Goal: Task Accomplishment & Management: Use online tool/utility

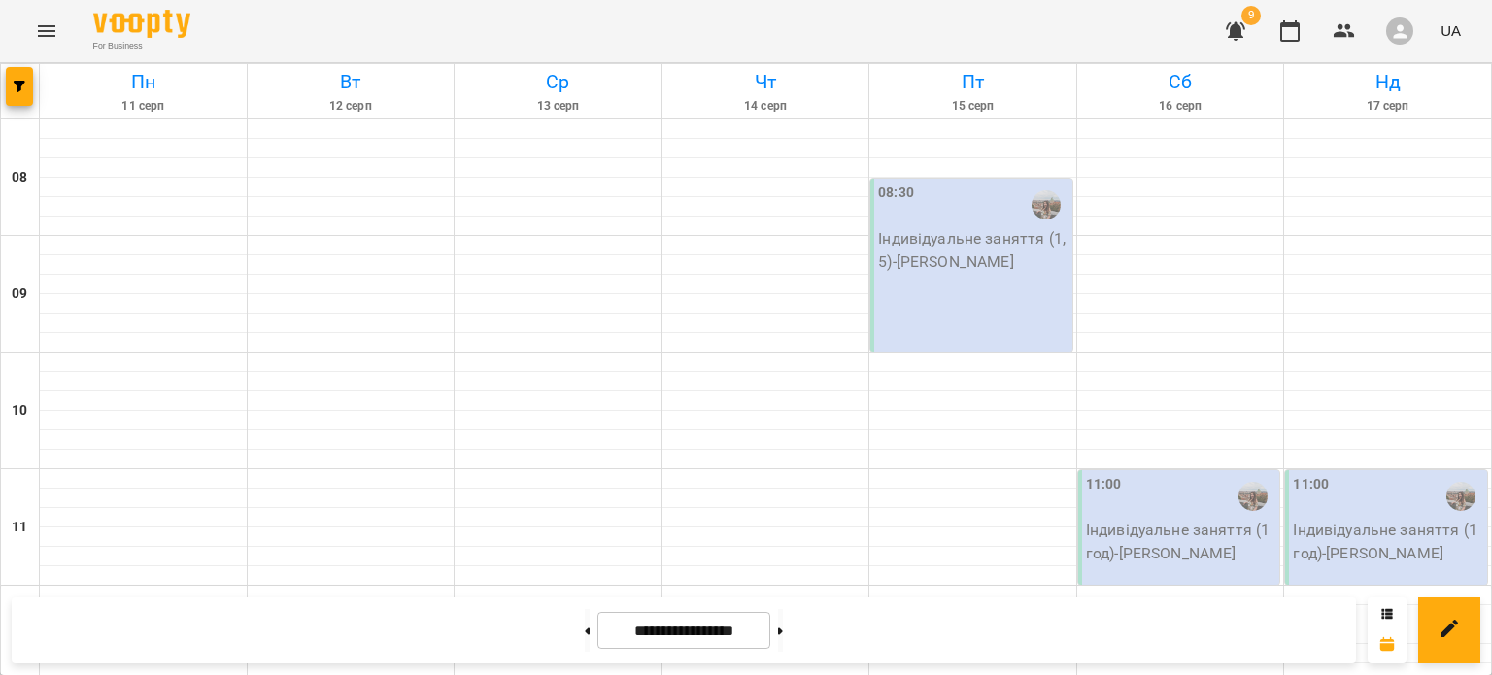
scroll to position [1280, 0]
click at [1250, 38] on button "button" at bounding box center [1236, 31] width 47 height 47
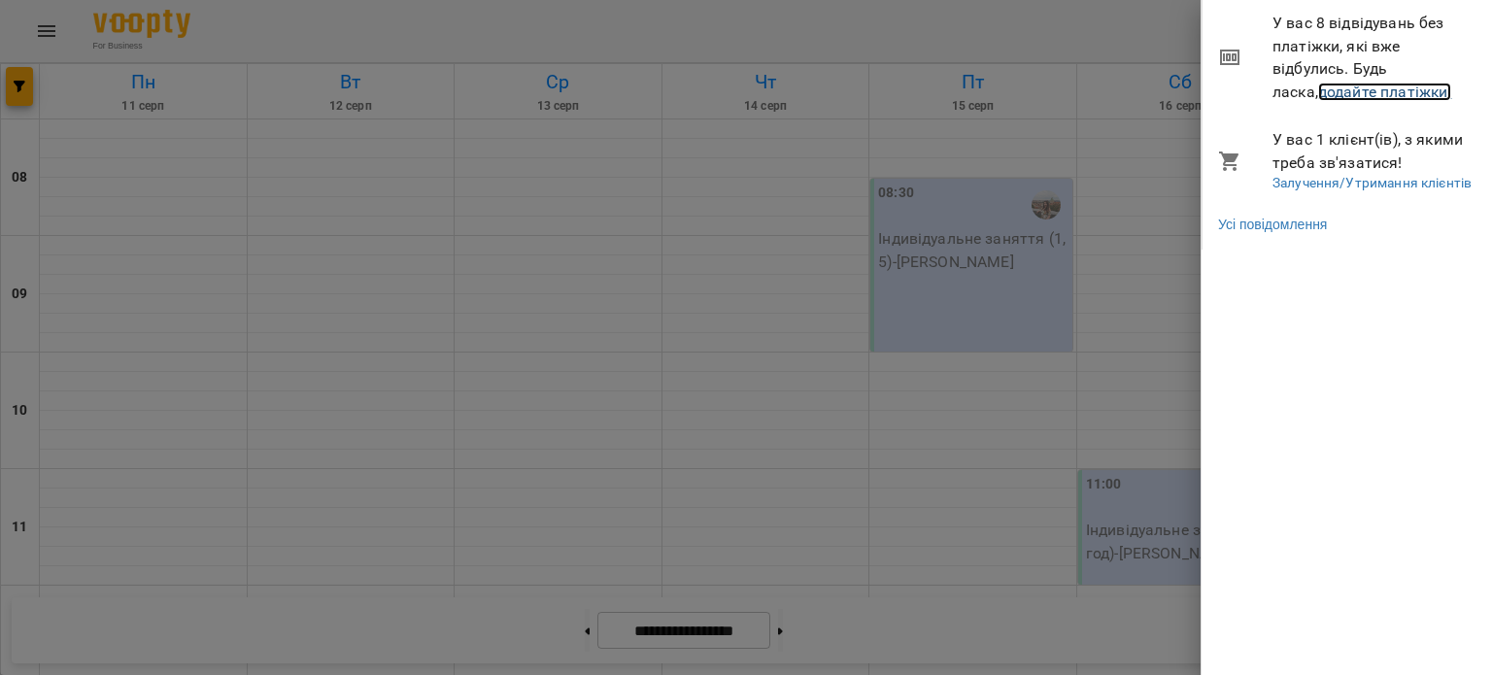
click at [1318, 88] on link "додайте платіжки!" at bounding box center [1385, 92] width 134 height 18
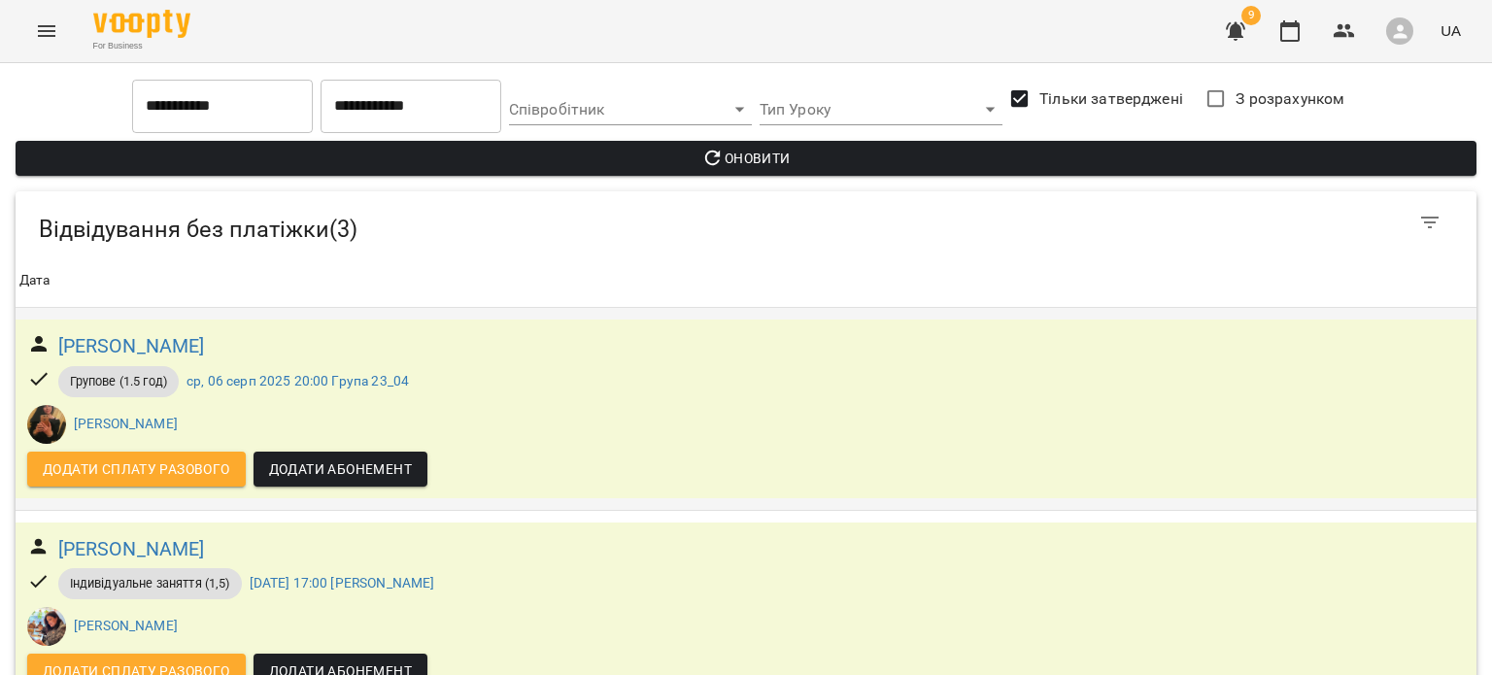
scroll to position [255, 0]
click at [42, 17] on button "Menu" at bounding box center [46, 31] width 47 height 47
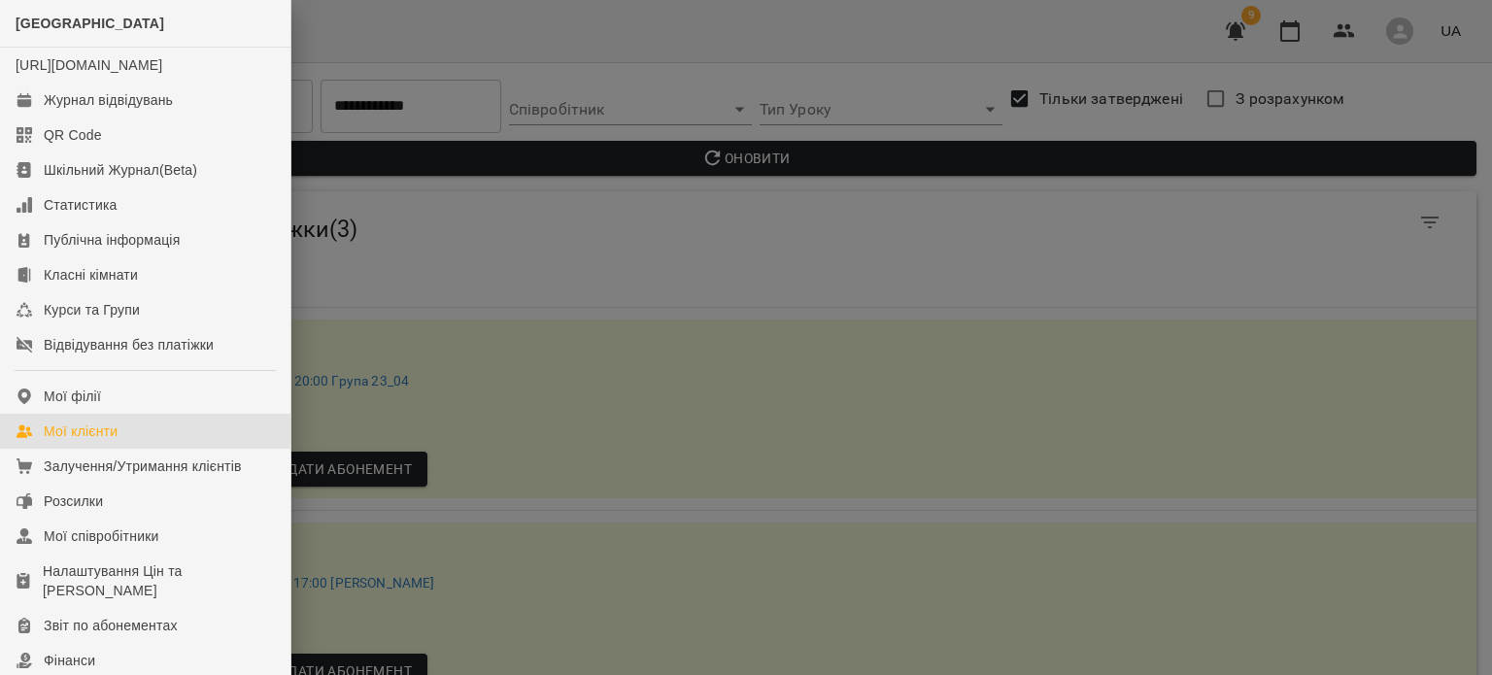
click at [74, 441] on div "Мої клієнти" at bounding box center [81, 431] width 74 height 19
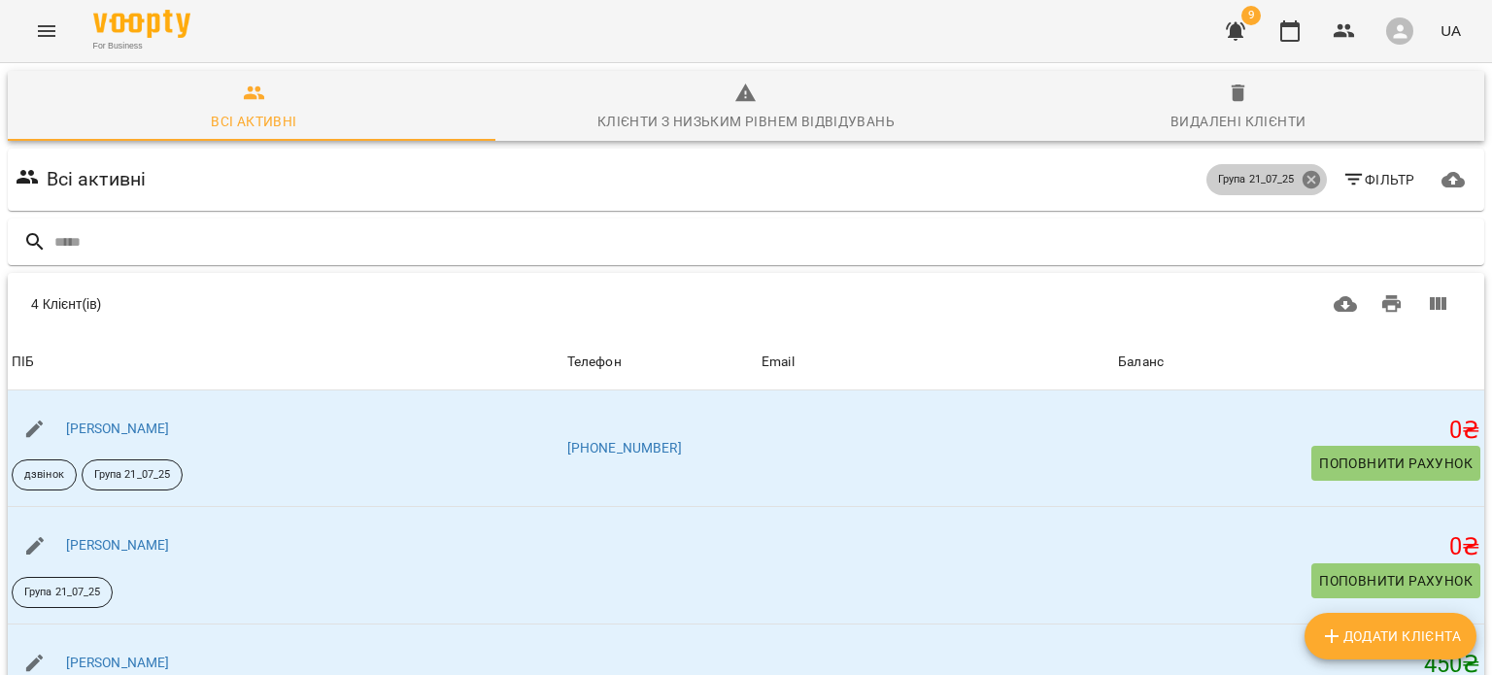
click at [1301, 182] on icon at bounding box center [1311, 179] width 21 height 21
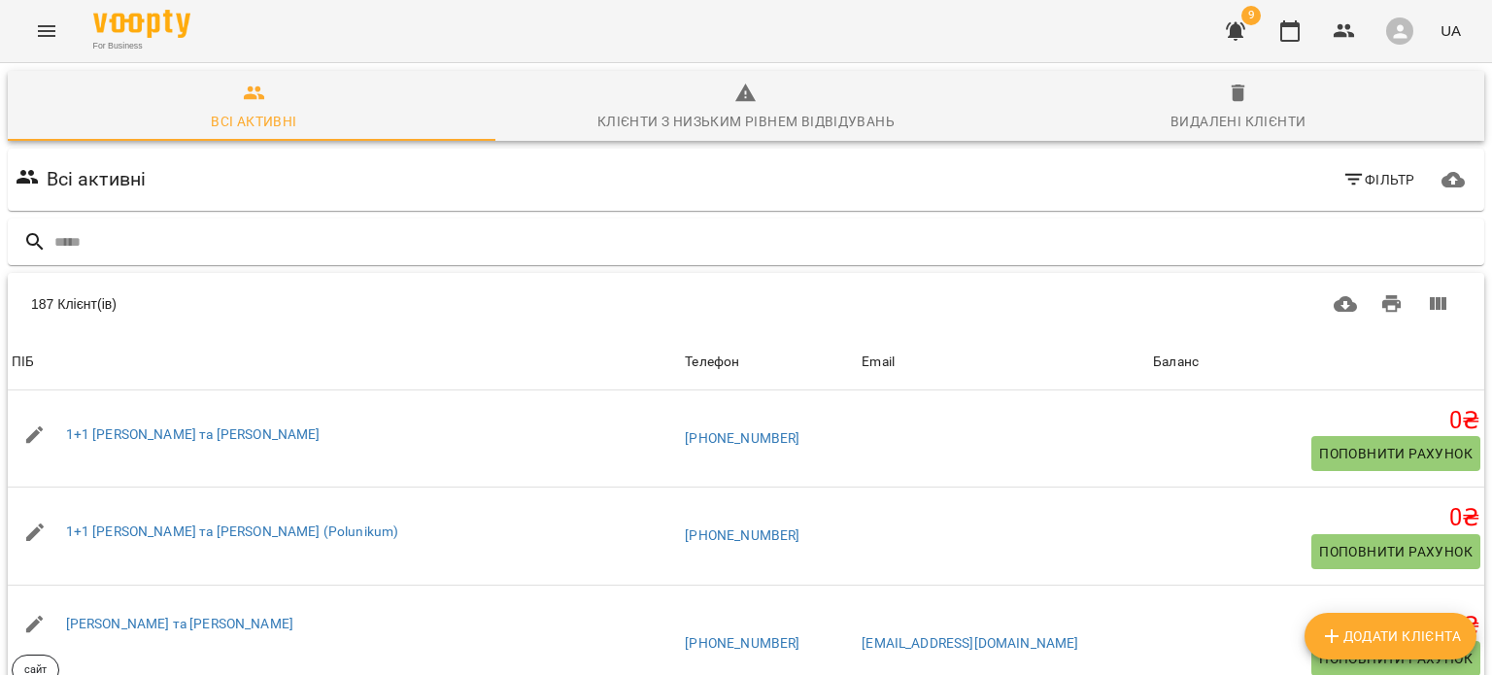
scroll to position [256, 0]
click at [1213, 589] on body "For Business 9 UA Всі активні Клієнти з низьким рівнем відвідувань Видалені клі…" at bounding box center [746, 507] width 1492 height 1015
click at [1213, 629] on li "Всі" at bounding box center [1213, 634] width 57 height 35
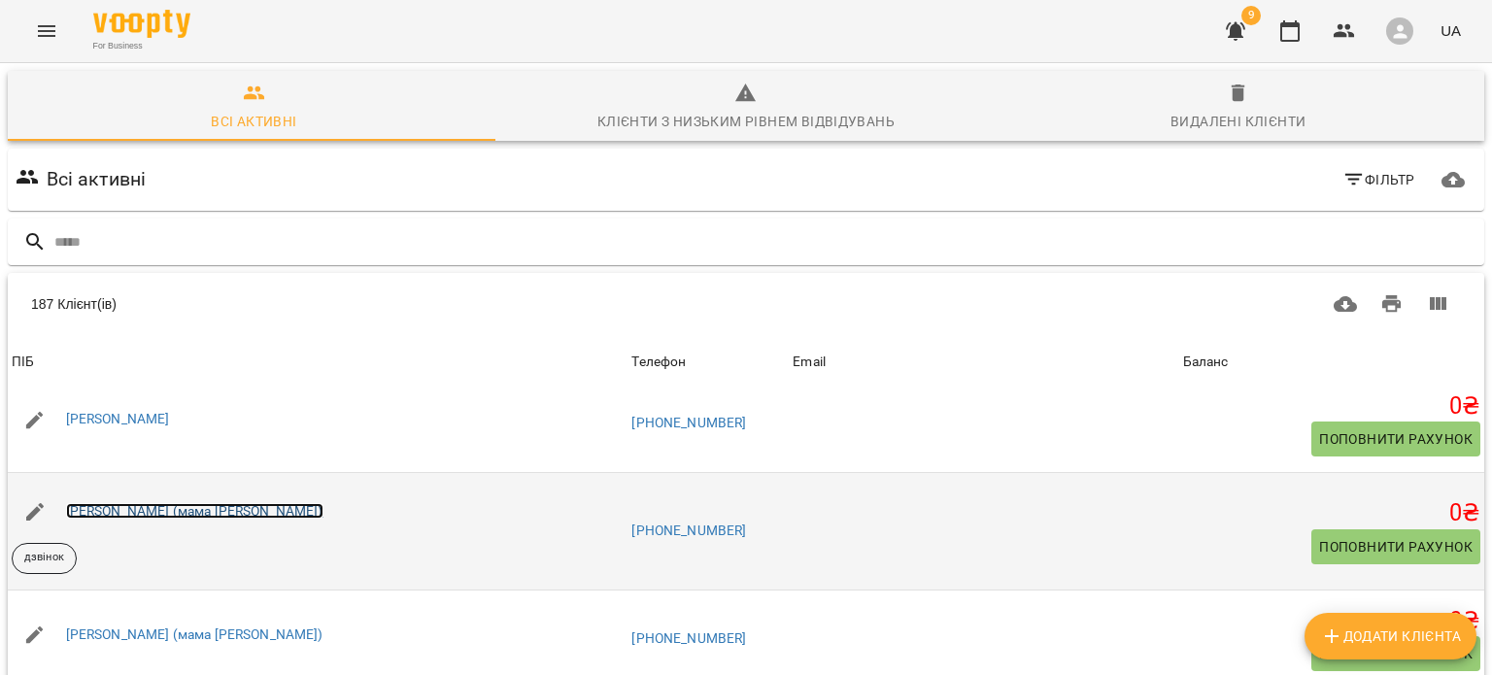
scroll to position [952, 0]
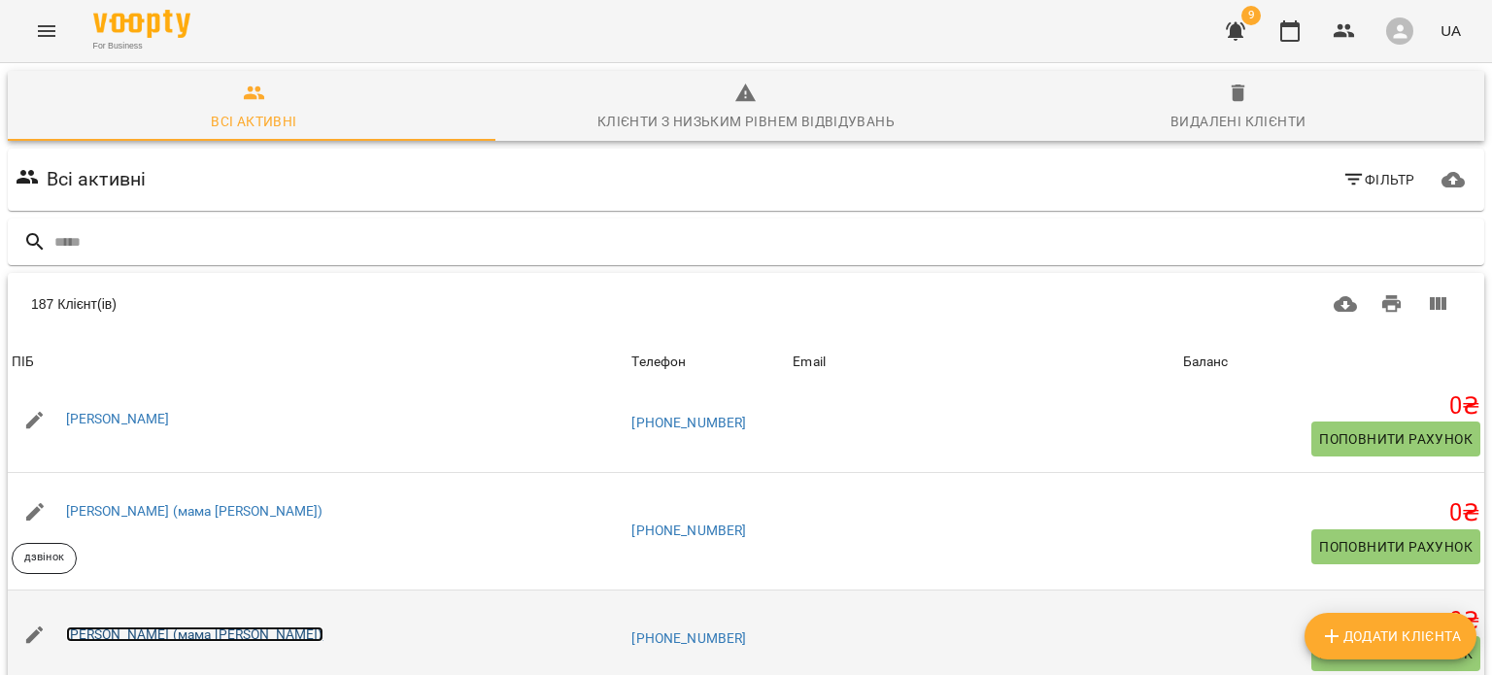
drag, startPoint x: 130, startPoint y: 360, endPoint x: 119, endPoint y: 367, distance: 13.5
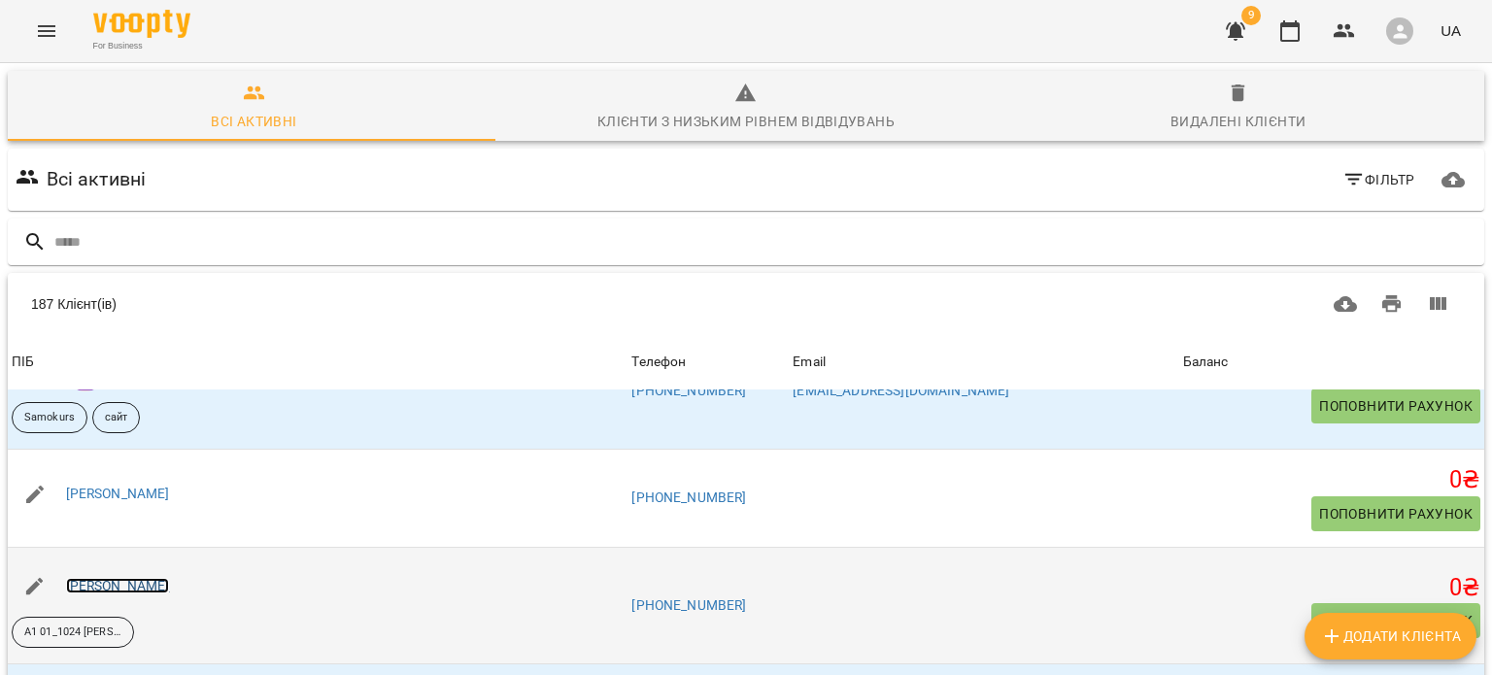
scroll to position [4236, 0]
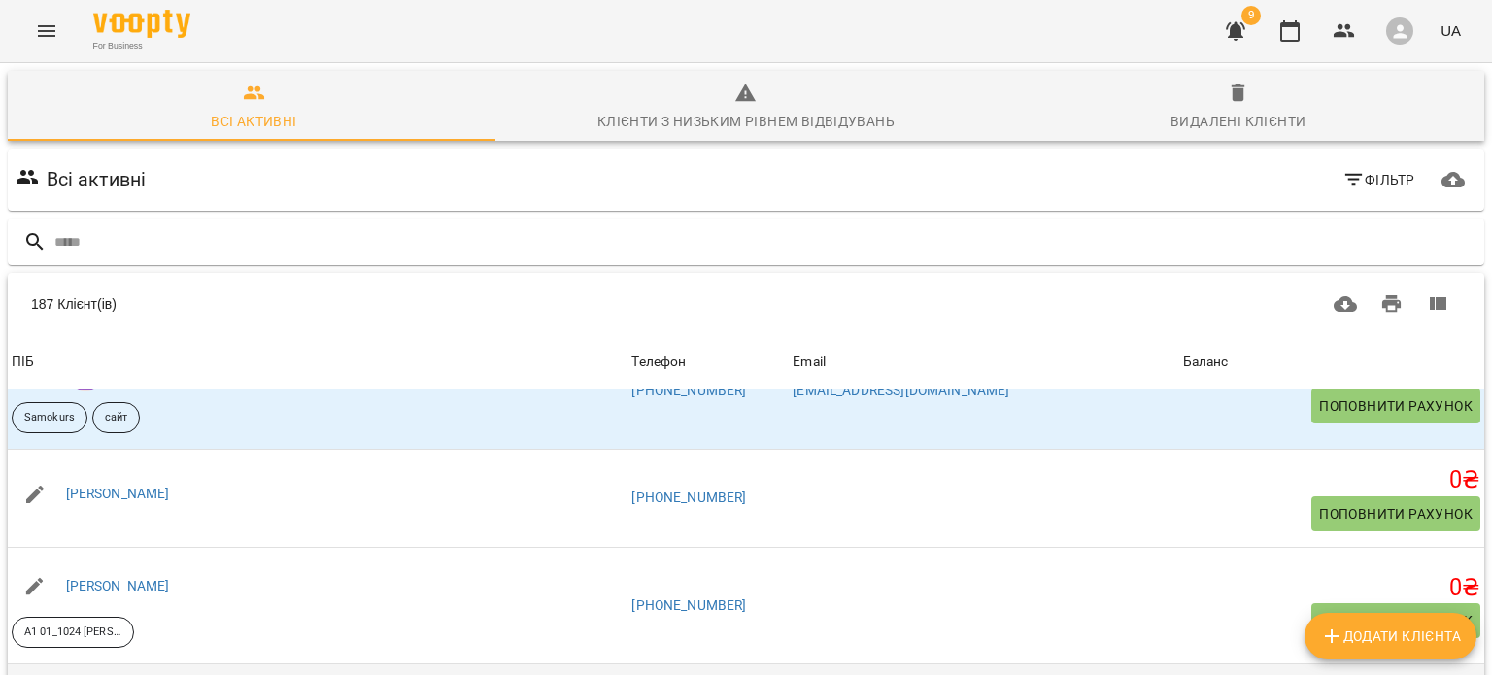
drag, startPoint x: 127, startPoint y: 442, endPoint x: 113, endPoint y: 436, distance: 15.7
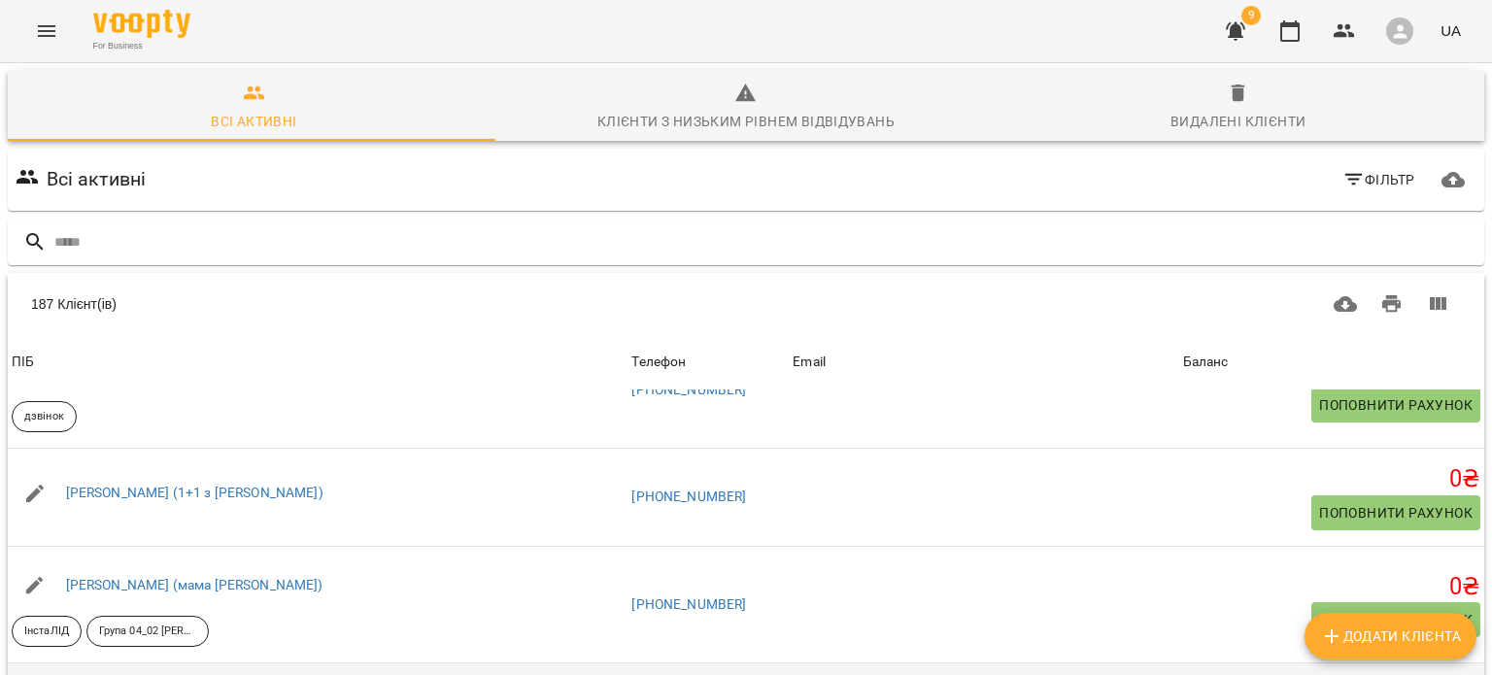
scroll to position [11149, 0]
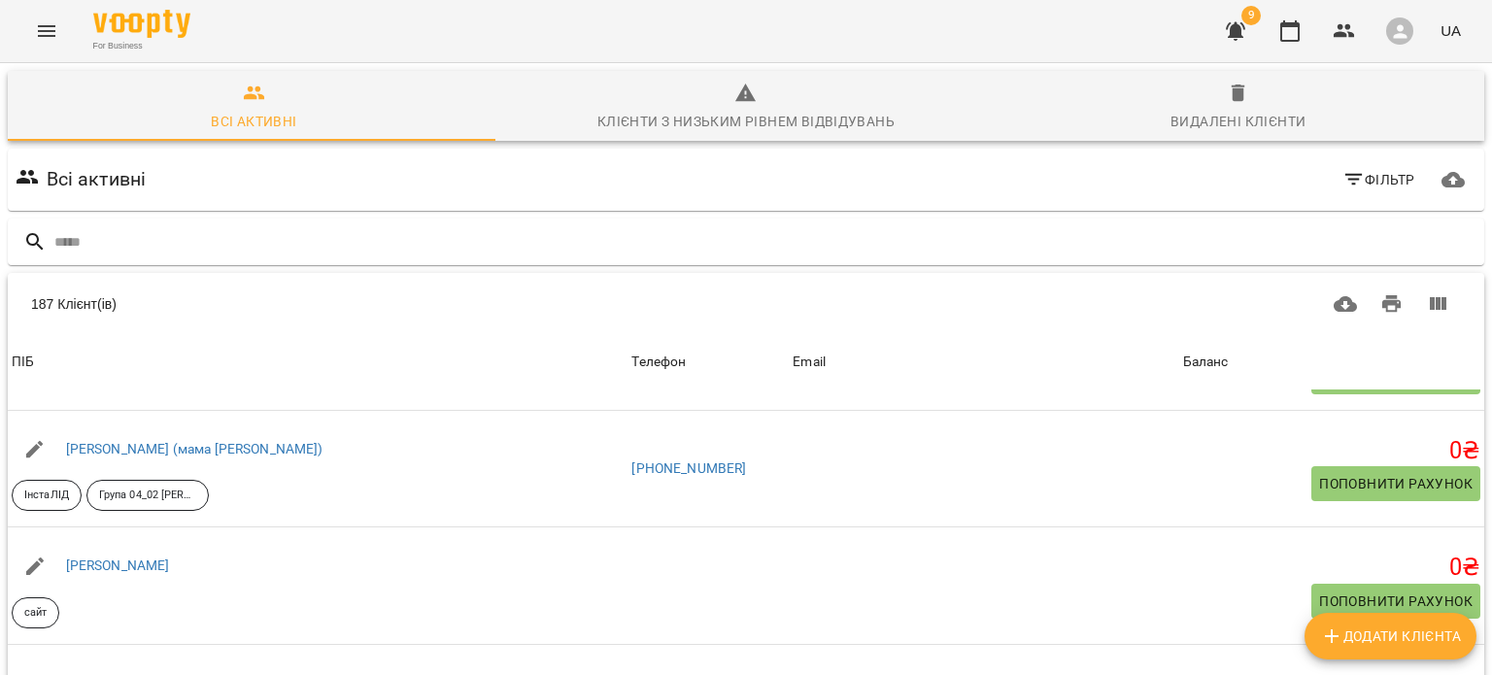
click at [887, 640] on div "Всі активні Фільтр 187 Клієнт(ів) 187 Клієнт(ів) ПІБ Телефон Email Баланс ПІБ 1…" at bounding box center [746, 544] width 1485 height 799
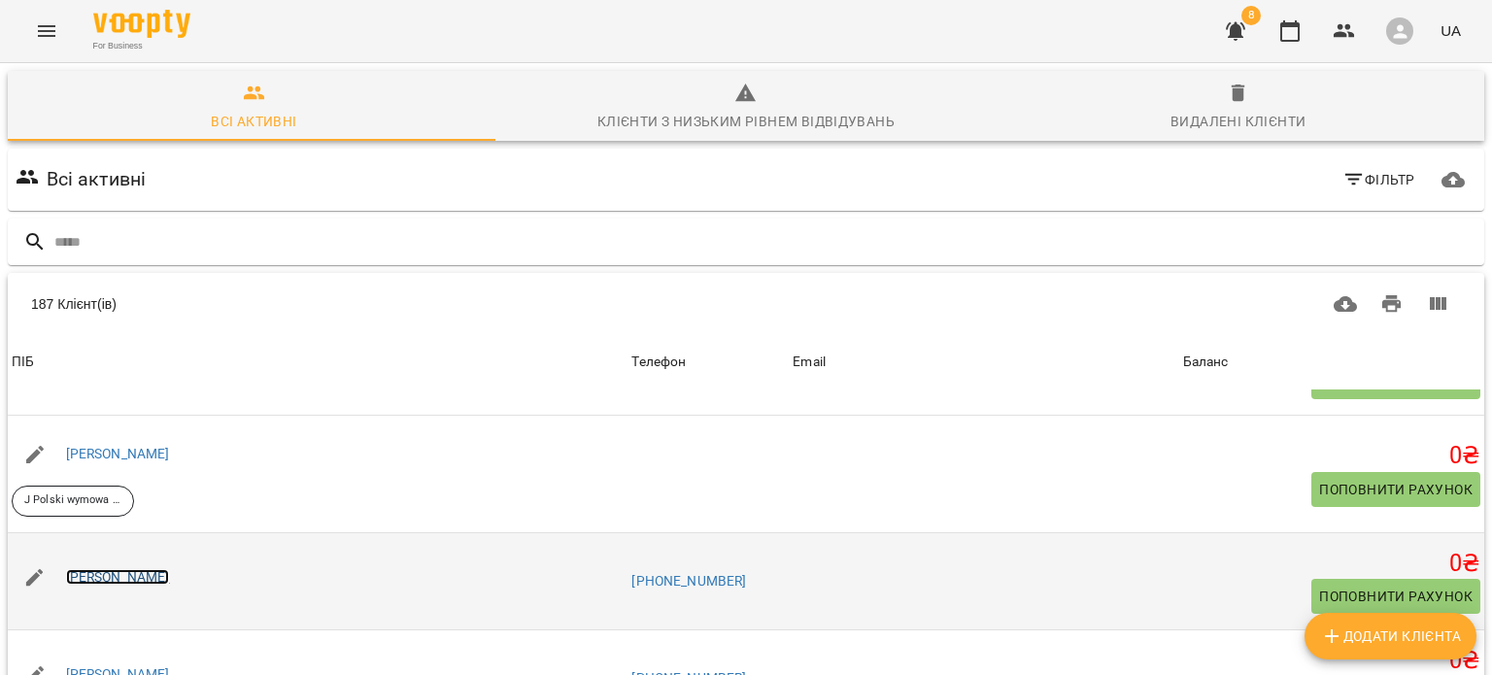
scroll to position [12908, 0]
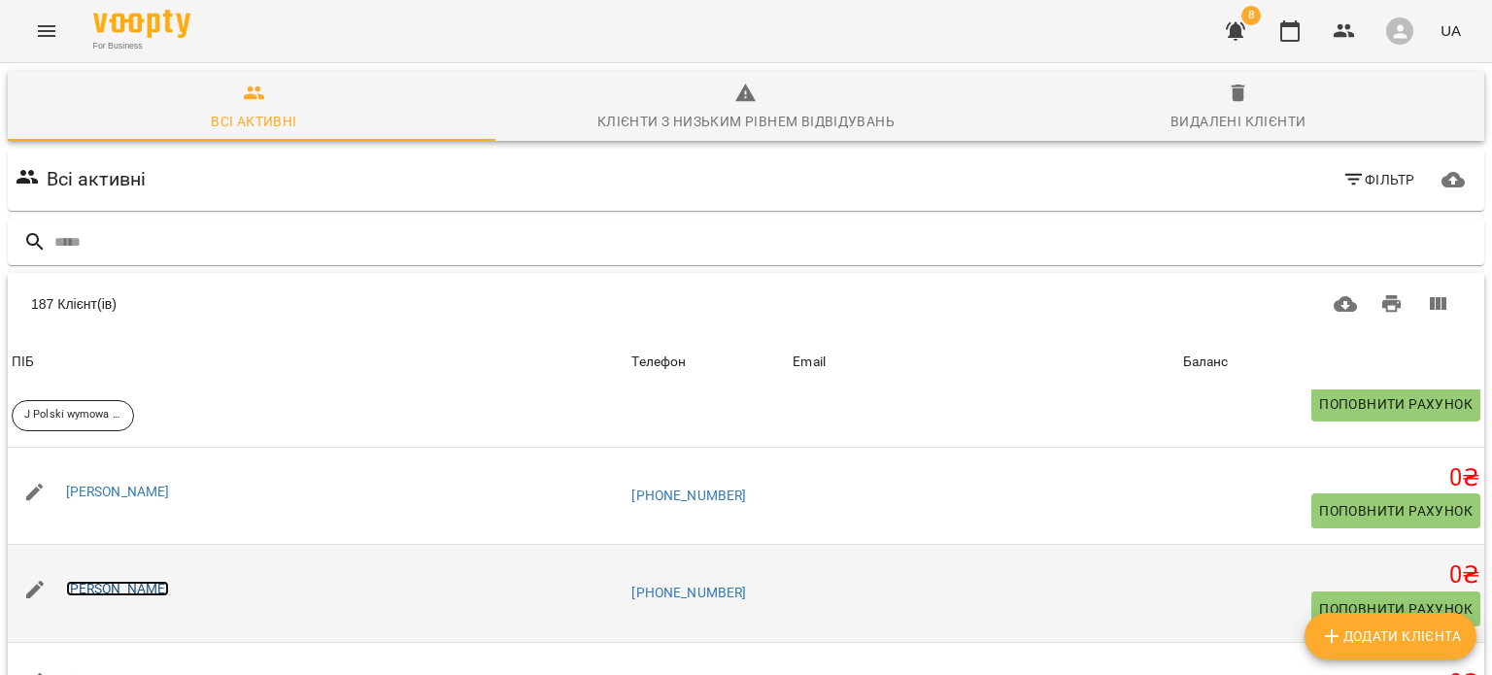
drag, startPoint x: 148, startPoint y: 294, endPoint x: 125, endPoint y: 302, distance: 23.7
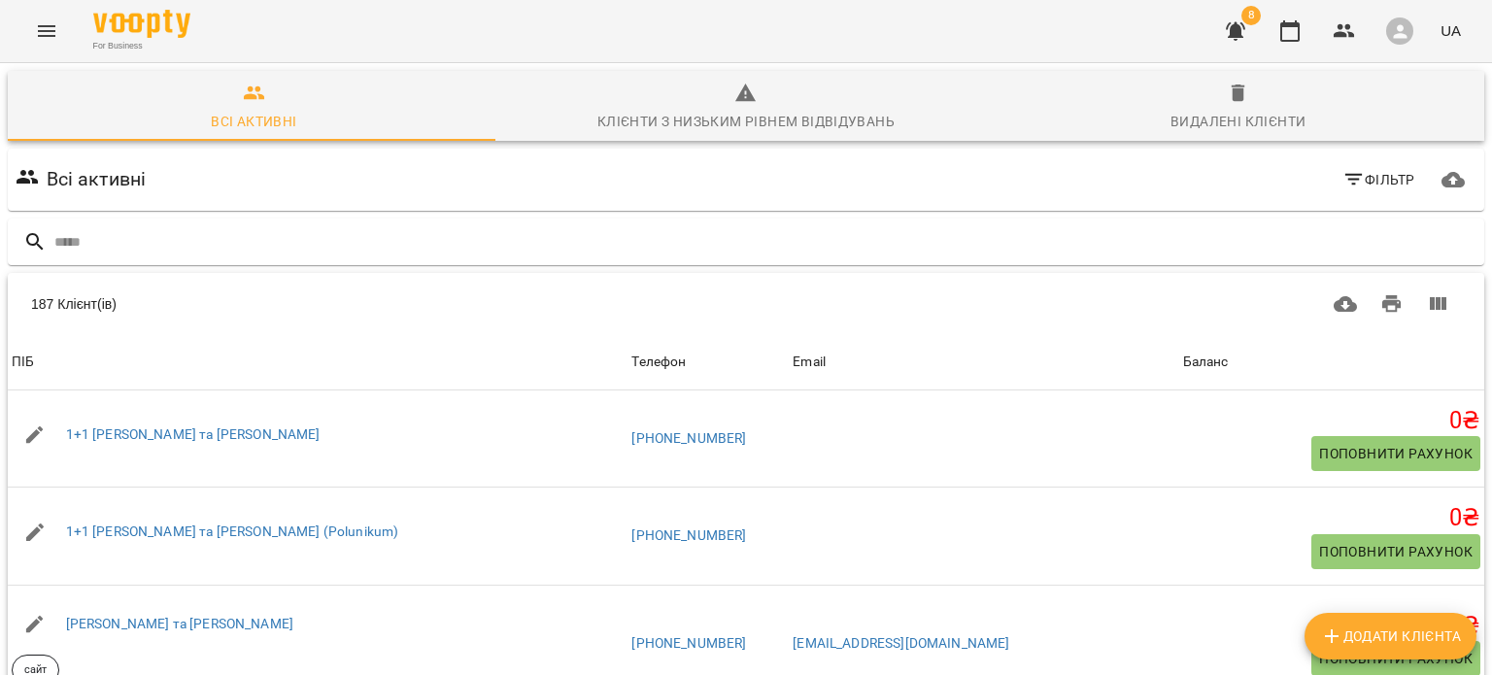
scroll to position [0, 0]
click at [147, 253] on input "text" at bounding box center [765, 242] width 1422 height 32
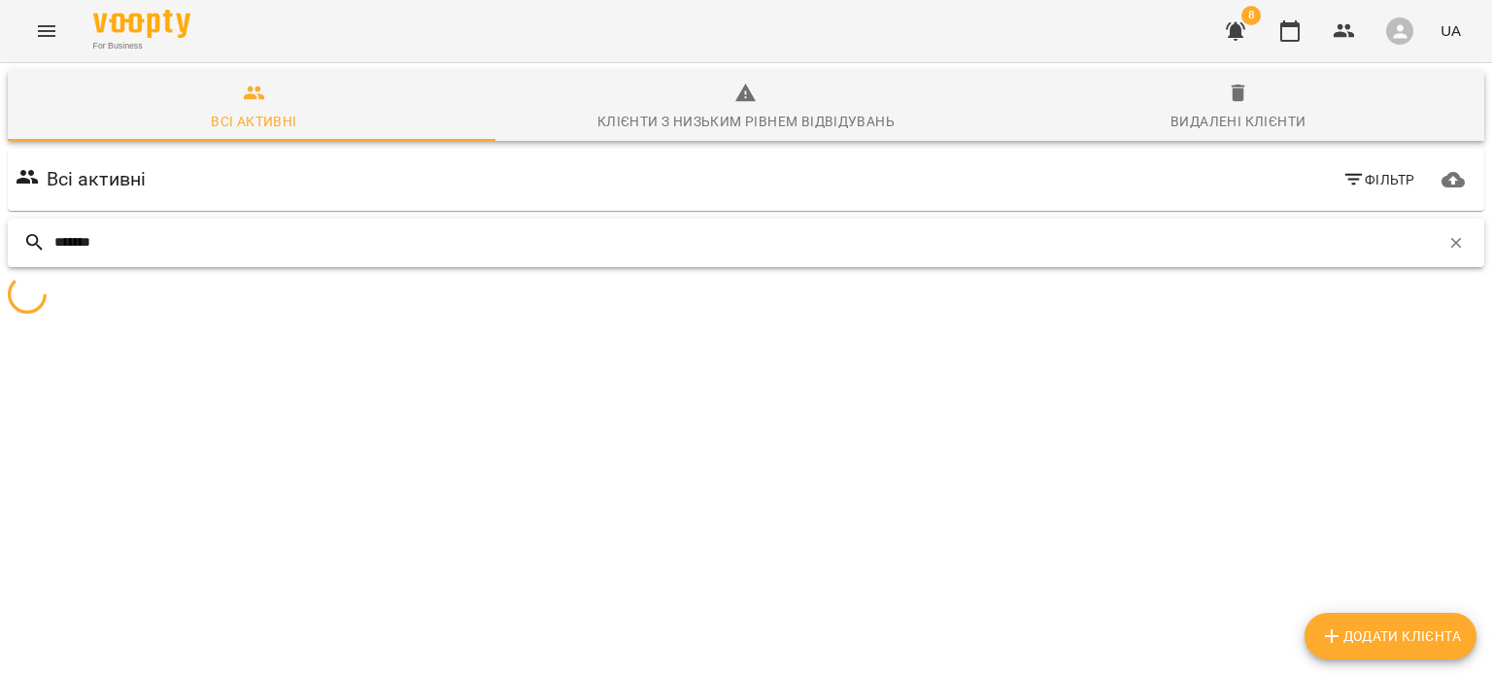
scroll to position [85, 0]
type input "**********"
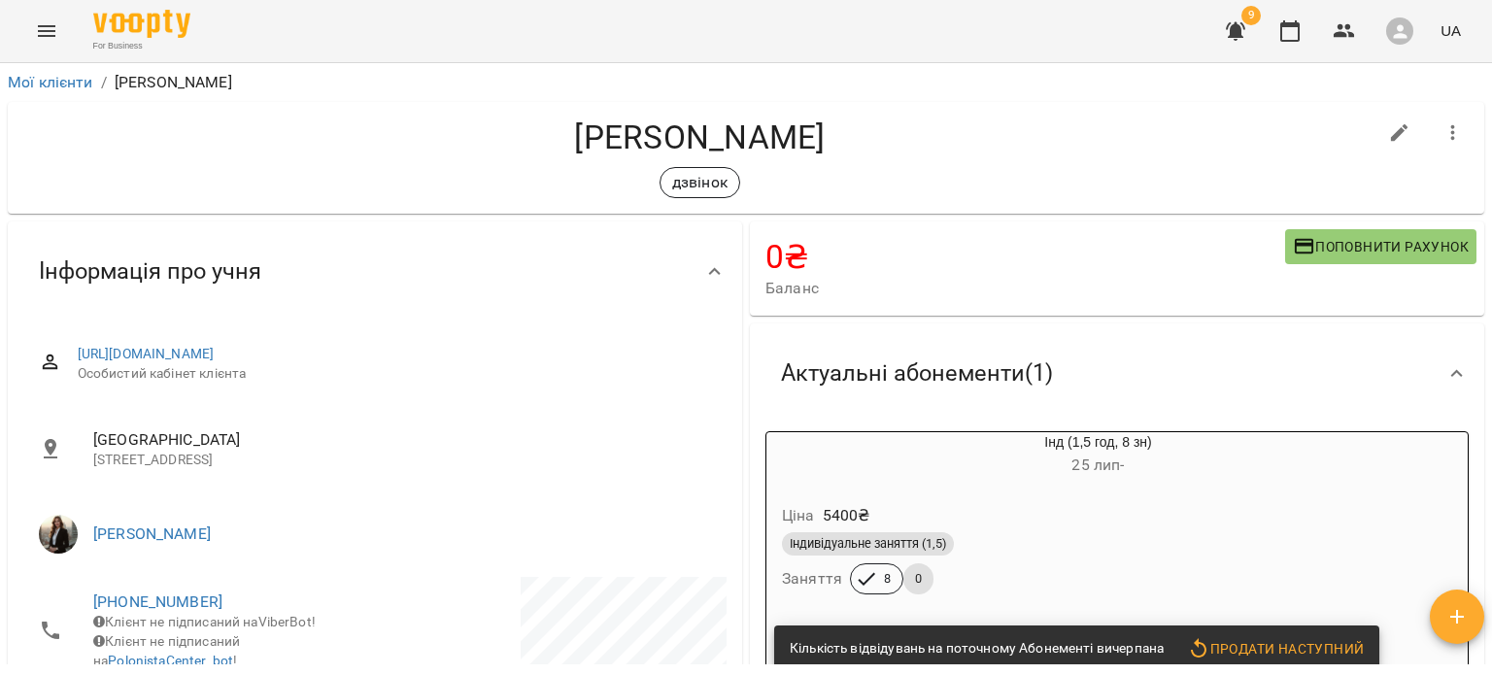
click at [32, 34] on button "Menu" at bounding box center [46, 31] width 47 height 47
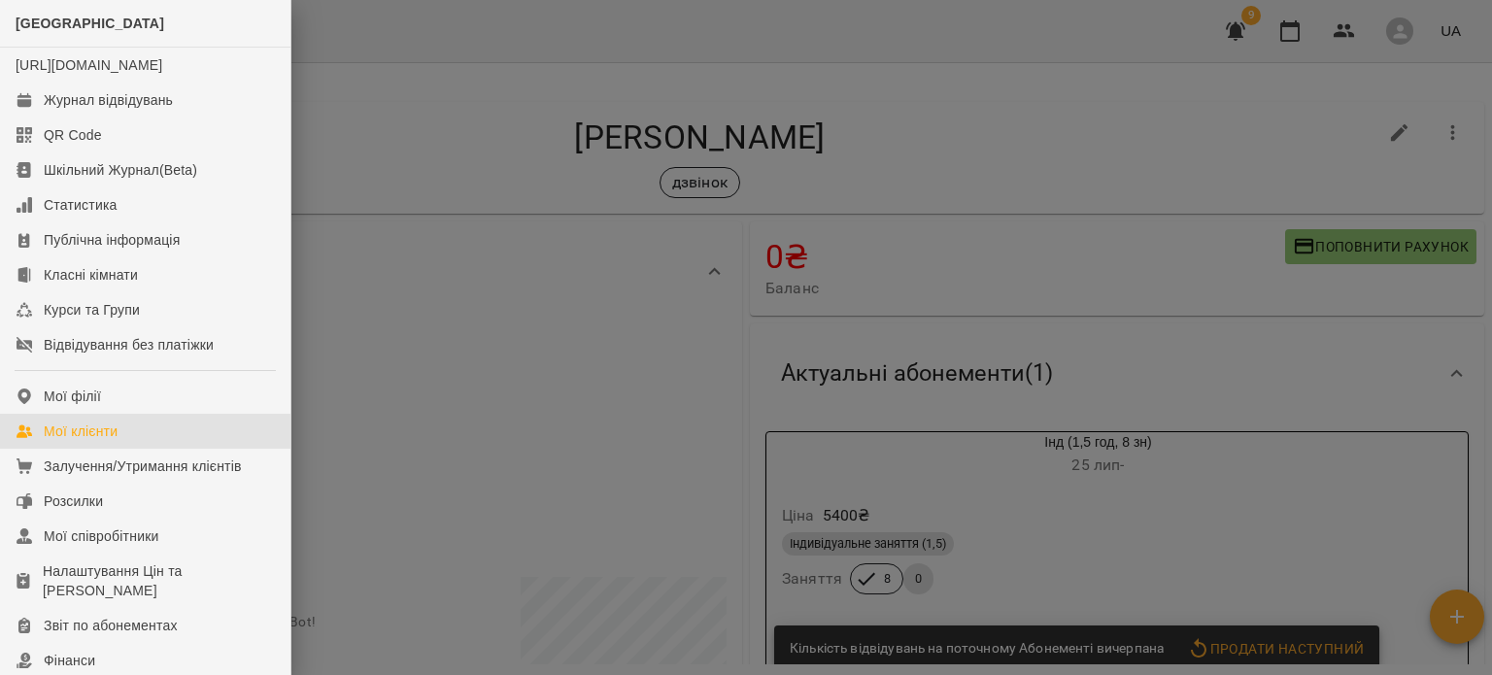
click at [101, 441] on div "Мої клієнти" at bounding box center [81, 431] width 74 height 19
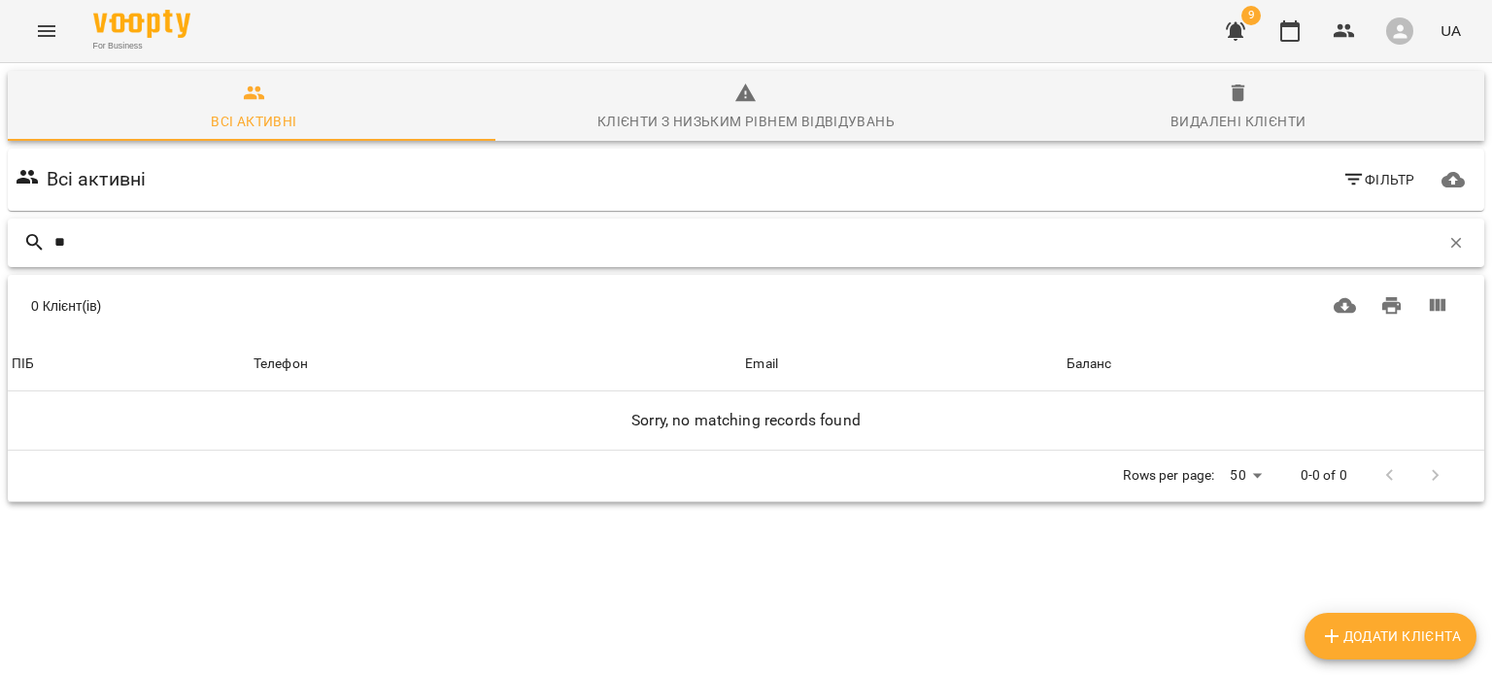
type input "*"
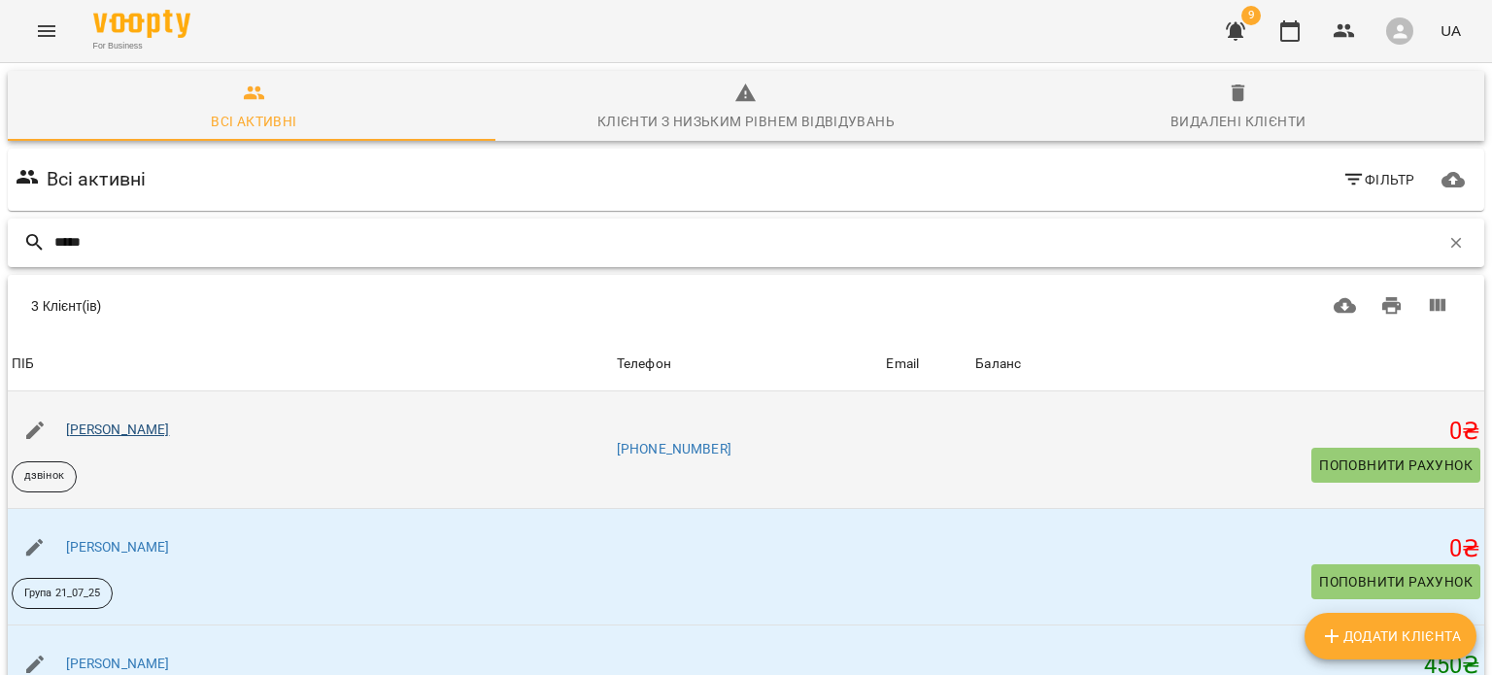
type input "*****"
click at [156, 423] on link "Андрій Харланов" at bounding box center [118, 430] width 104 height 16
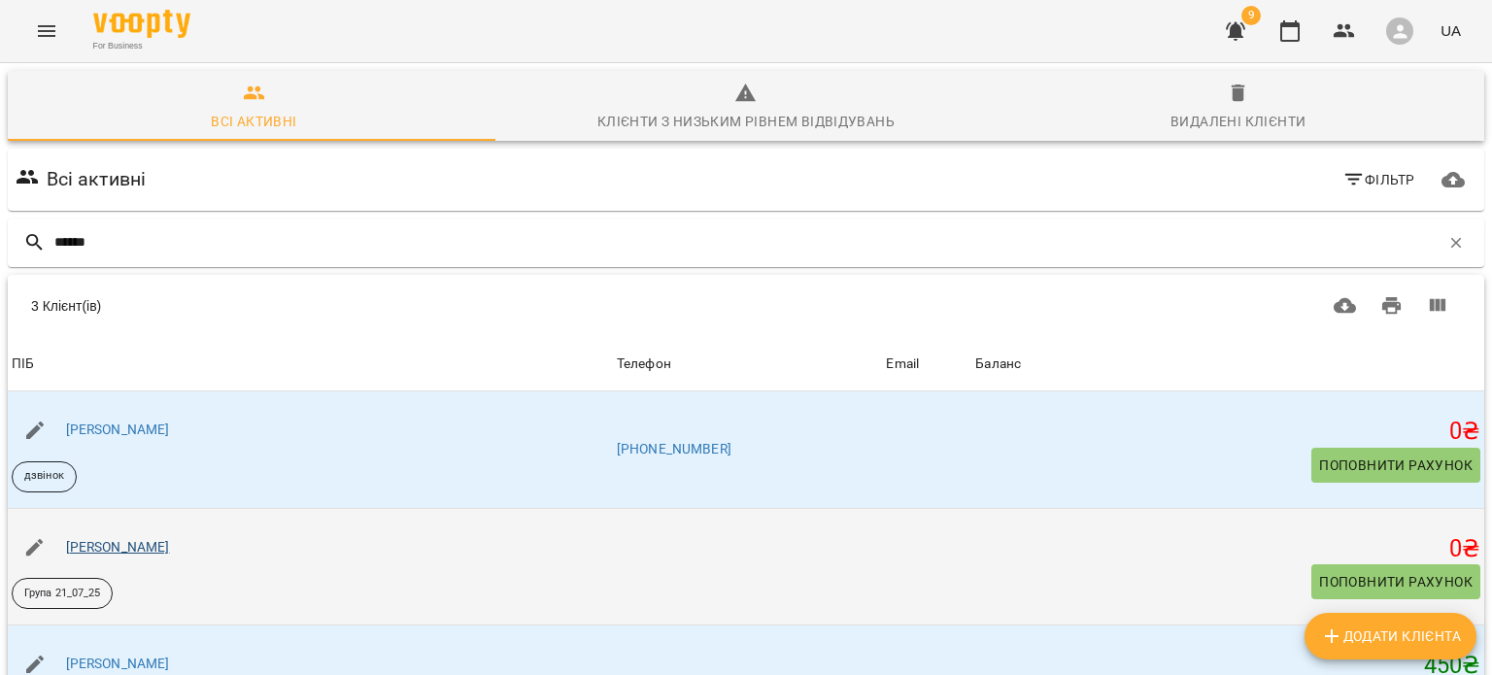
type input "******"
click at [164, 545] on link "Наталія Харланова" at bounding box center [118, 547] width 104 height 16
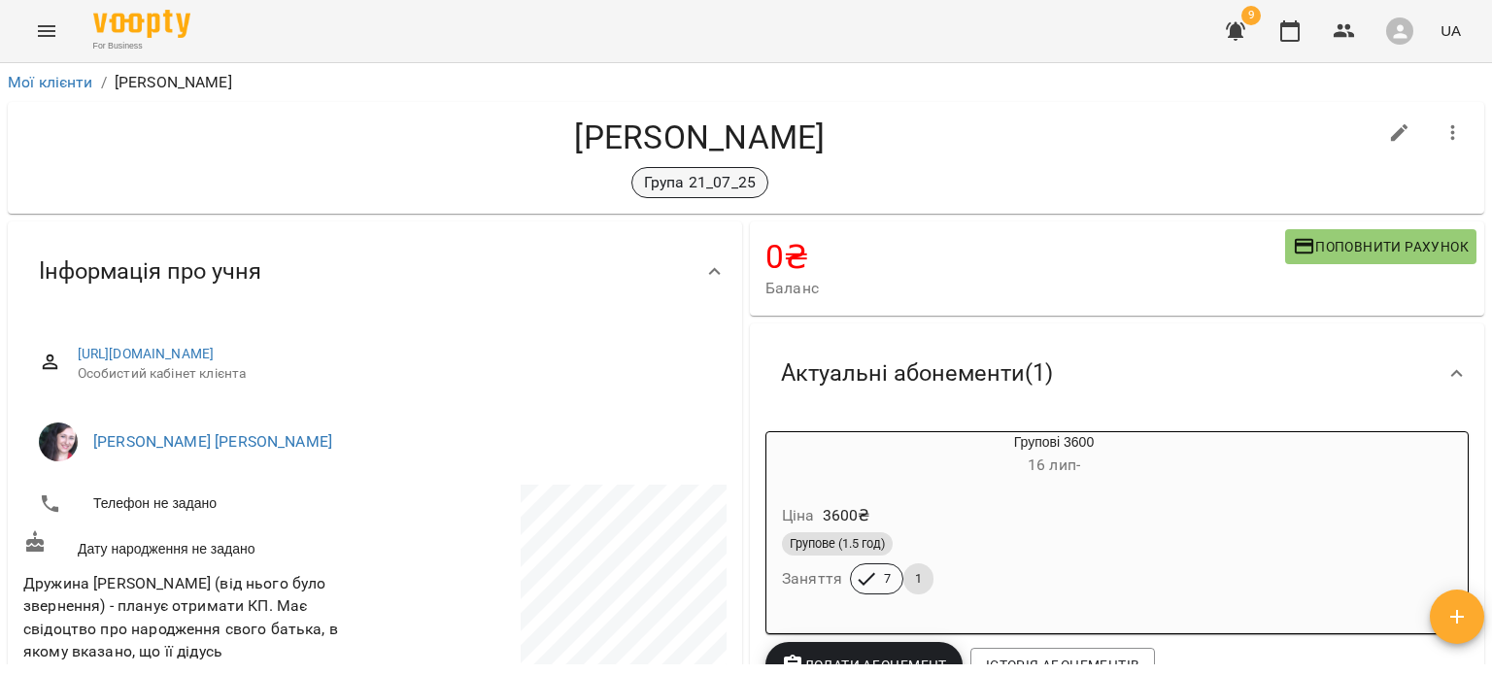
click at [707, 189] on p "Група 21_07_25" at bounding box center [700, 182] width 112 height 23
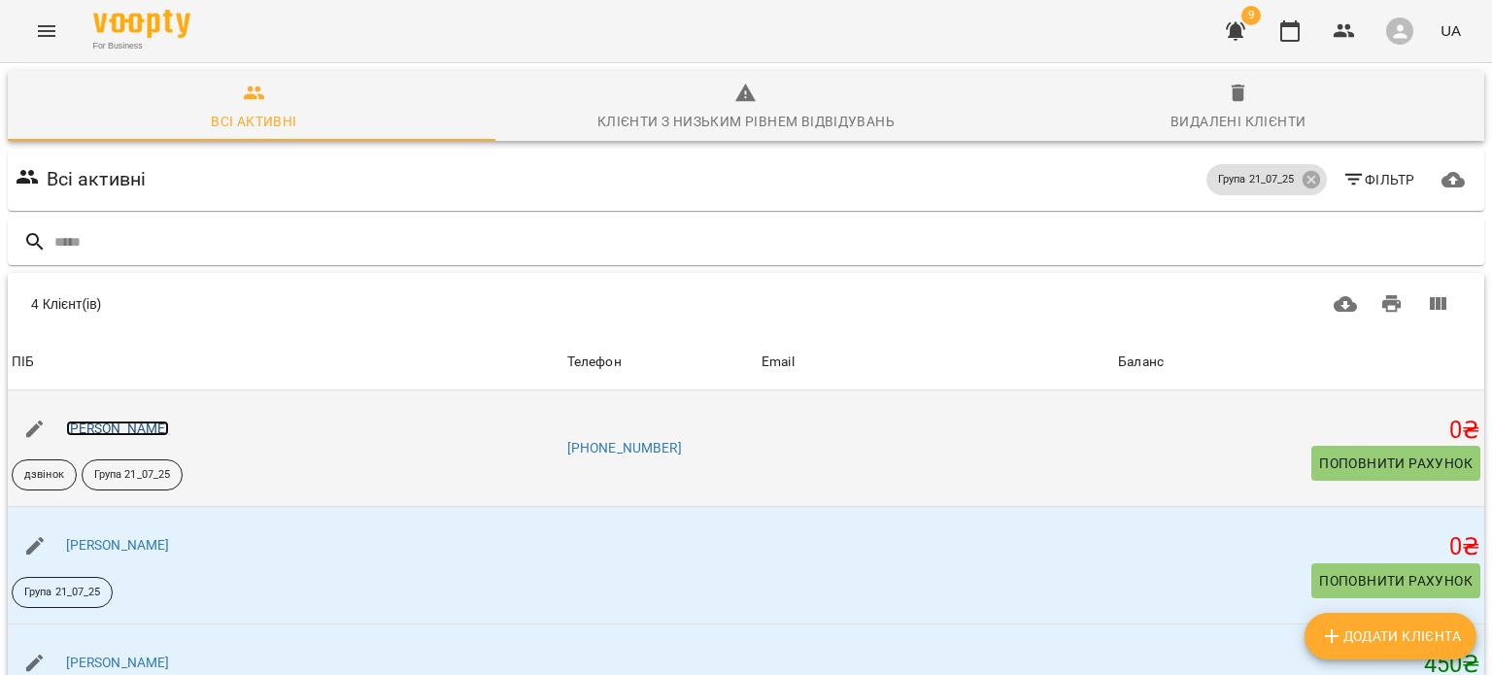
scroll to position [37, 0]
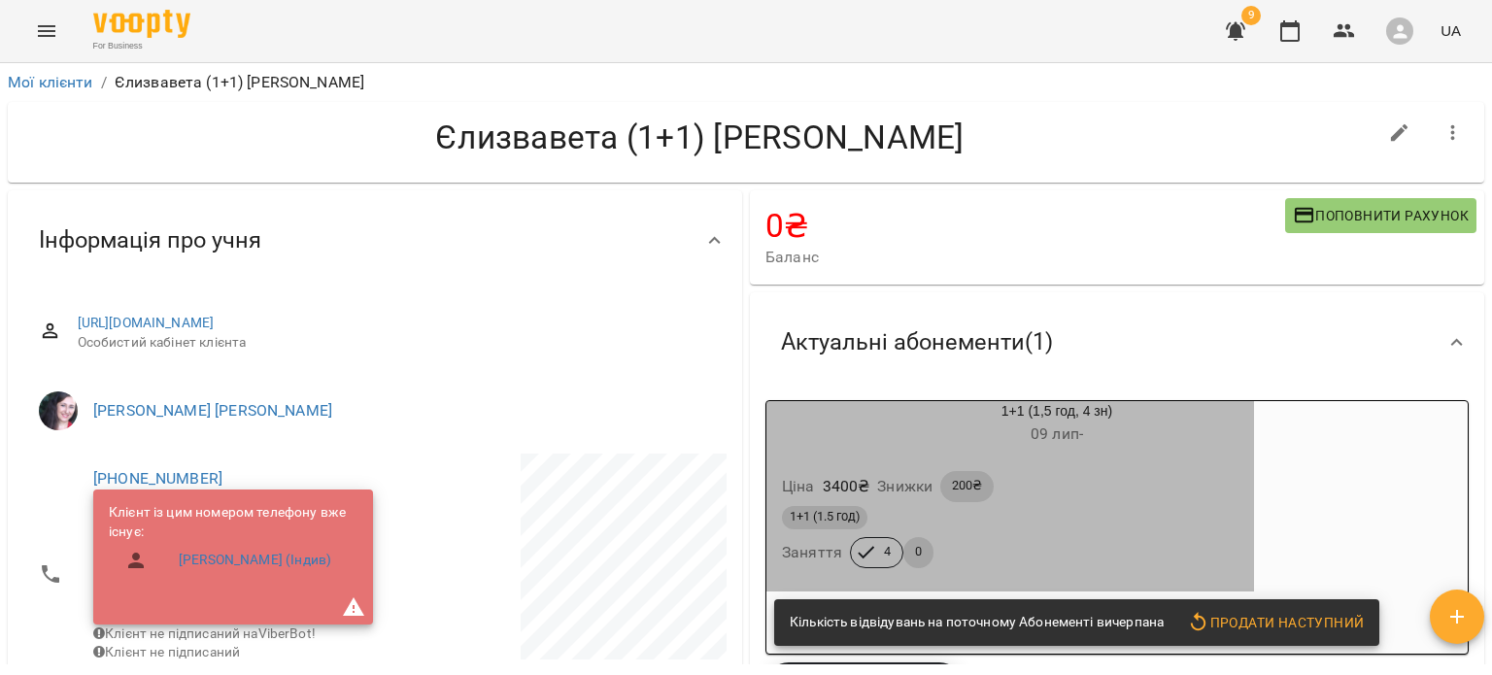
click at [1013, 562] on div "1+1 (1.5 год) Заняття 4 0" at bounding box center [1010, 537] width 464 height 70
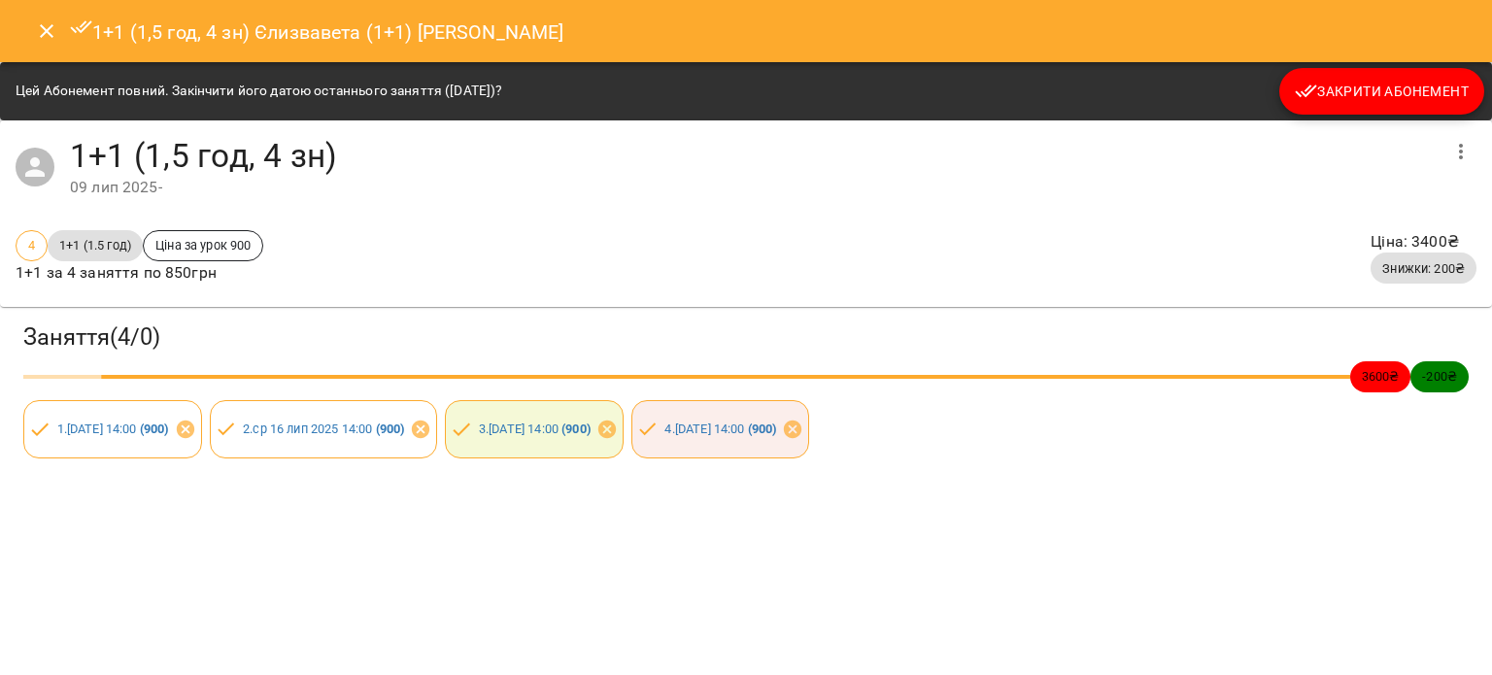
click at [1349, 77] on button "Закрити Абонемент" at bounding box center [1382, 91] width 205 height 47
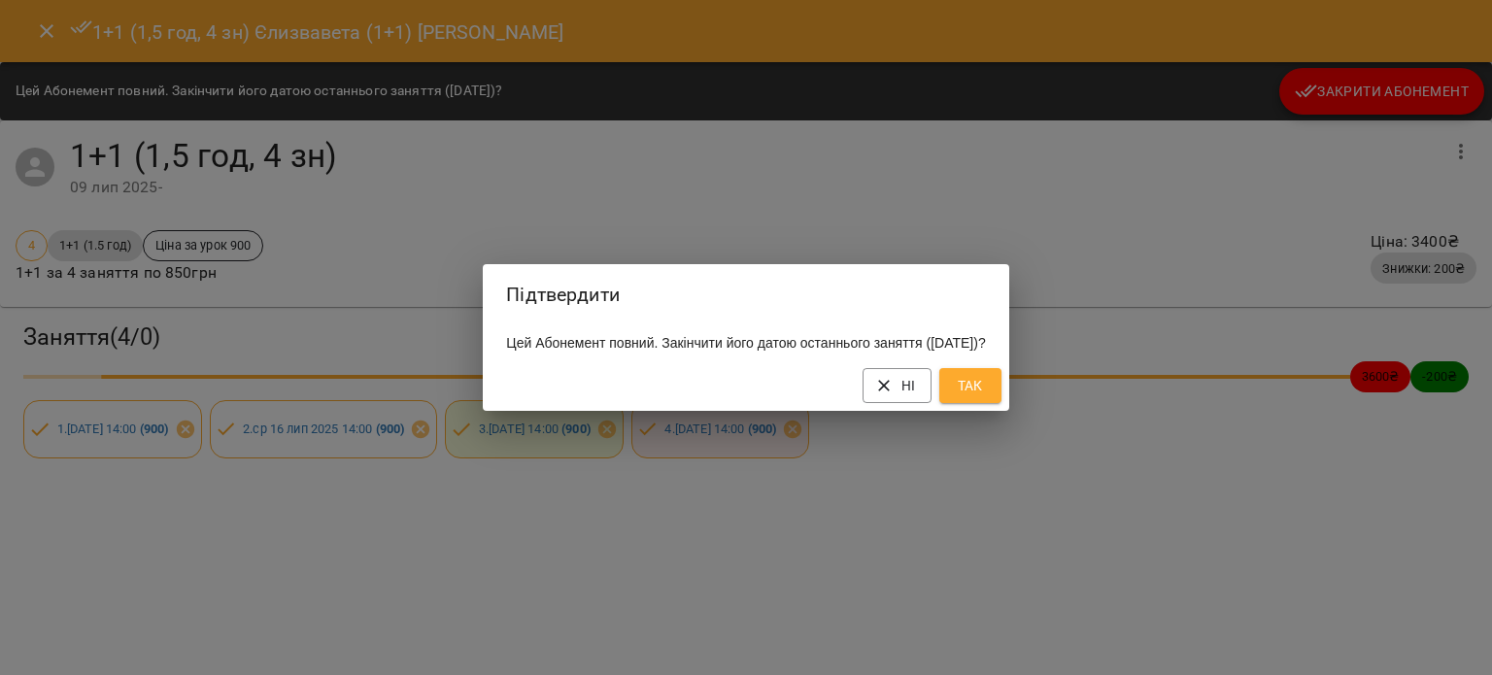
click at [986, 394] on span "Так" at bounding box center [970, 385] width 31 height 23
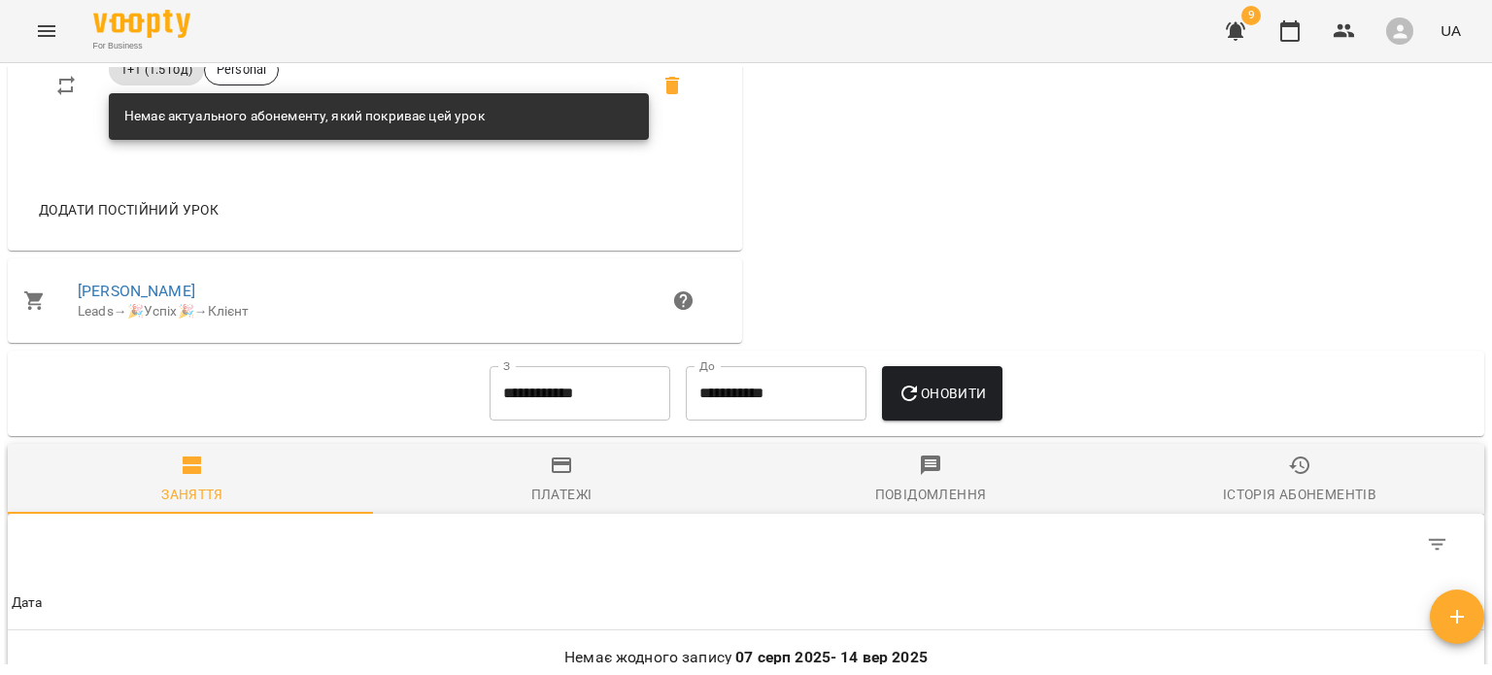
scroll to position [1313, 0]
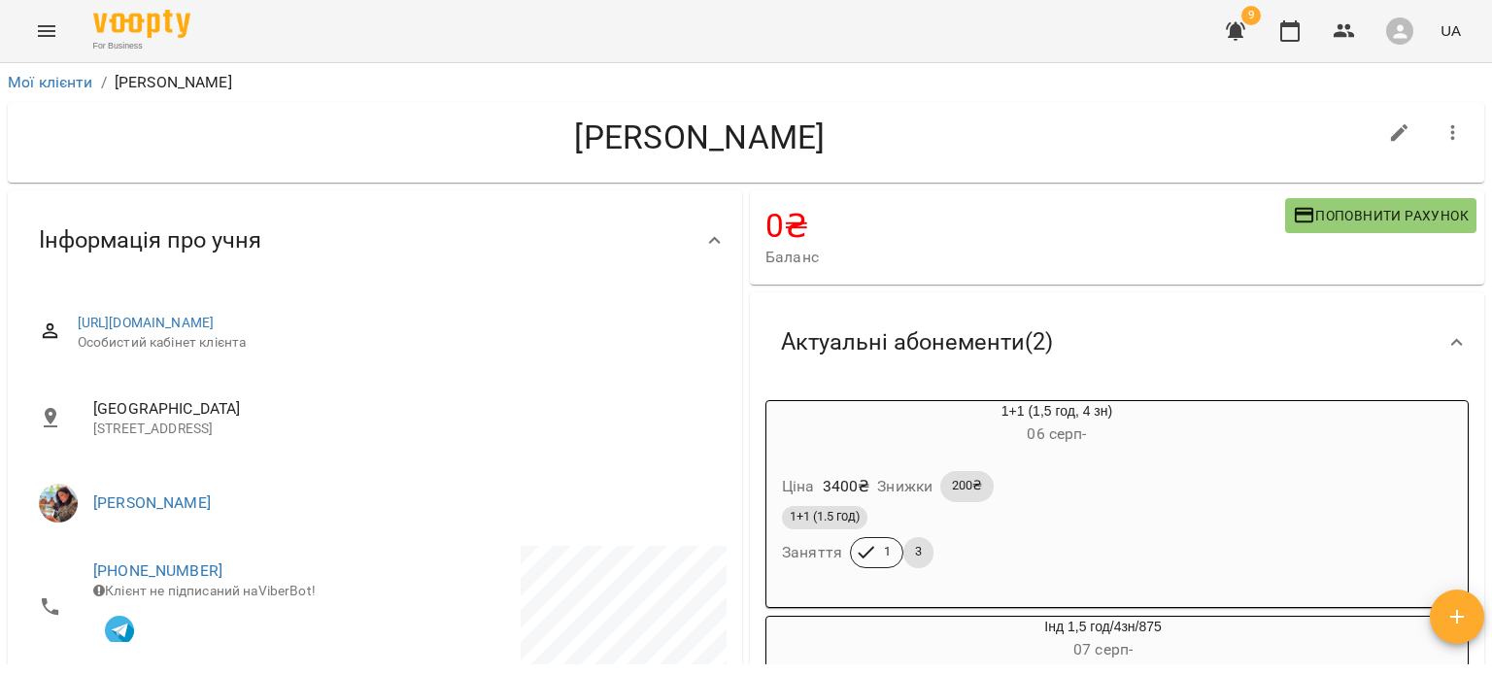
scroll to position [311, 0]
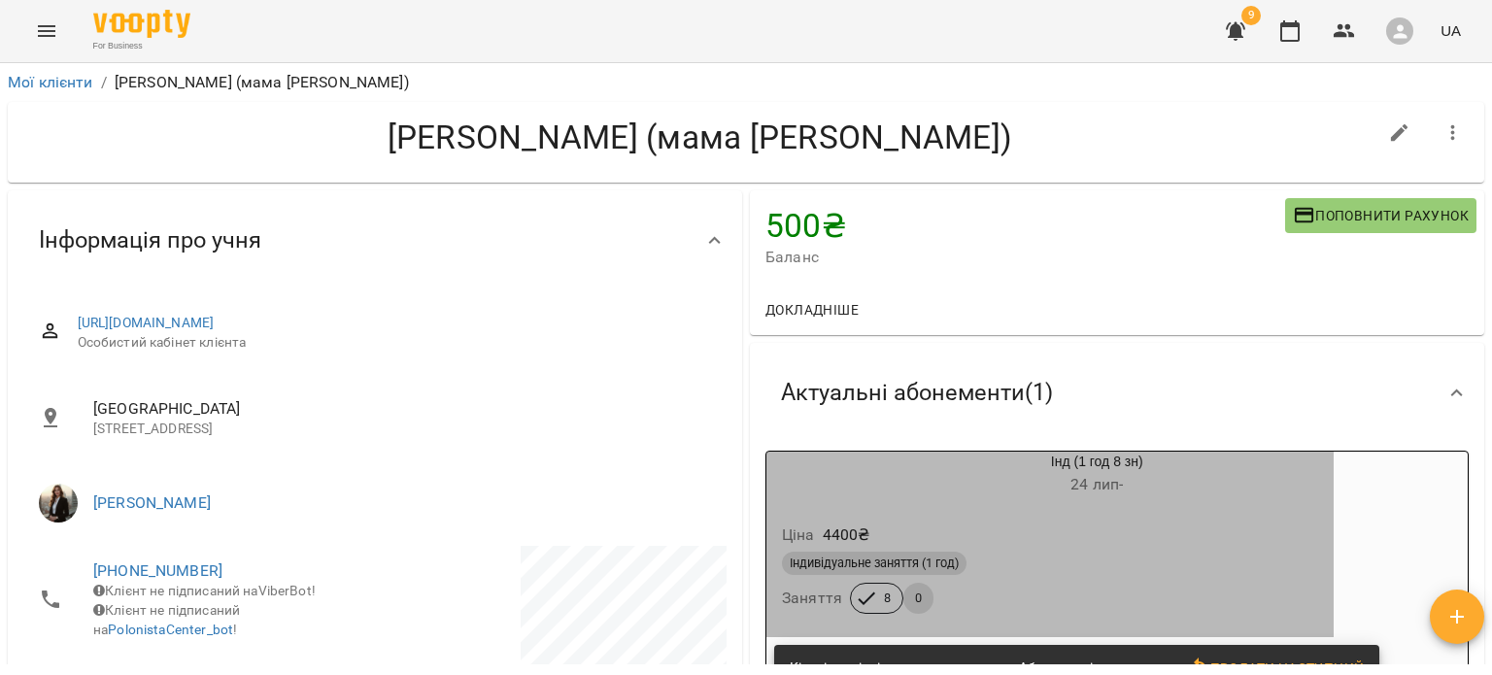
click at [999, 495] on h6 "[DATE] -" at bounding box center [1097, 484] width 474 height 27
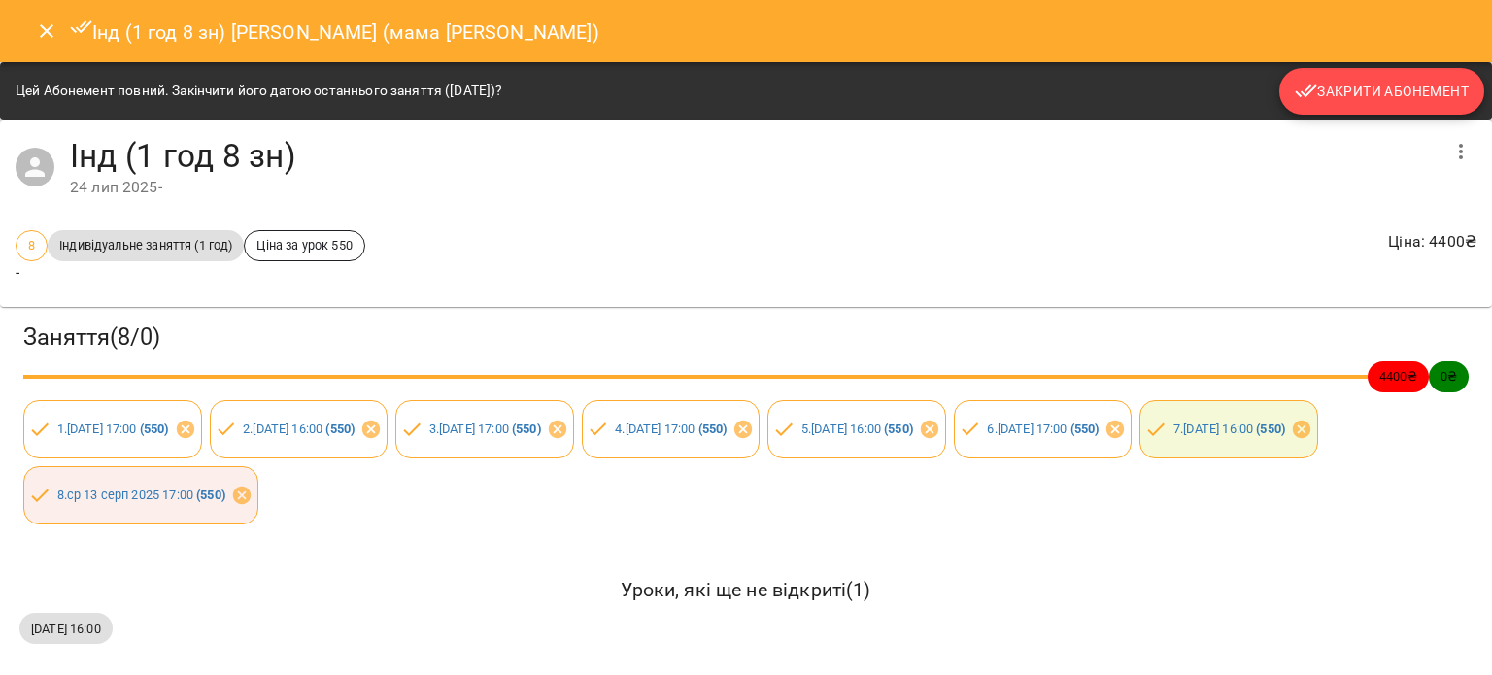
click at [1380, 94] on span "Закрити Абонемент" at bounding box center [1382, 91] width 174 height 23
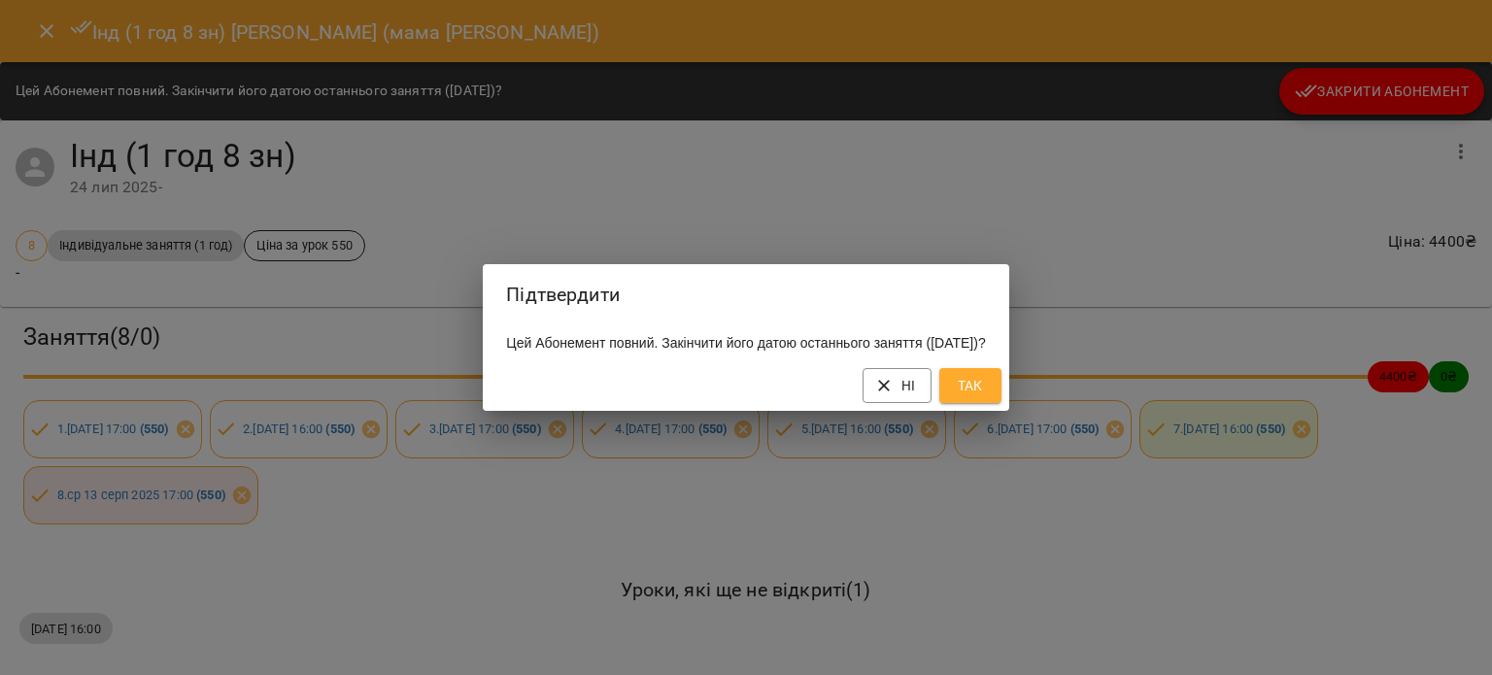
click at [986, 393] on span "Так" at bounding box center [970, 385] width 31 height 23
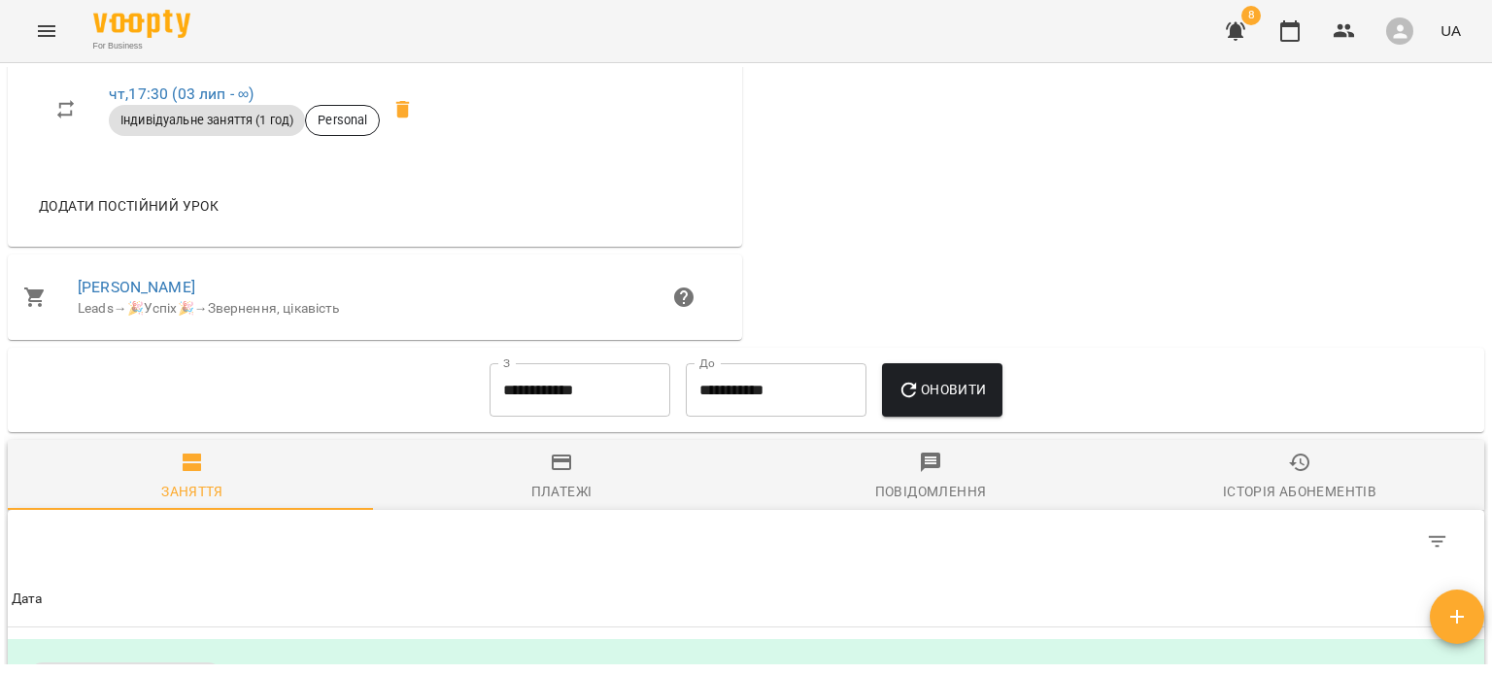
scroll to position [1065, 0]
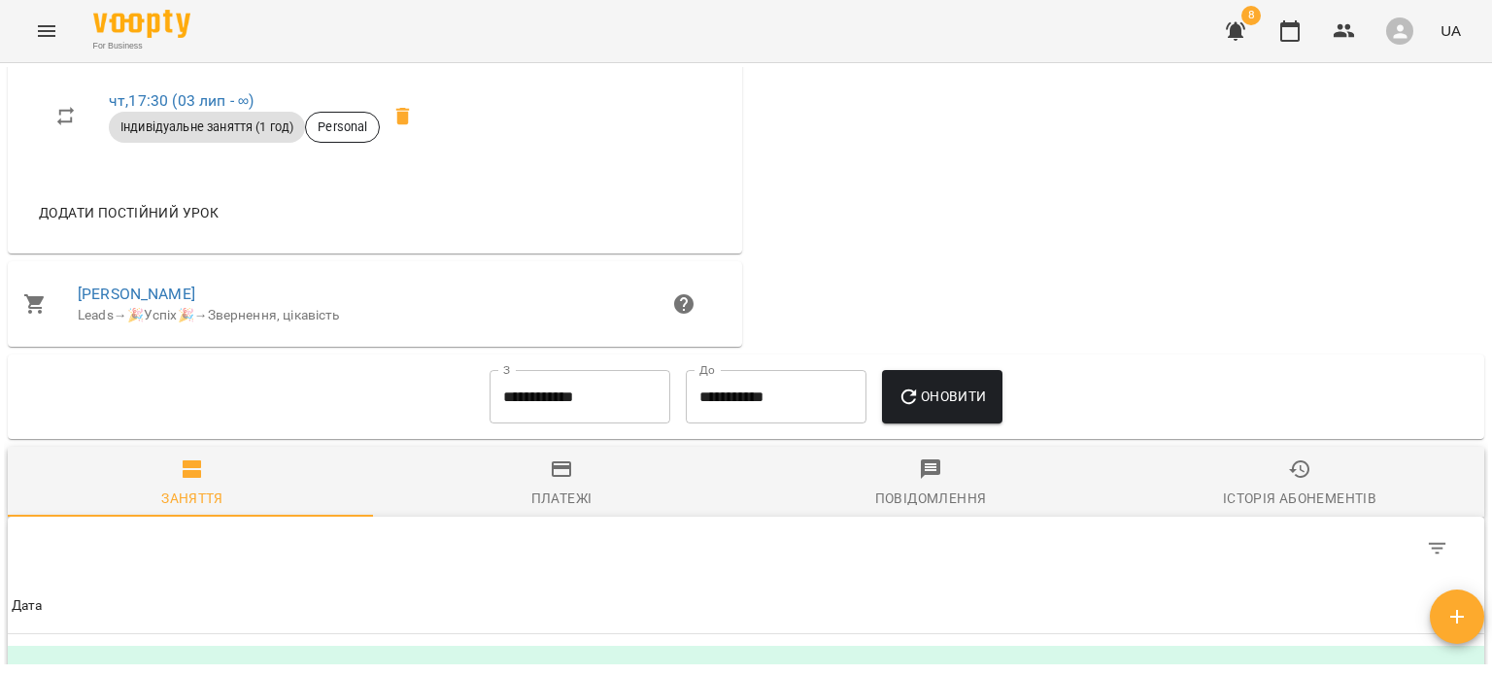
click at [596, 425] on input "**********" at bounding box center [580, 397] width 181 height 54
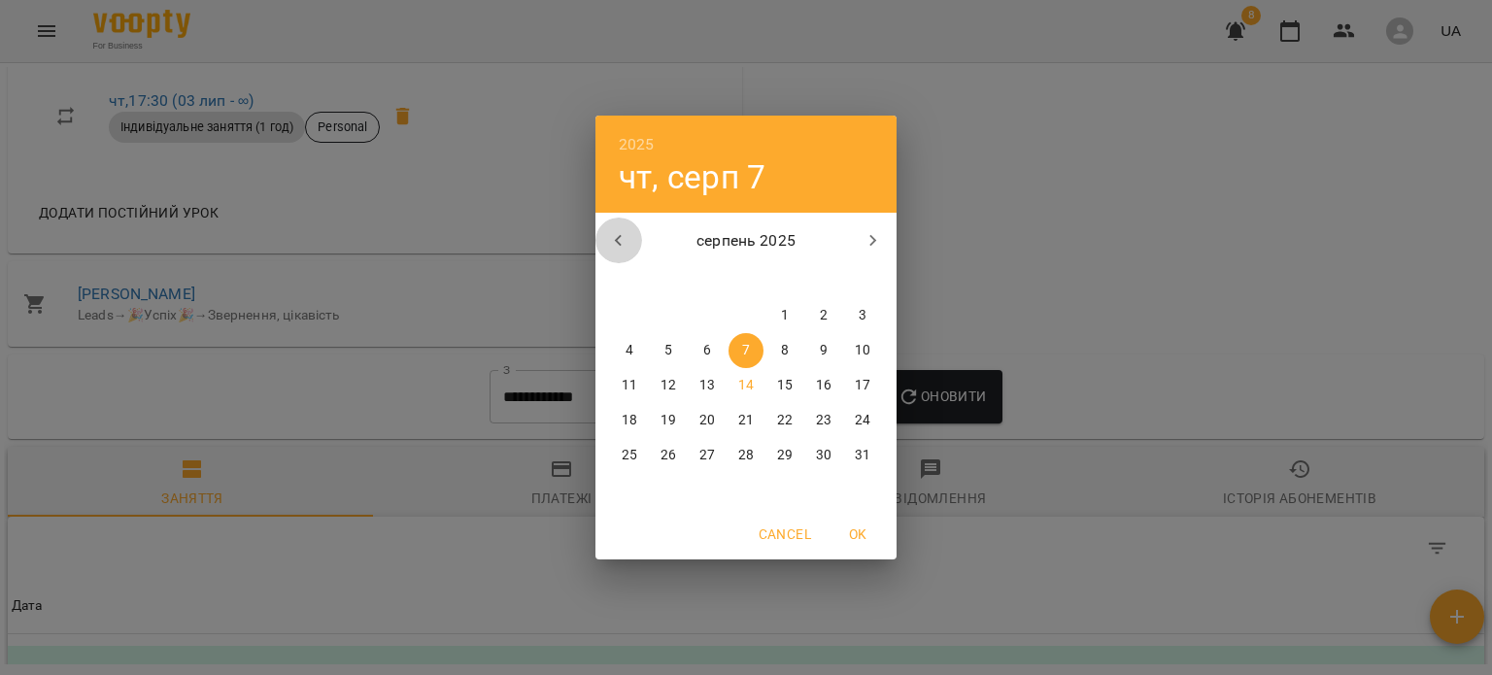
click at [623, 249] on icon "button" at bounding box center [618, 240] width 23 height 23
click at [641, 374] on button "14" at bounding box center [629, 385] width 35 height 35
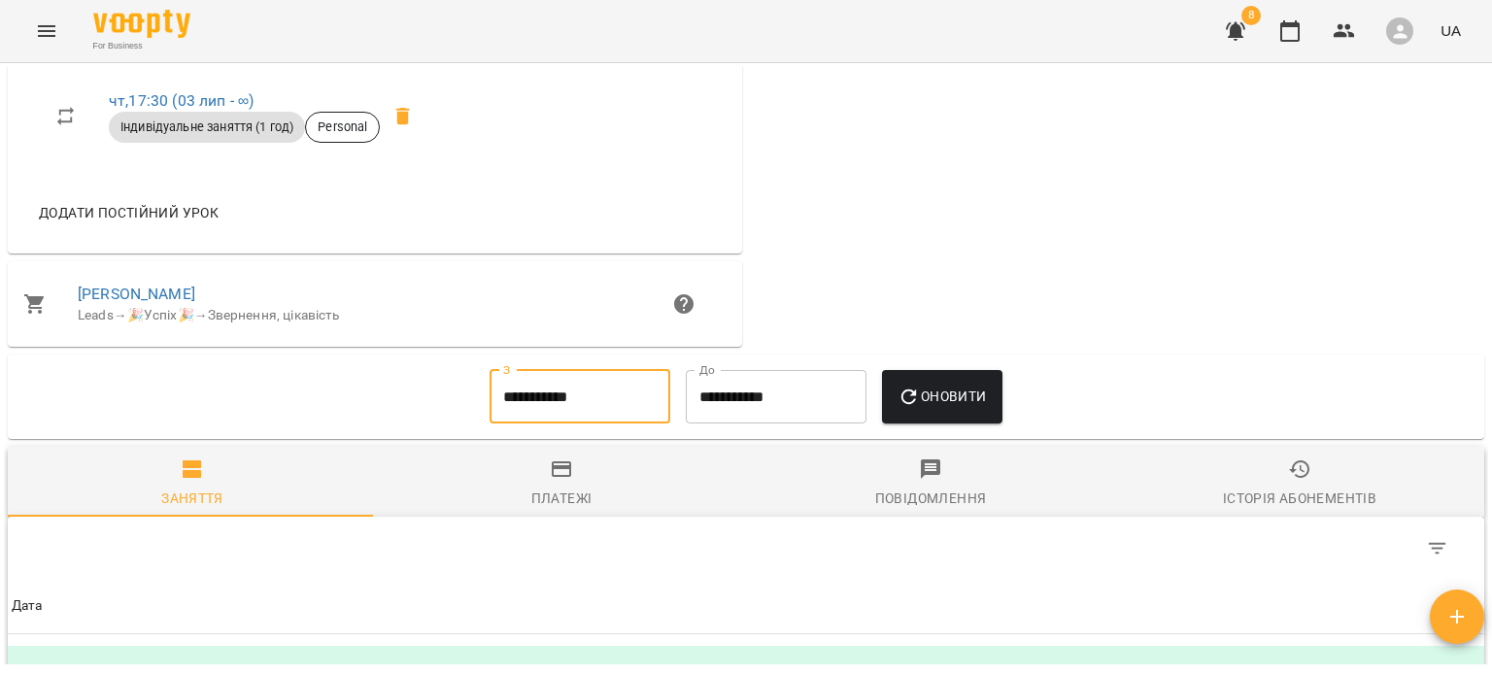
click at [979, 376] on div "Оновити" at bounding box center [941, 397] width 135 height 70
click at [965, 394] on button "Оновити" at bounding box center [942, 397] width 120 height 54
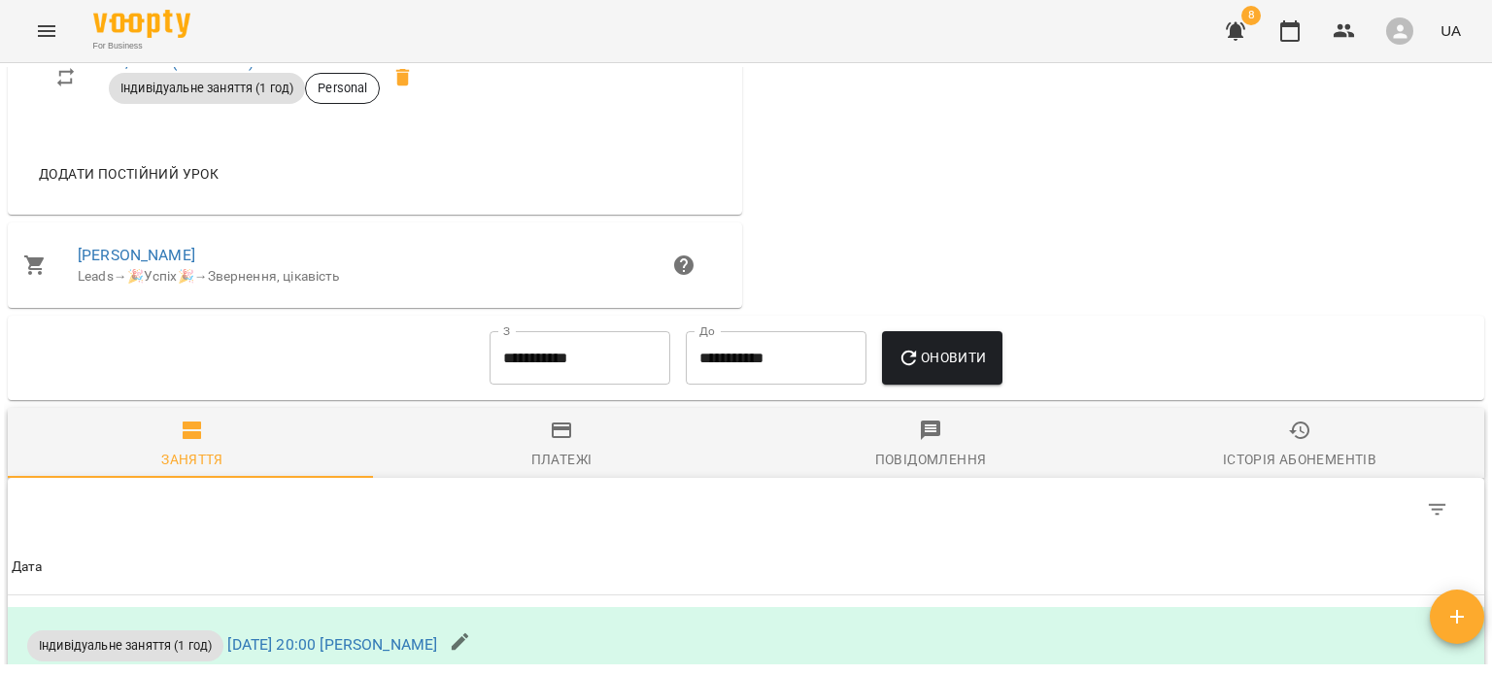
scroll to position [1100, 0]
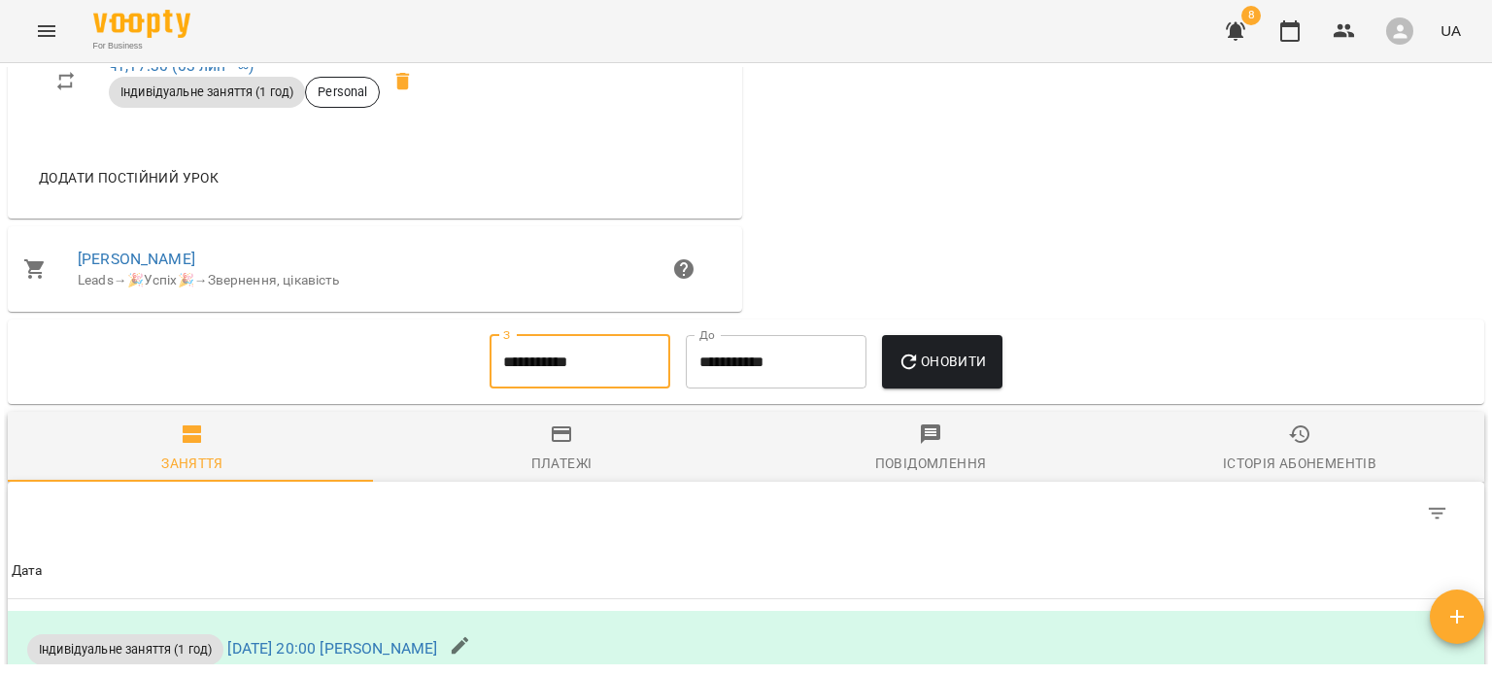
click at [544, 353] on input "**********" at bounding box center [580, 362] width 181 height 54
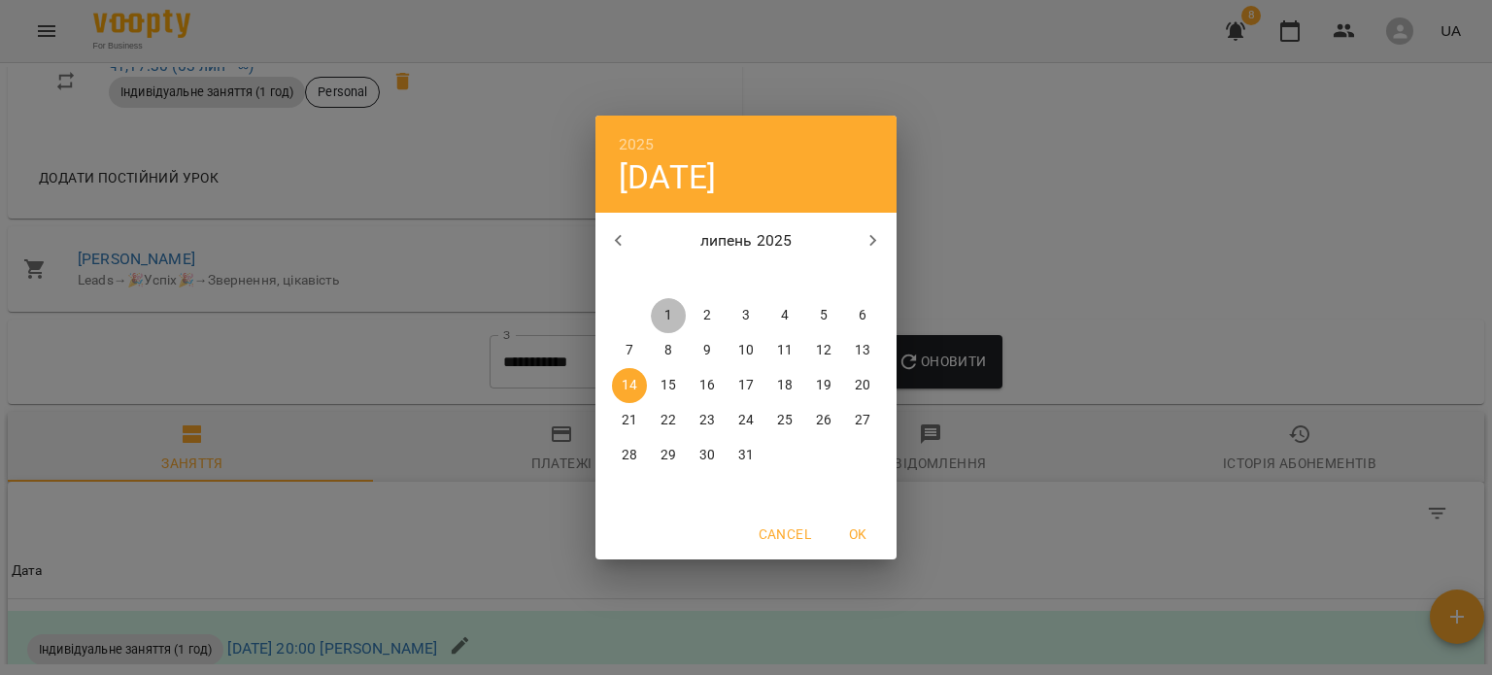
click at [667, 319] on p "1" at bounding box center [669, 315] width 8 height 19
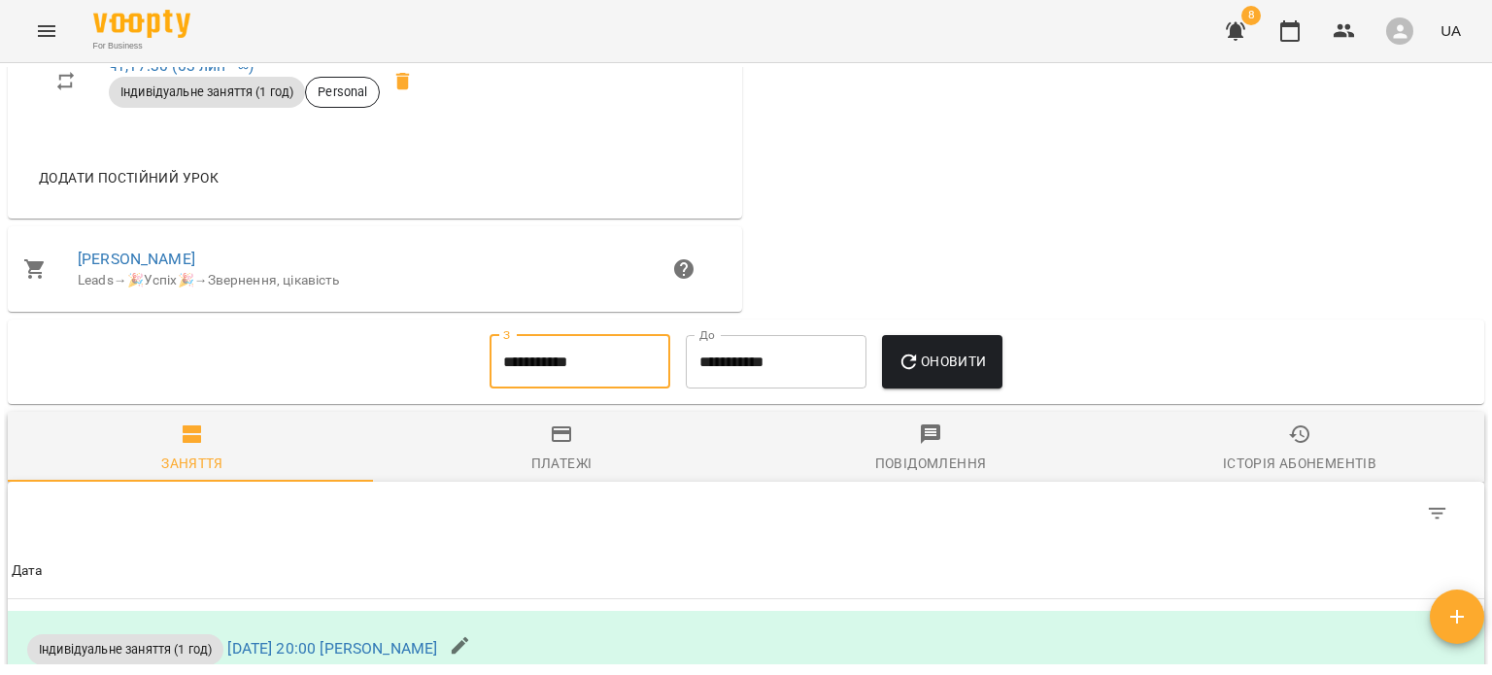
click at [981, 369] on span "Оновити" at bounding box center [942, 361] width 88 height 23
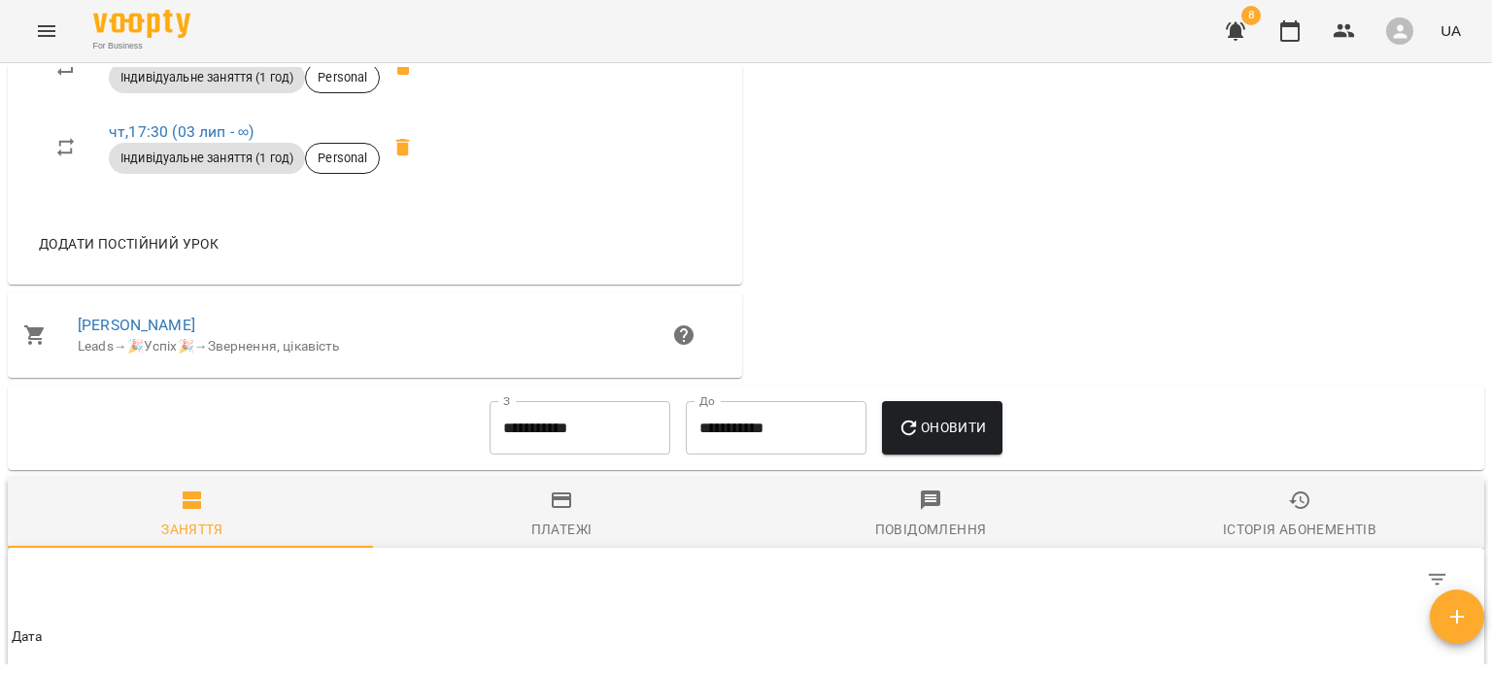
scroll to position [1033, 0]
click at [517, 444] on input "**********" at bounding box center [580, 429] width 181 height 54
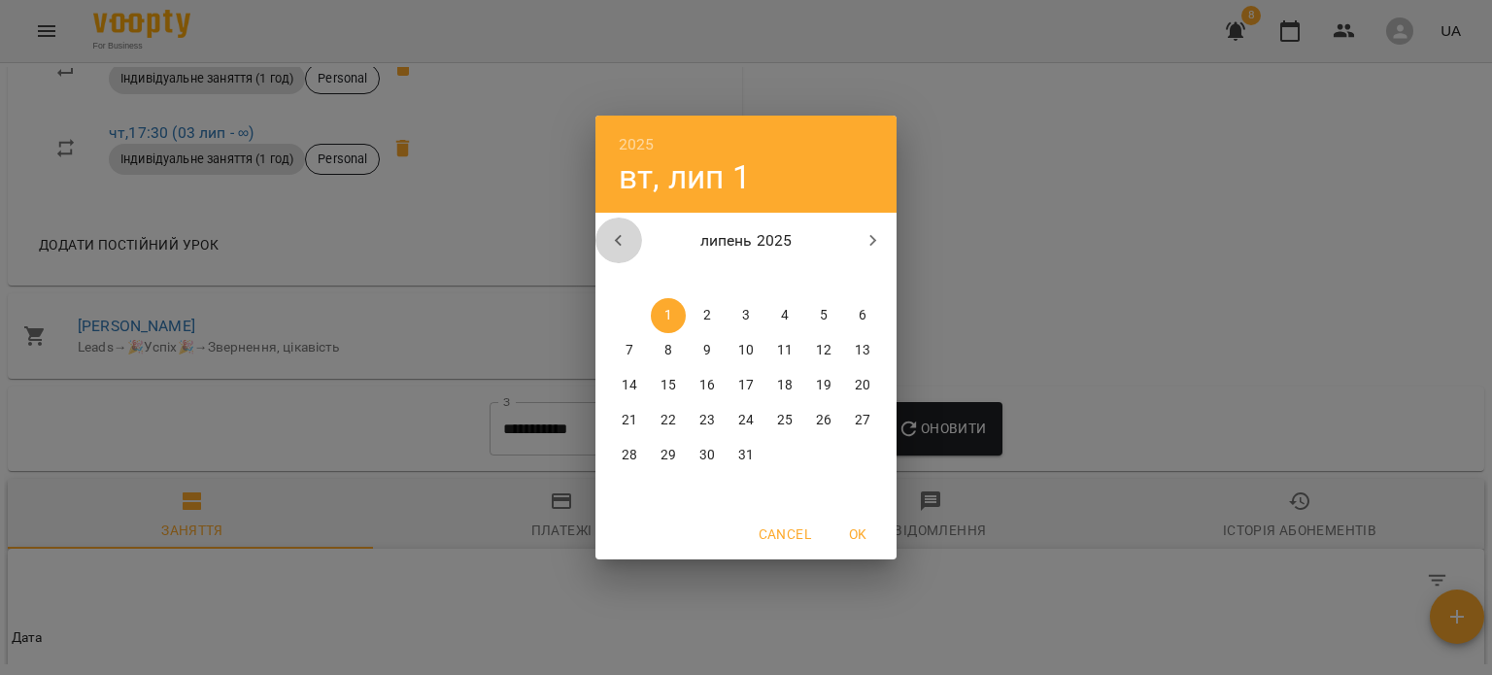
click at [620, 244] on icon "button" at bounding box center [618, 241] width 7 height 12
click at [691, 380] on span "11" at bounding box center [707, 385] width 35 height 19
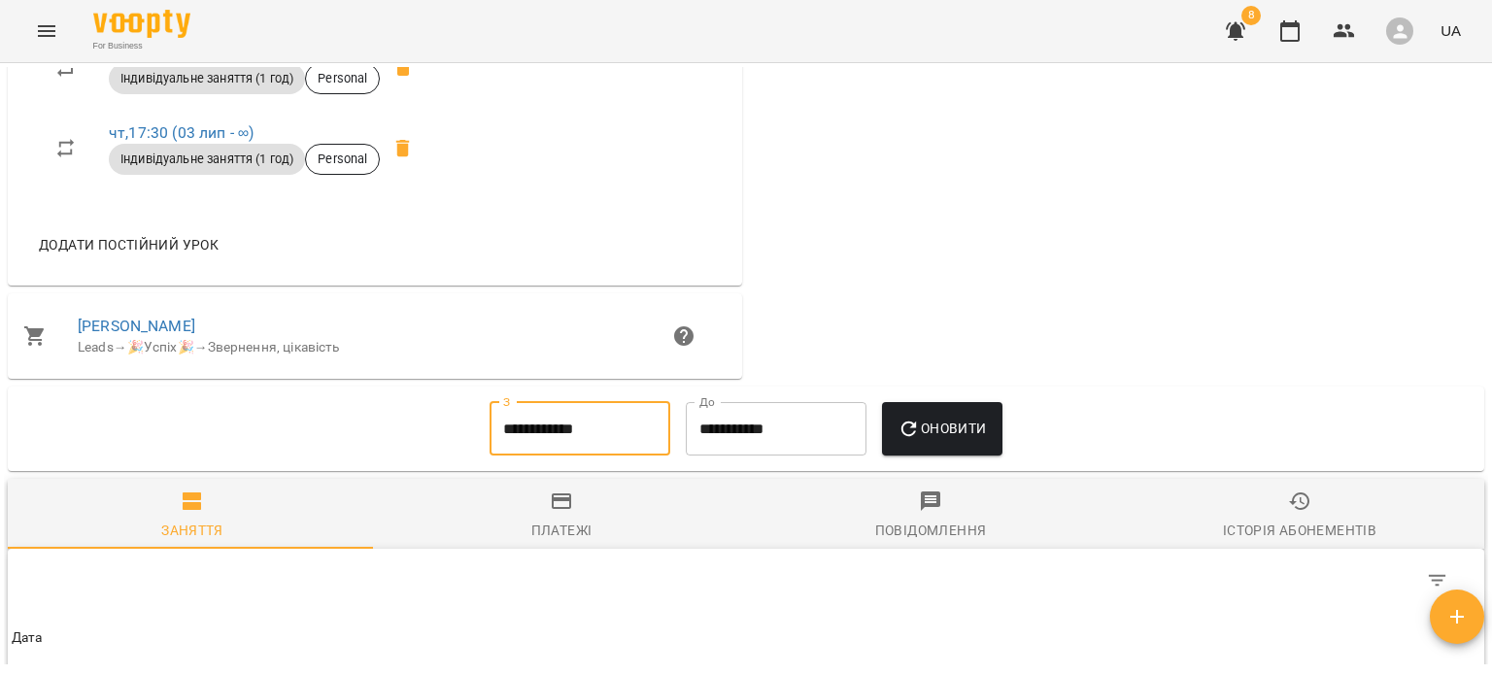
click at [933, 439] on span "Оновити" at bounding box center [942, 428] width 88 height 23
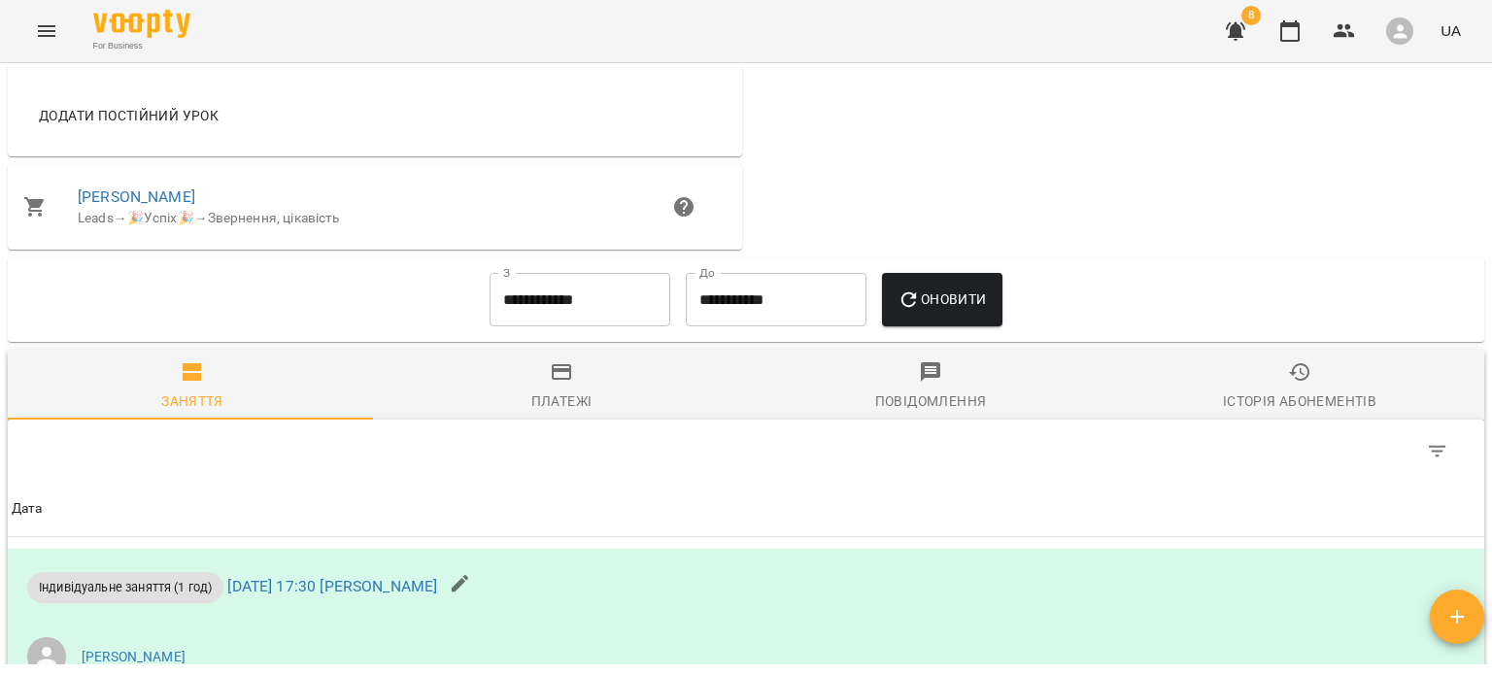
scroll to position [1163, 0]
click at [626, 326] on input "**********" at bounding box center [580, 299] width 181 height 54
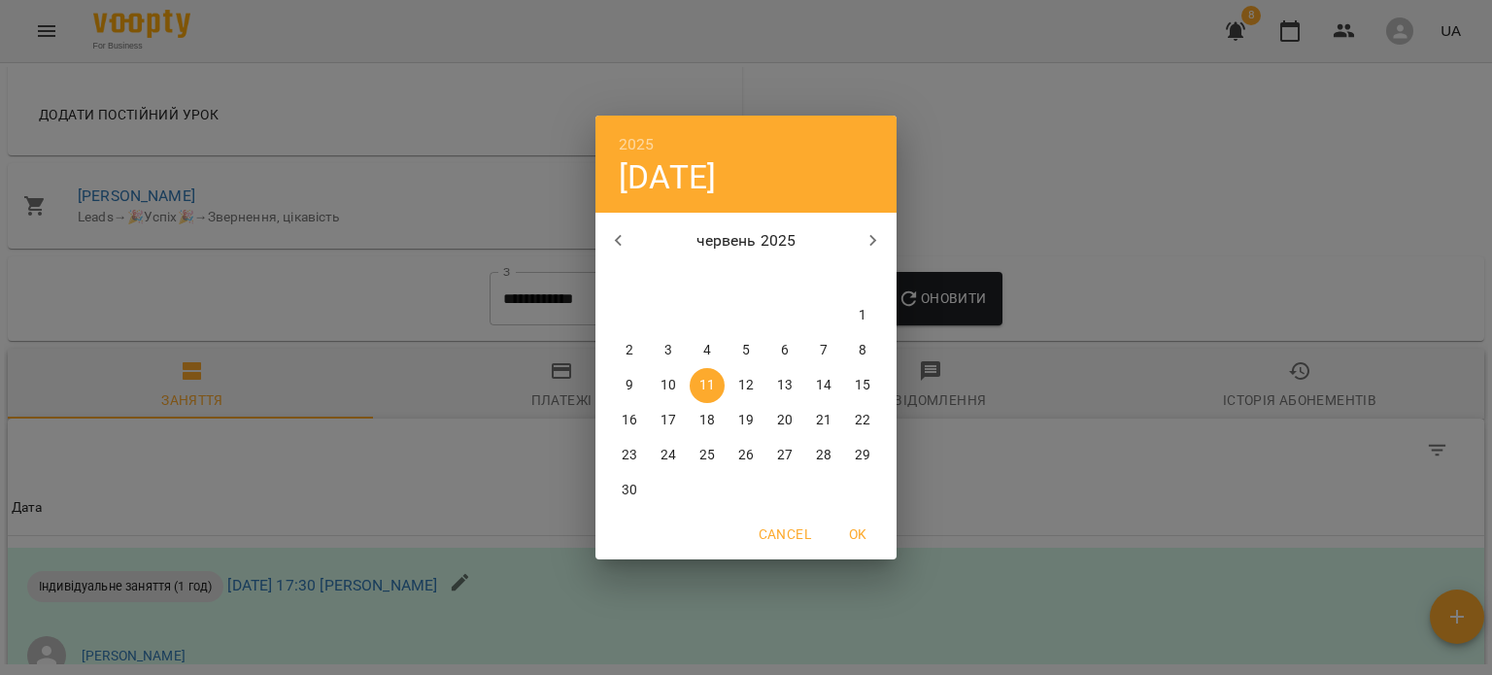
click at [596, 224] on div "червень 2025" at bounding box center [746, 241] width 301 height 47
click at [612, 242] on icon "button" at bounding box center [618, 240] width 23 height 23
click at [752, 328] on button "1" at bounding box center [746, 315] width 35 height 35
type input "**********"
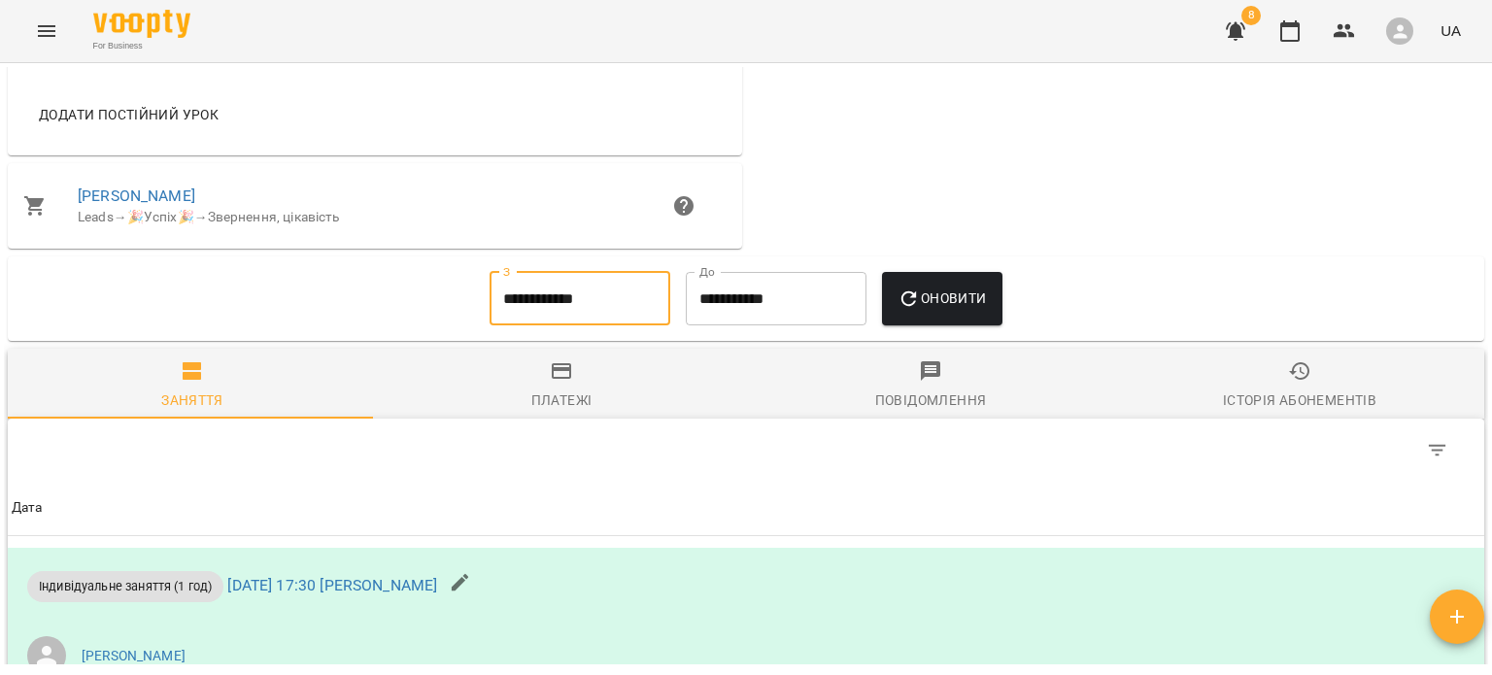
click at [945, 310] on span "Оновити" at bounding box center [942, 298] width 88 height 23
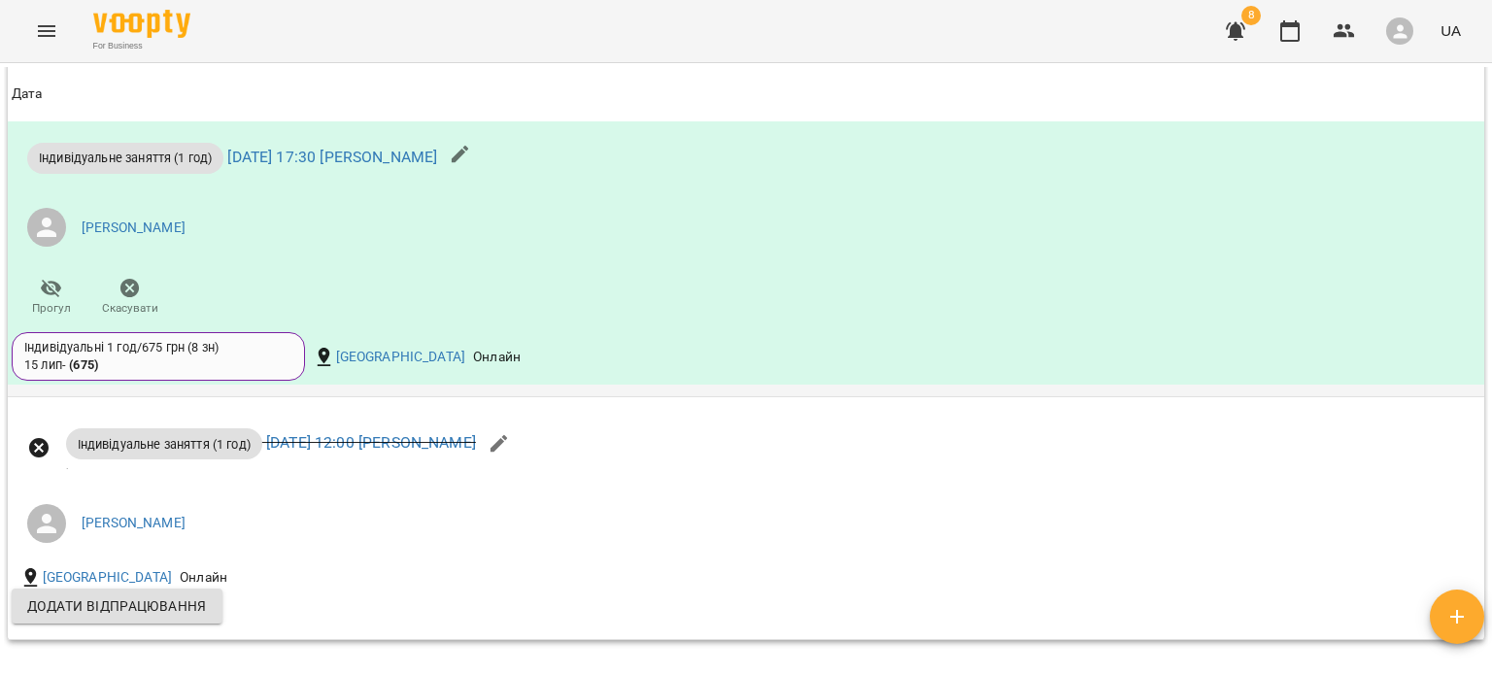
scroll to position [6475, 0]
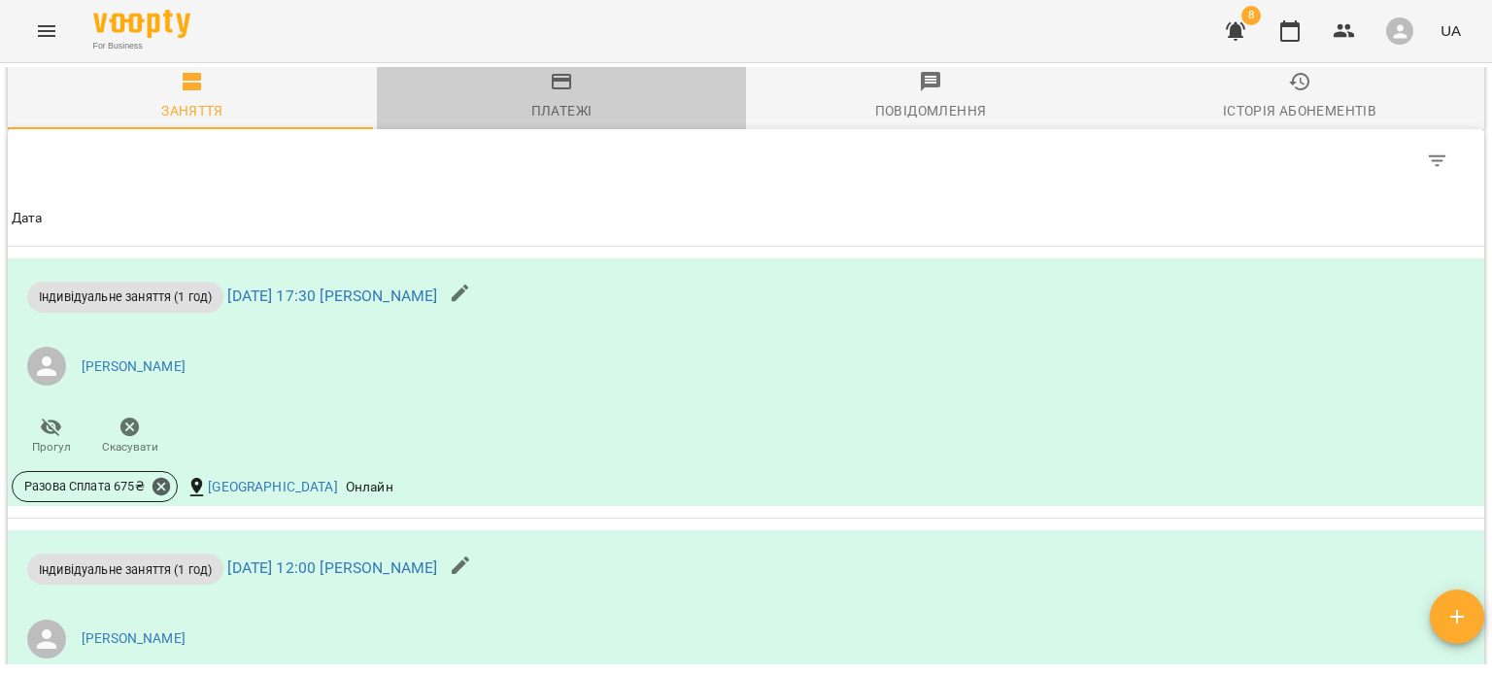
click at [571, 115] on div "Платежі" at bounding box center [561, 110] width 61 height 23
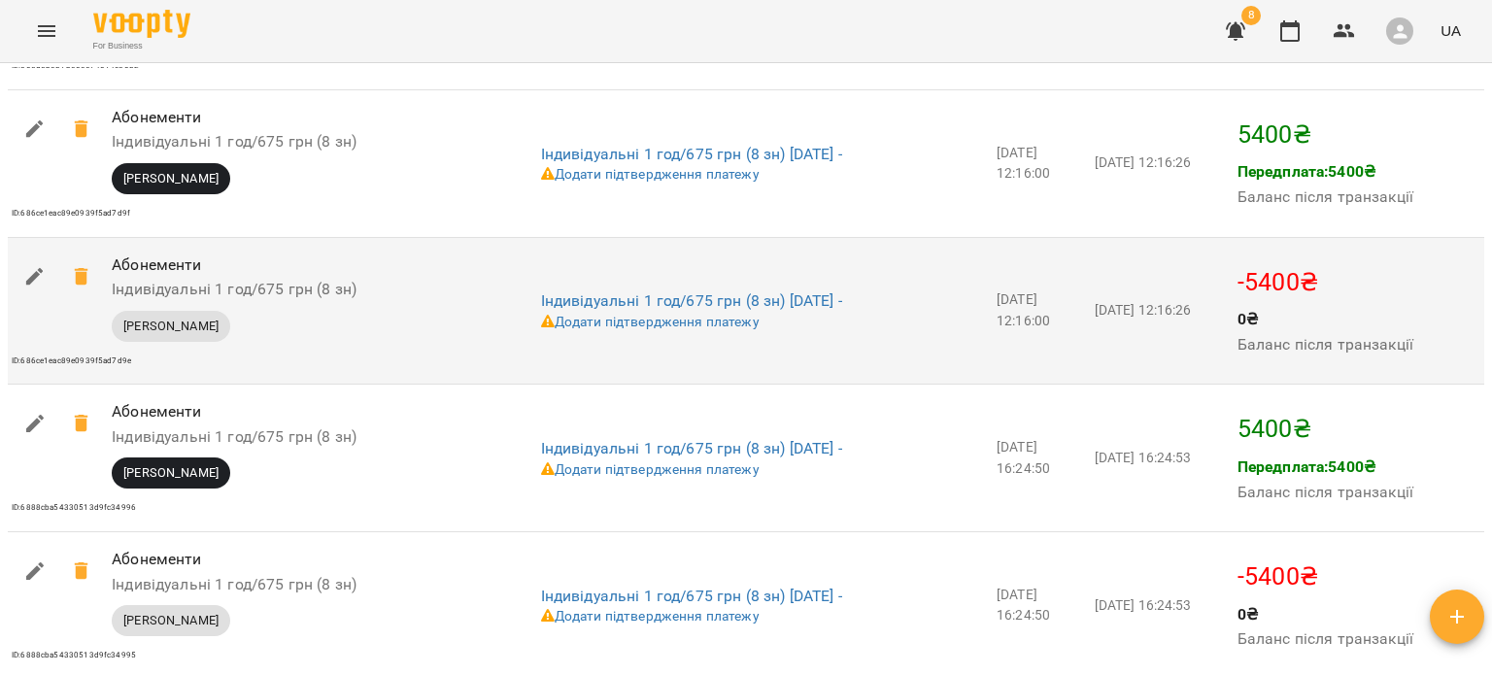
scroll to position [2153, 0]
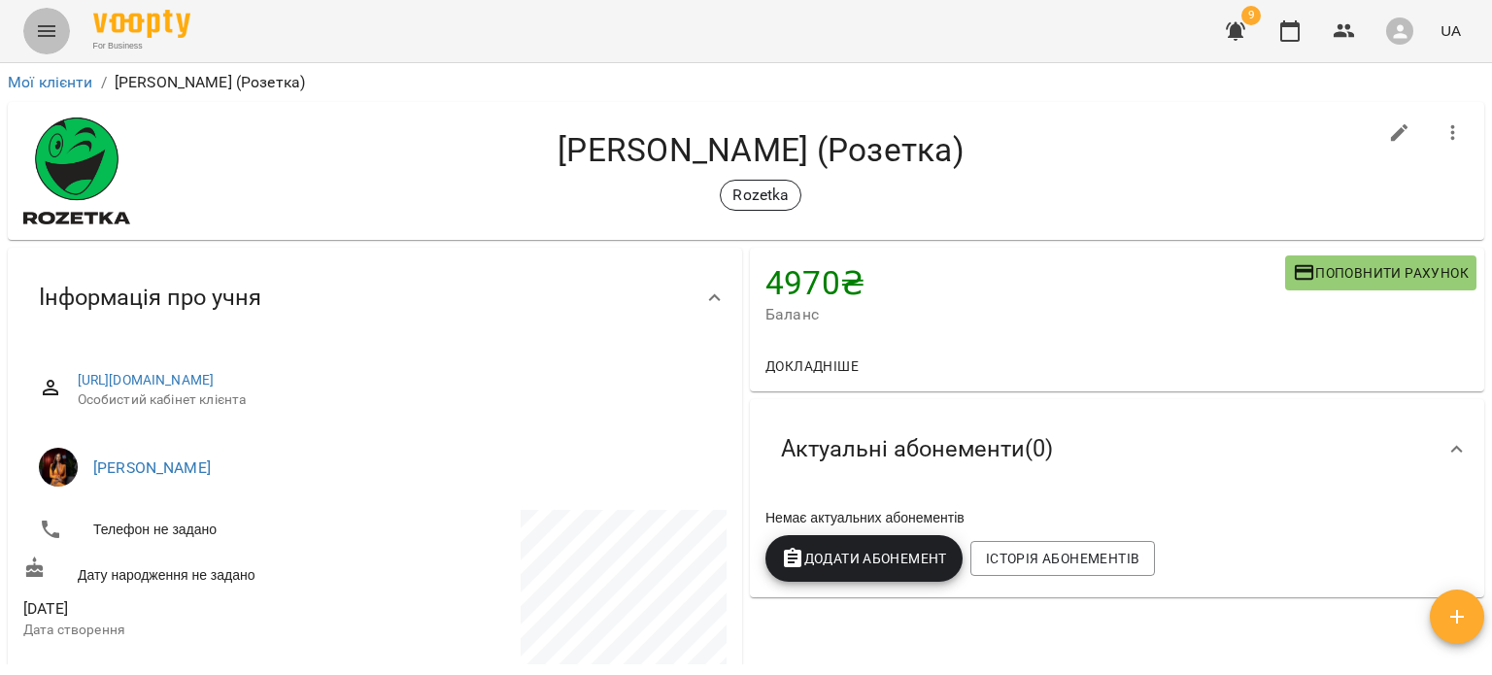
click at [48, 32] on icon "Menu" at bounding box center [46, 30] width 23 height 23
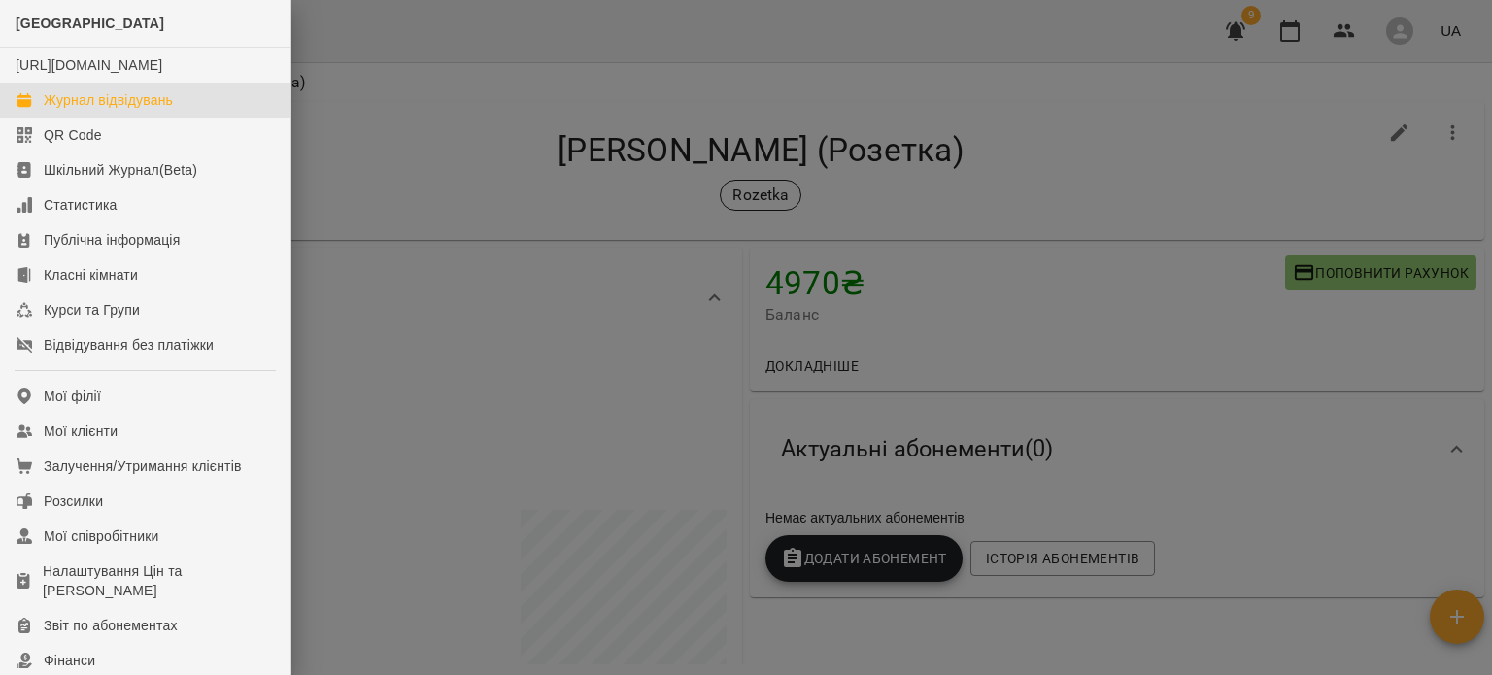
click at [83, 110] on div "Журнал відвідувань" at bounding box center [108, 99] width 129 height 19
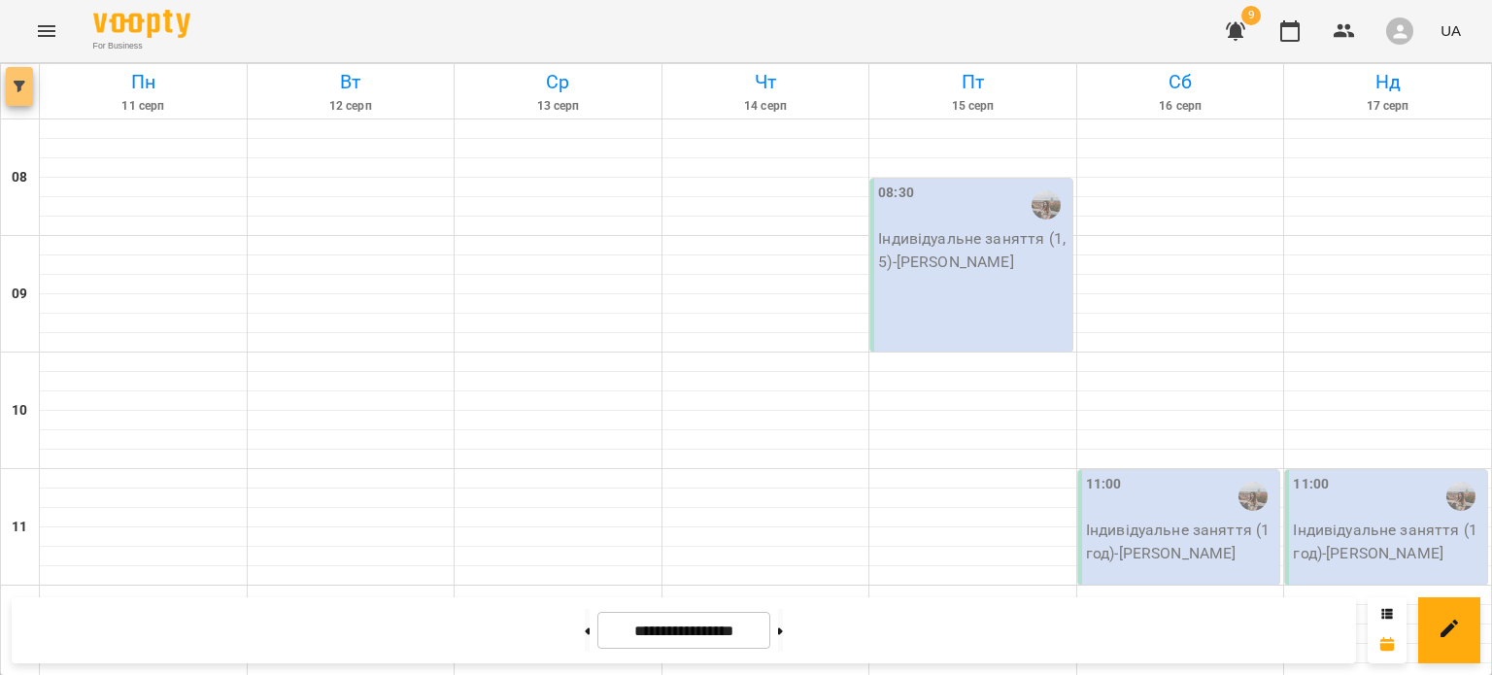
click at [28, 88] on span "button" at bounding box center [19, 87] width 27 height 12
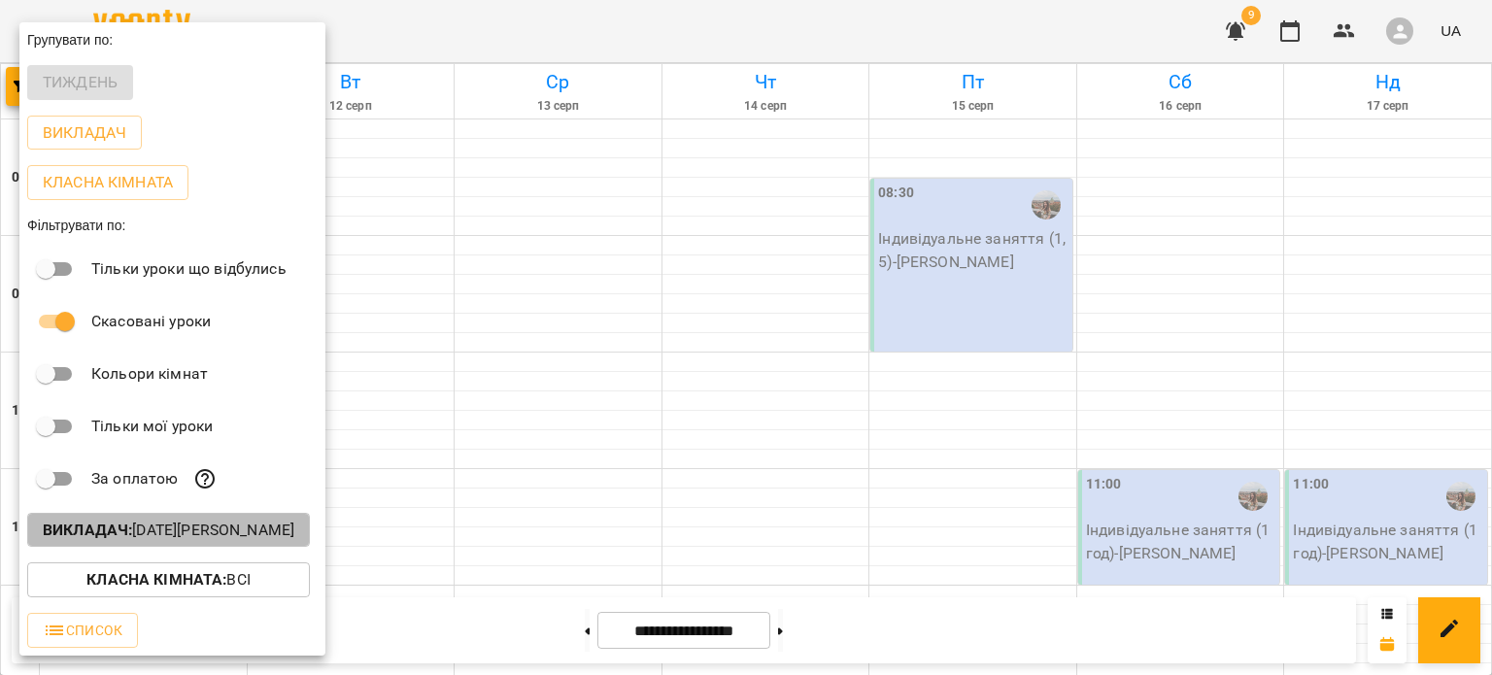
click at [181, 547] on button "Викладач : Джулай Катерина Вадимівна" at bounding box center [168, 530] width 283 height 35
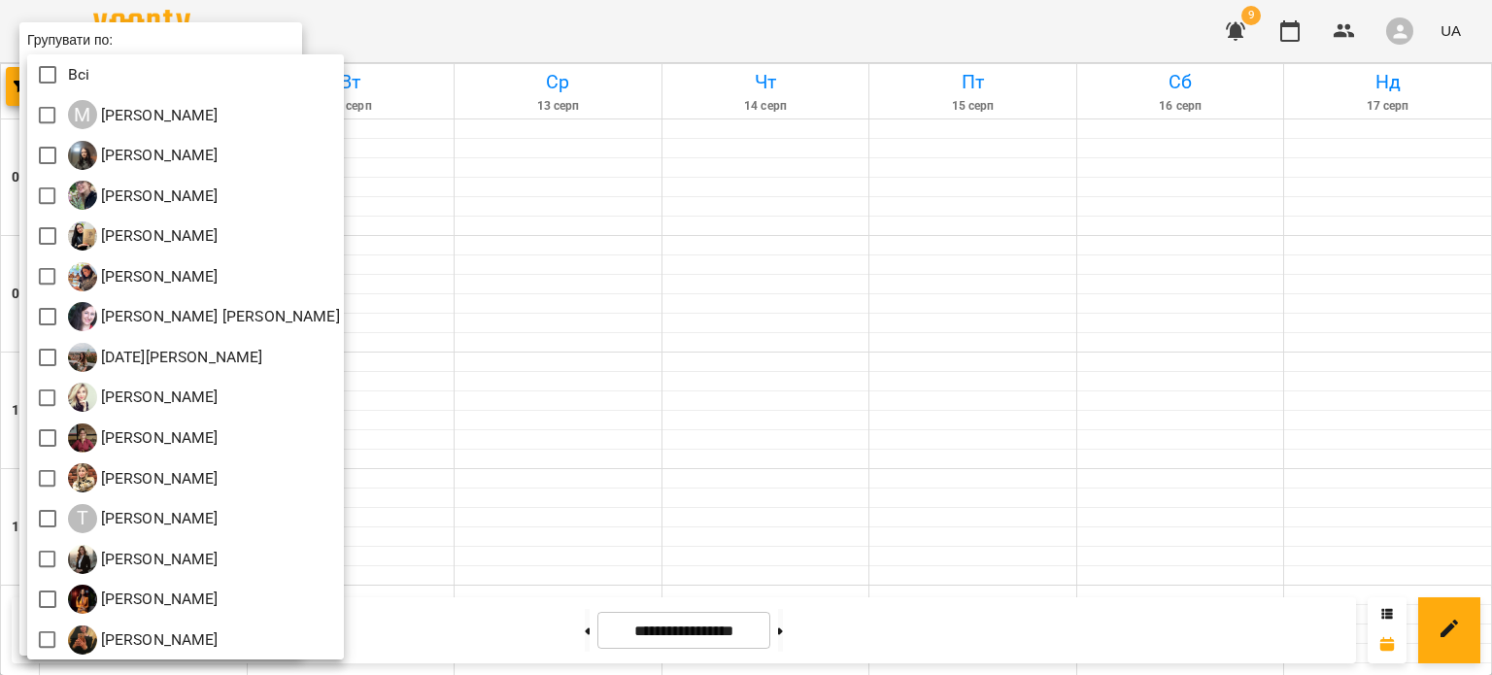
scroll to position [4, 0]
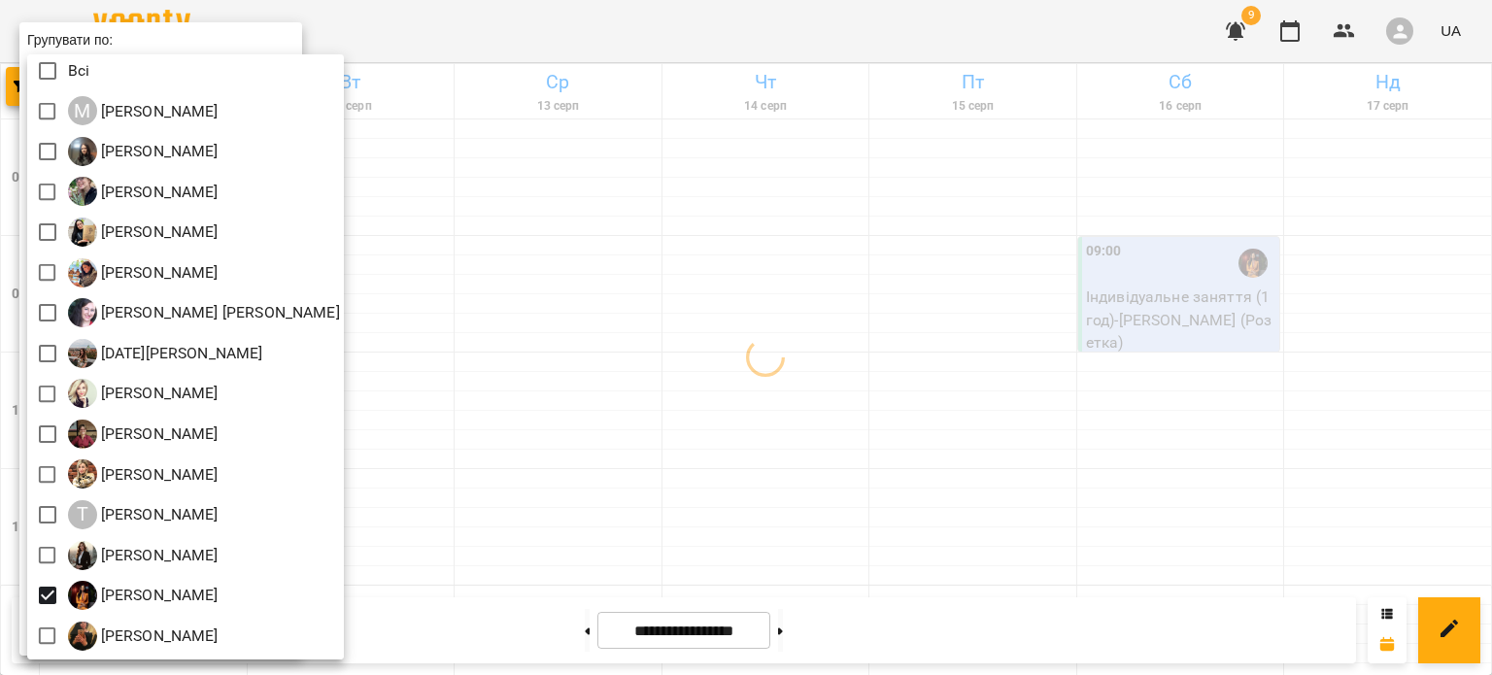
click at [565, 430] on div at bounding box center [746, 337] width 1492 height 675
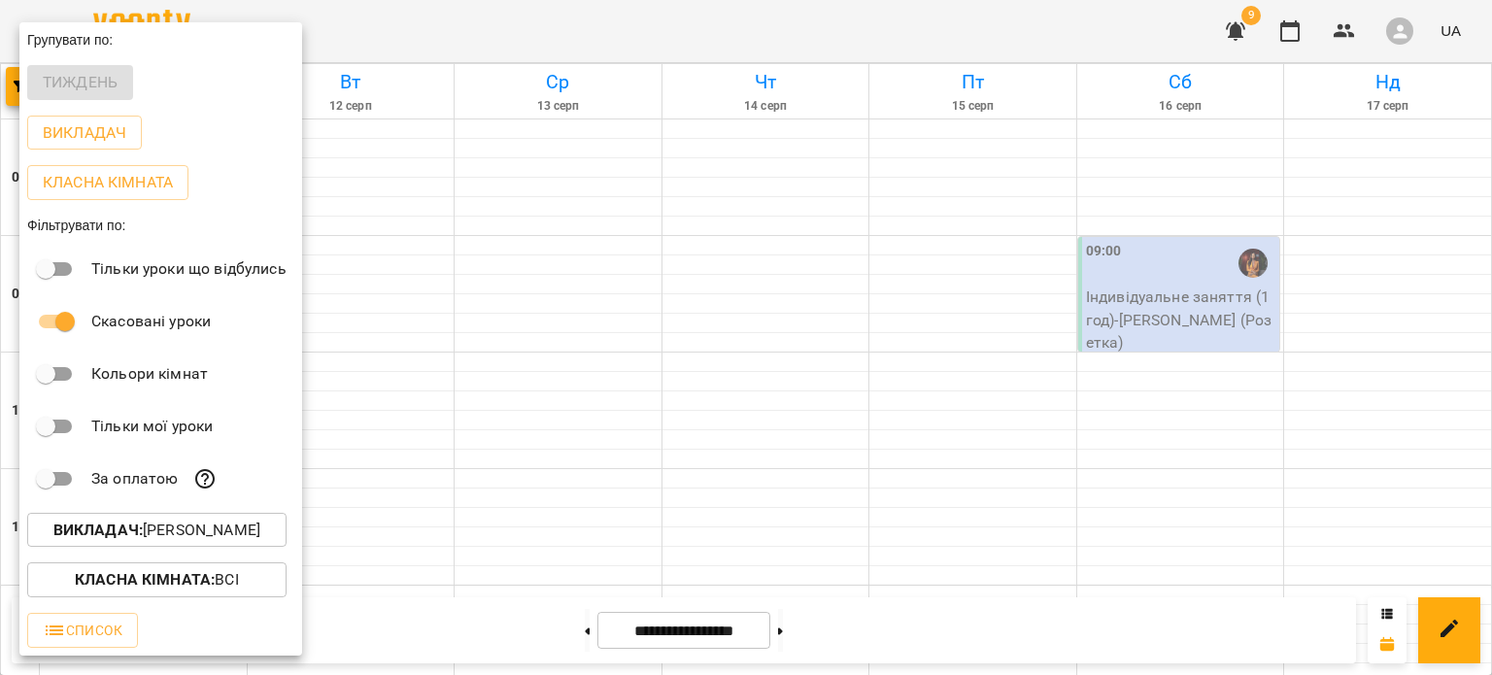
click at [532, 605] on div at bounding box center [746, 337] width 1492 height 675
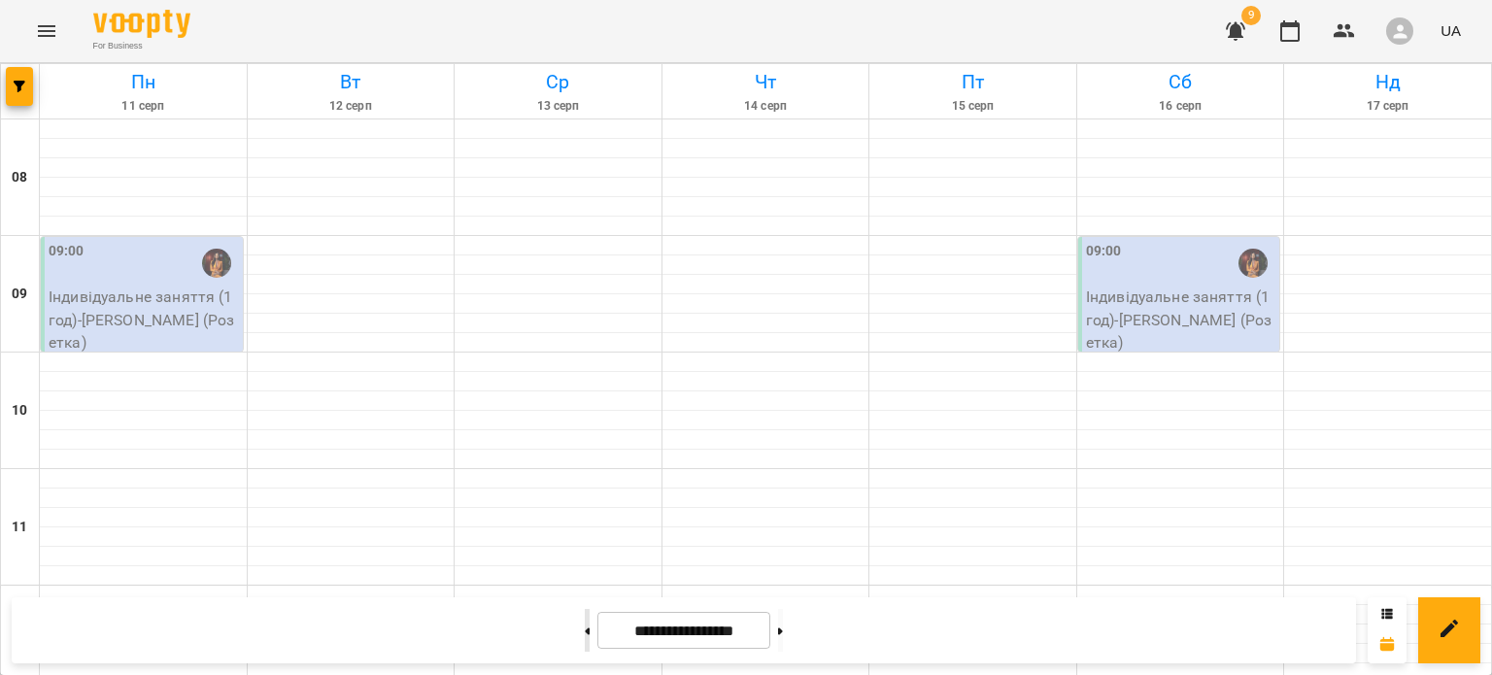
click at [586, 633] on icon at bounding box center [588, 631] width 5 height 7
click at [585, 623] on button at bounding box center [587, 630] width 5 height 43
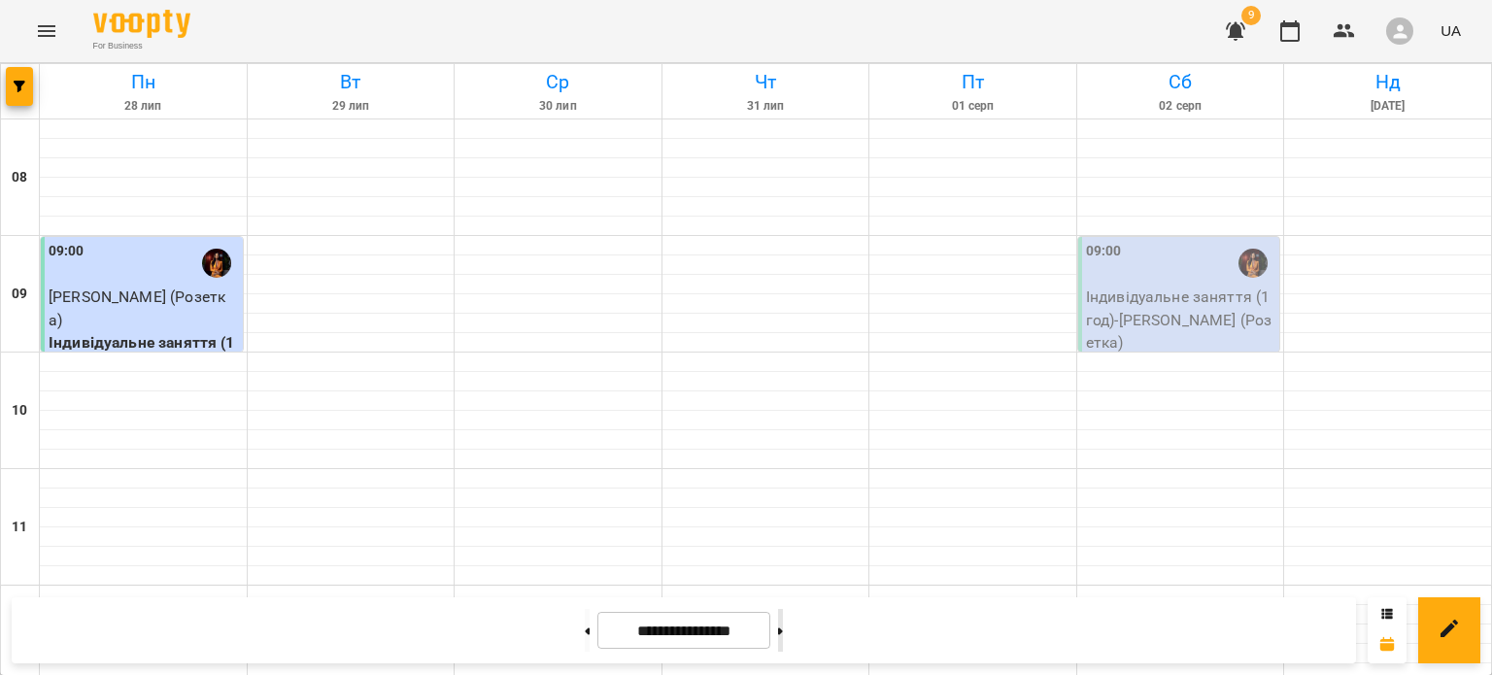
click at [783, 629] on button at bounding box center [780, 630] width 5 height 43
type input "**********"
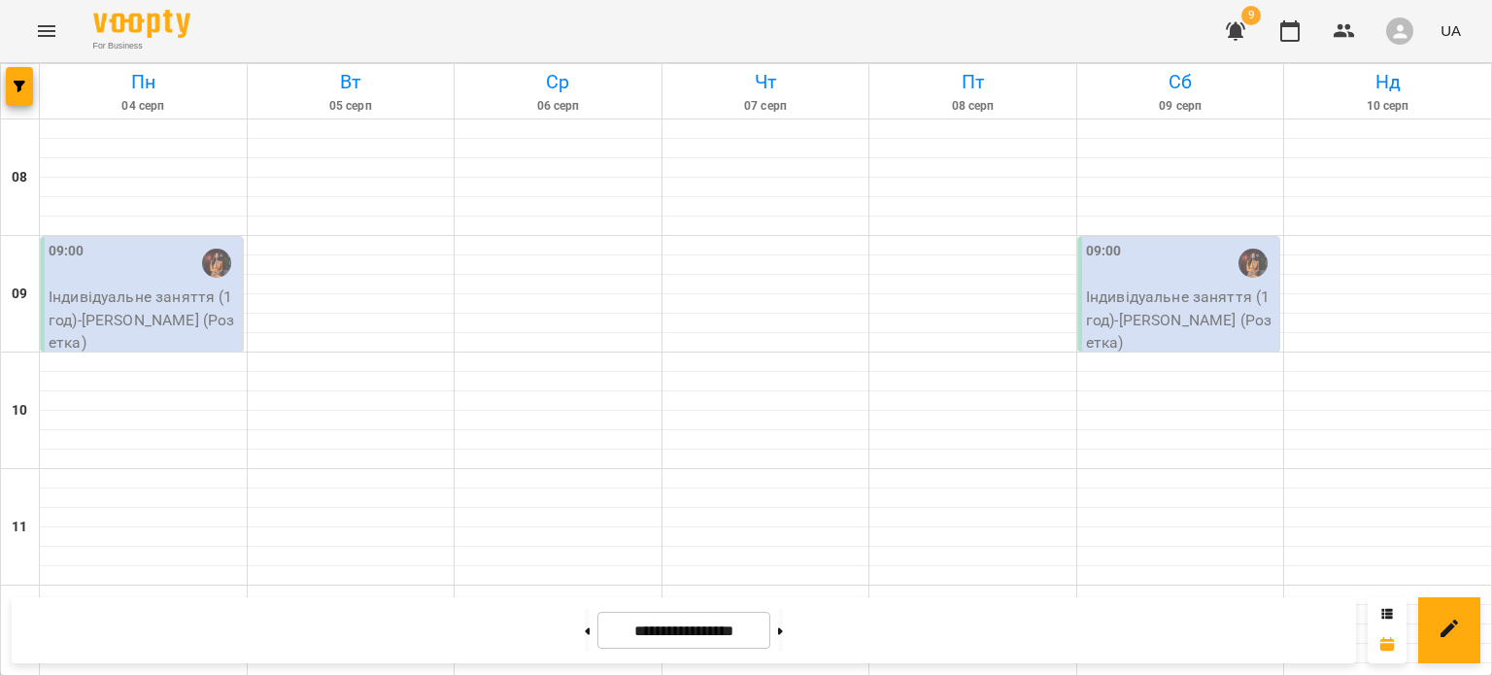
click at [43, 43] on button "Menu" at bounding box center [46, 31] width 47 height 47
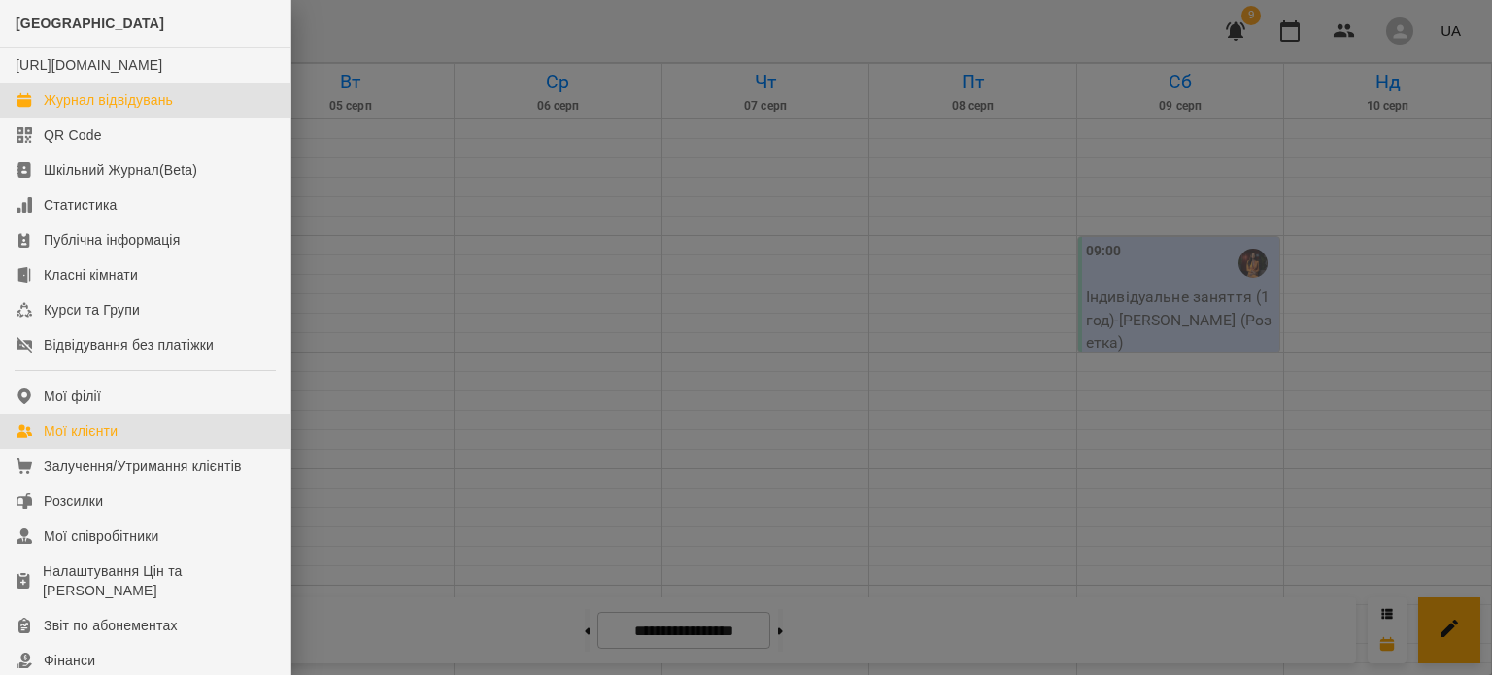
click at [62, 441] on div "Мої клієнти" at bounding box center [81, 431] width 74 height 19
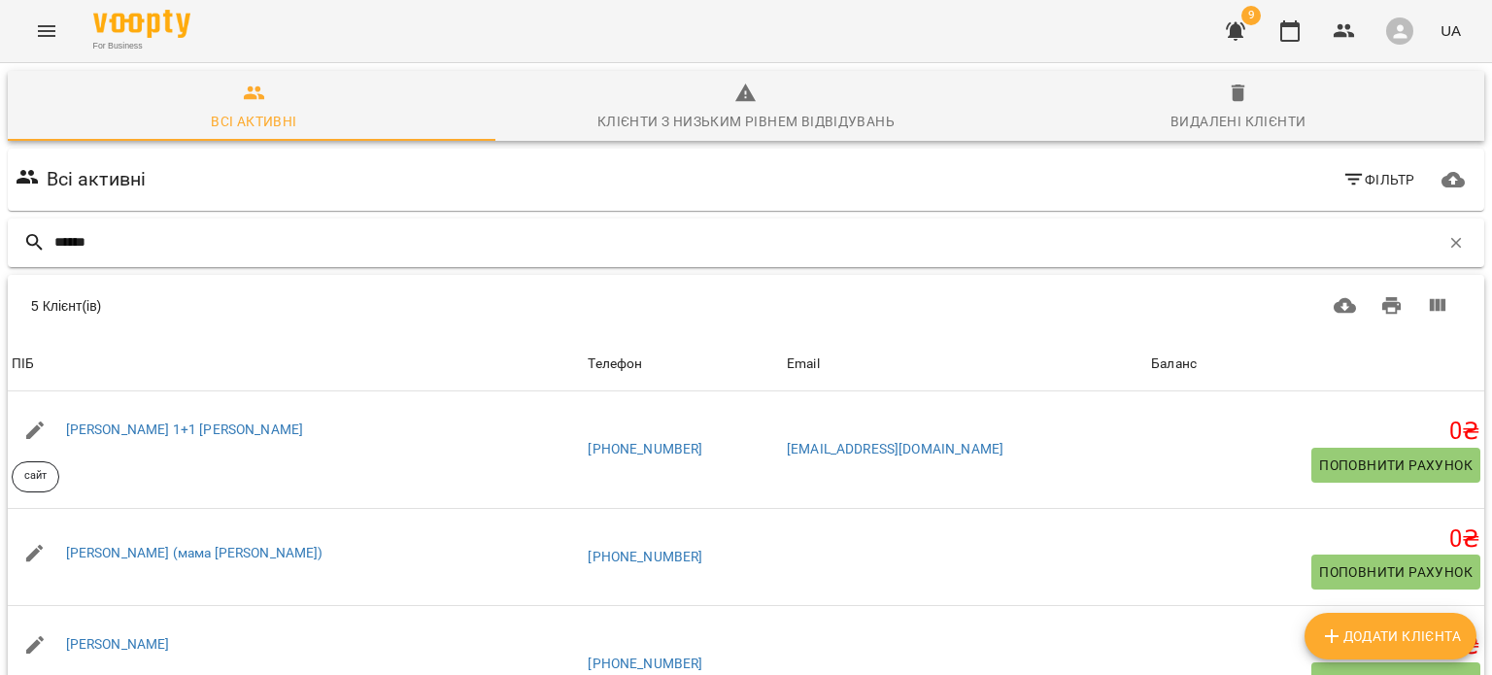
scroll to position [264, 0]
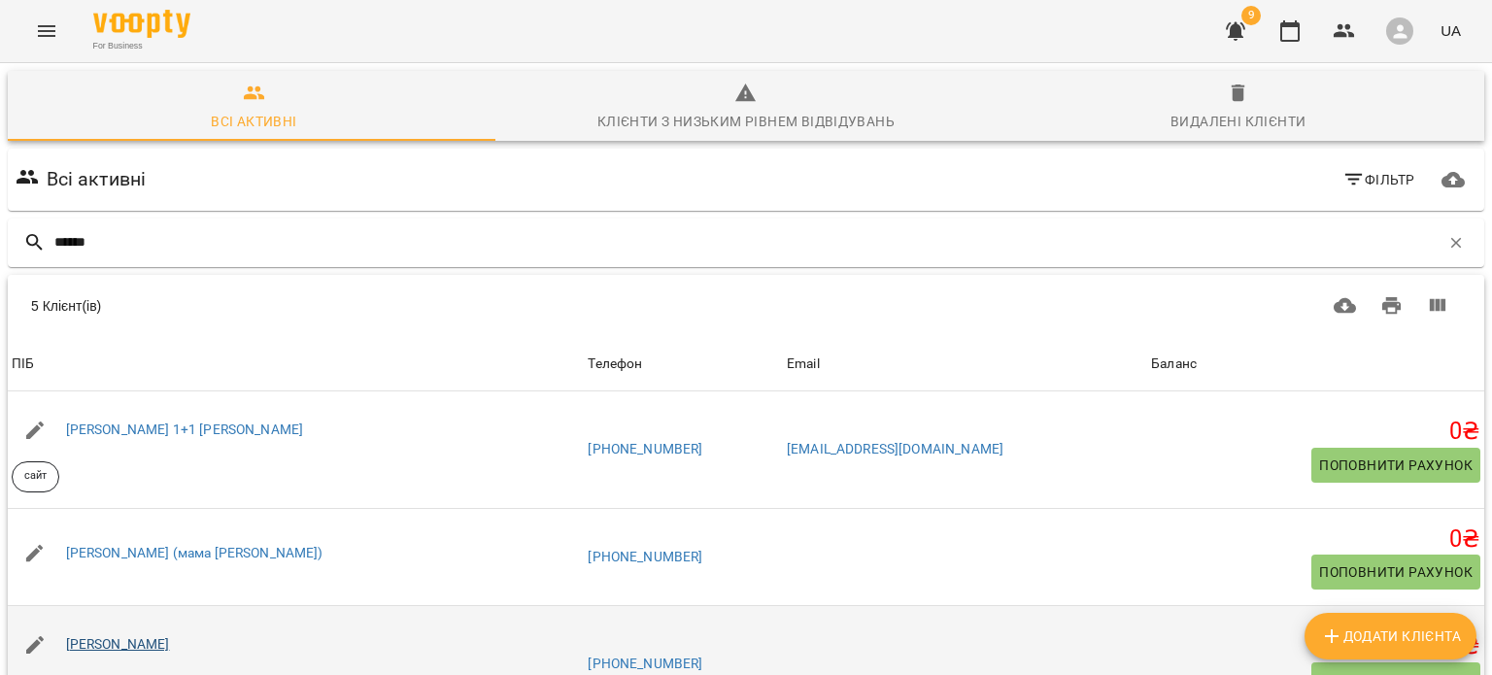
type input "******"
click at [104, 636] on link "Андрій Пшеничний" at bounding box center [118, 644] width 104 height 16
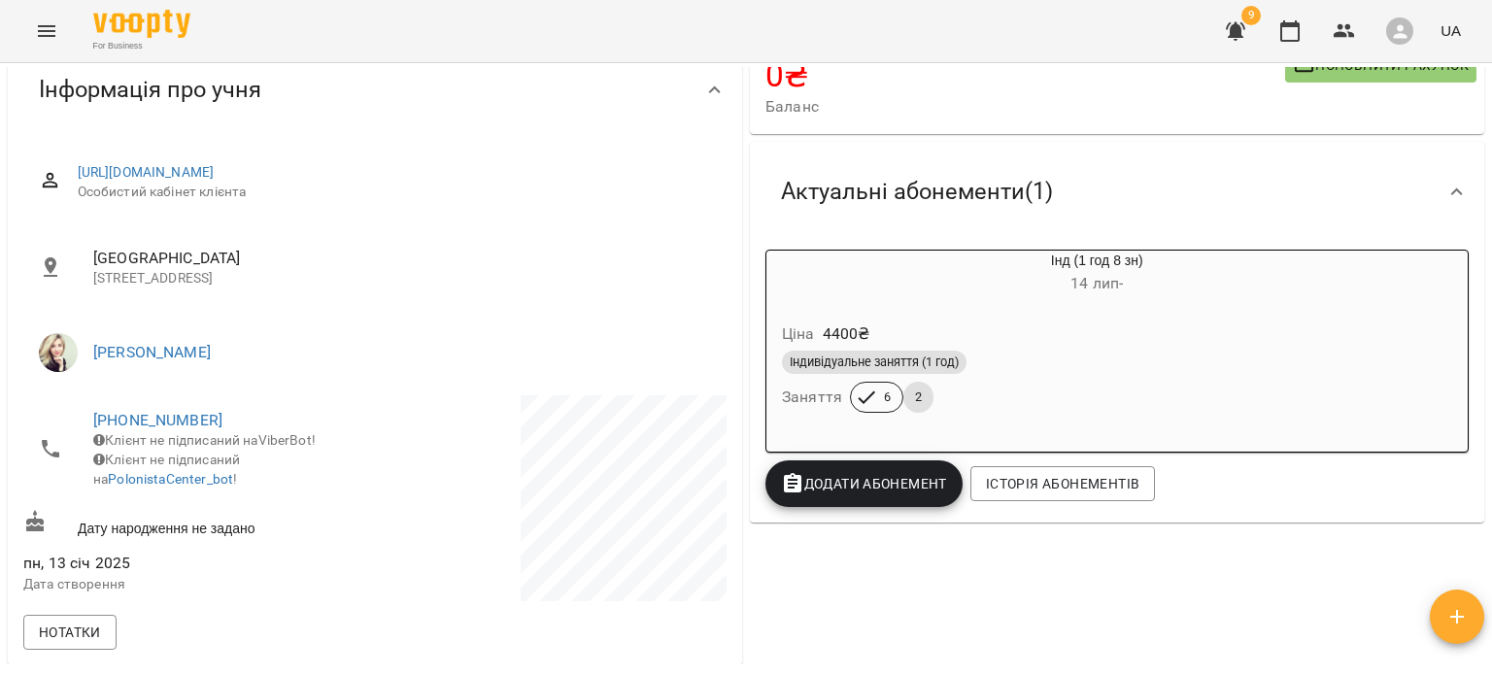
scroll to position [183, 0]
click at [1104, 310] on div "Ціна 4400 ₴ Індивідуальне заняття (1 год) Заняття 6 2" at bounding box center [1050, 370] width 567 height 132
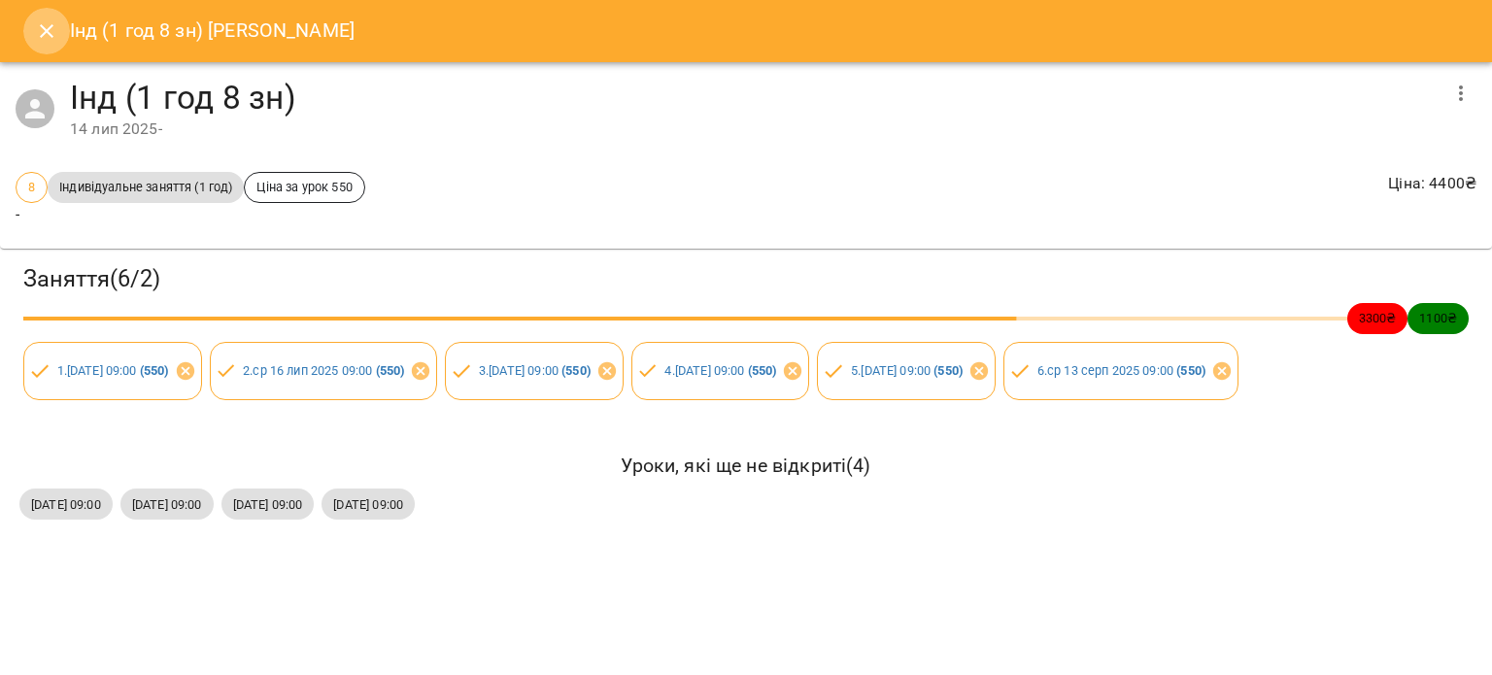
click at [44, 30] on icon "Close" at bounding box center [47, 31] width 14 height 14
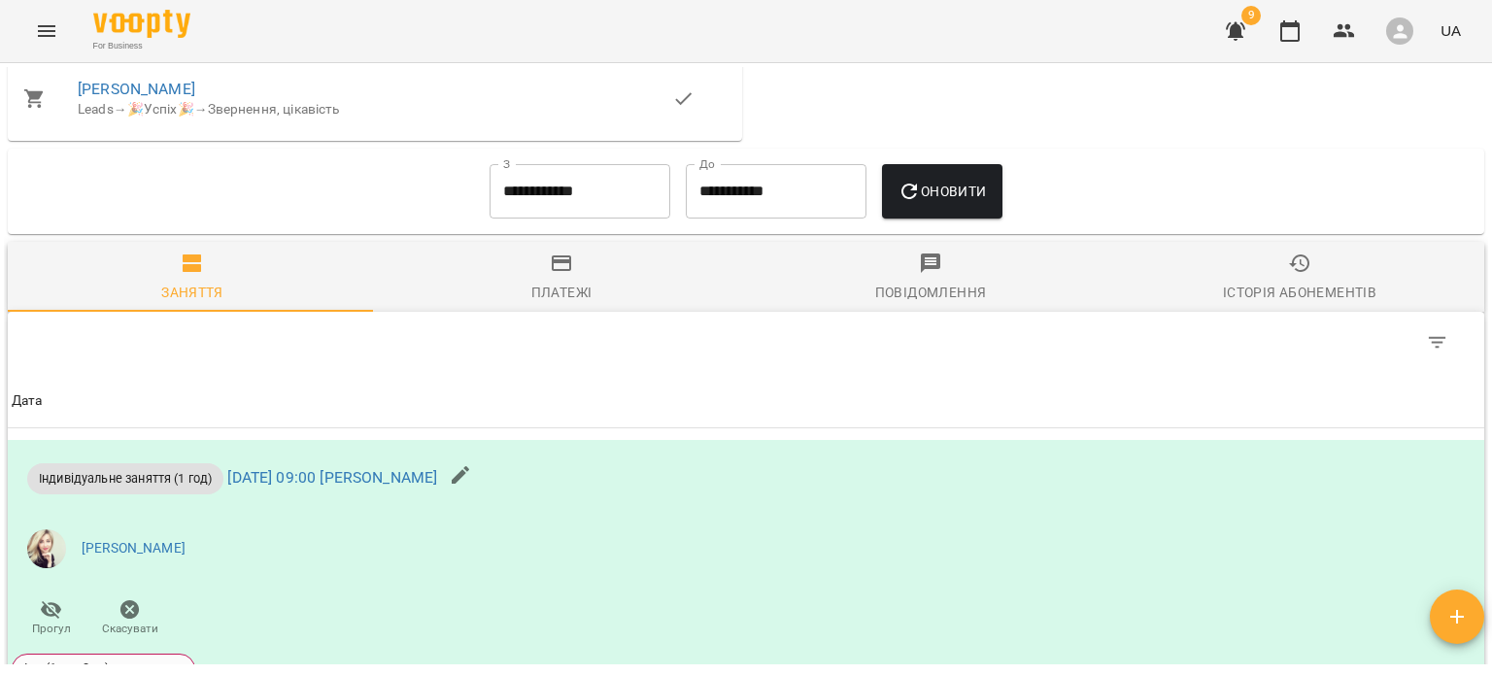
scroll to position [1251, 0]
click at [570, 201] on input "**********" at bounding box center [580, 192] width 181 height 54
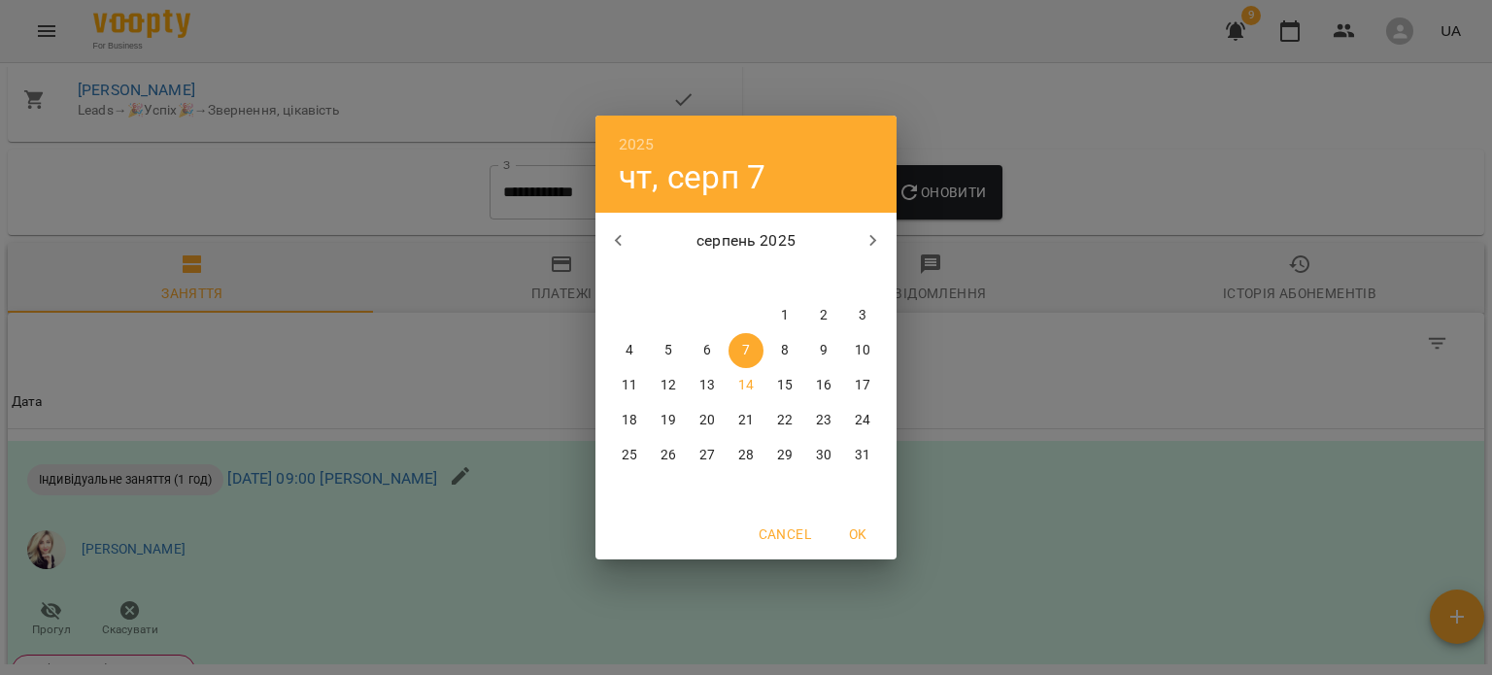
click at [622, 238] on icon "button" at bounding box center [618, 240] width 23 height 23
click at [708, 341] on p "9" at bounding box center [707, 350] width 8 height 19
type input "**********"
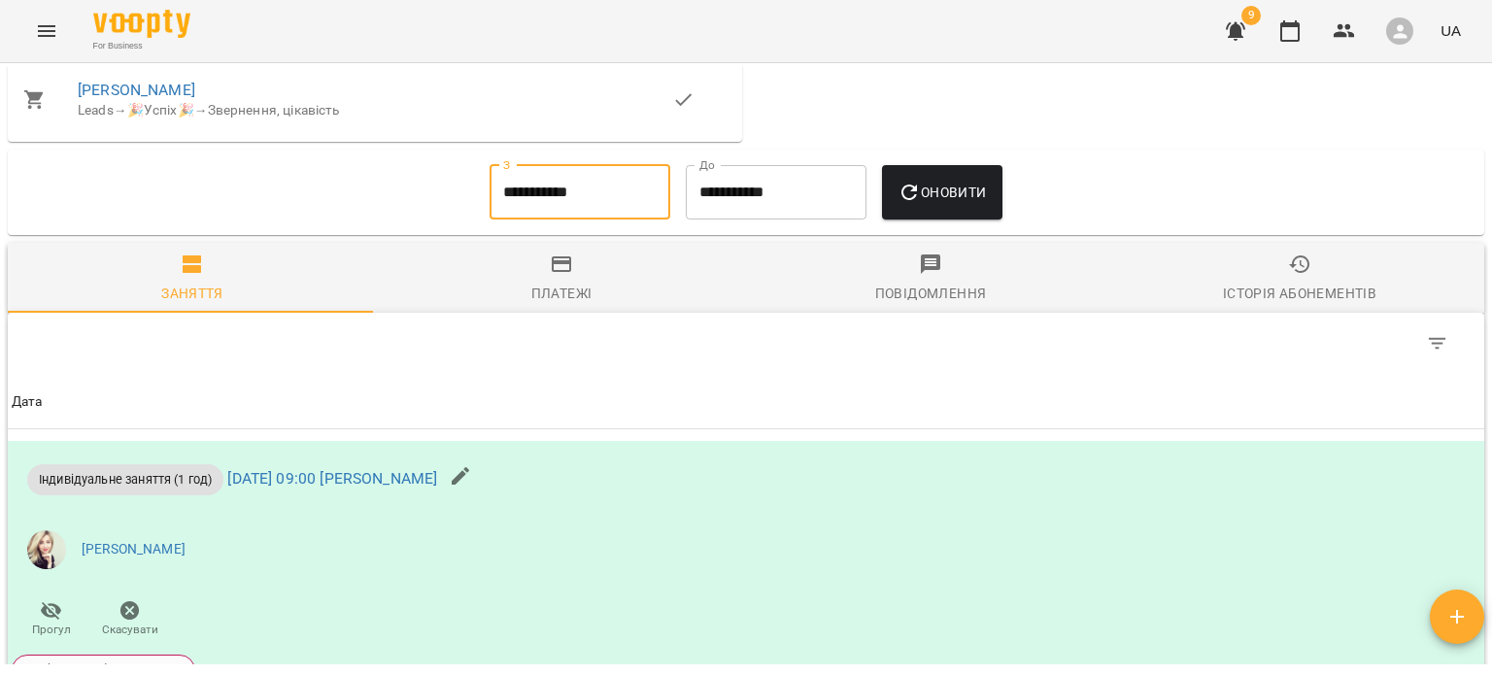
click at [921, 202] on icon "button" at bounding box center [909, 192] width 23 height 23
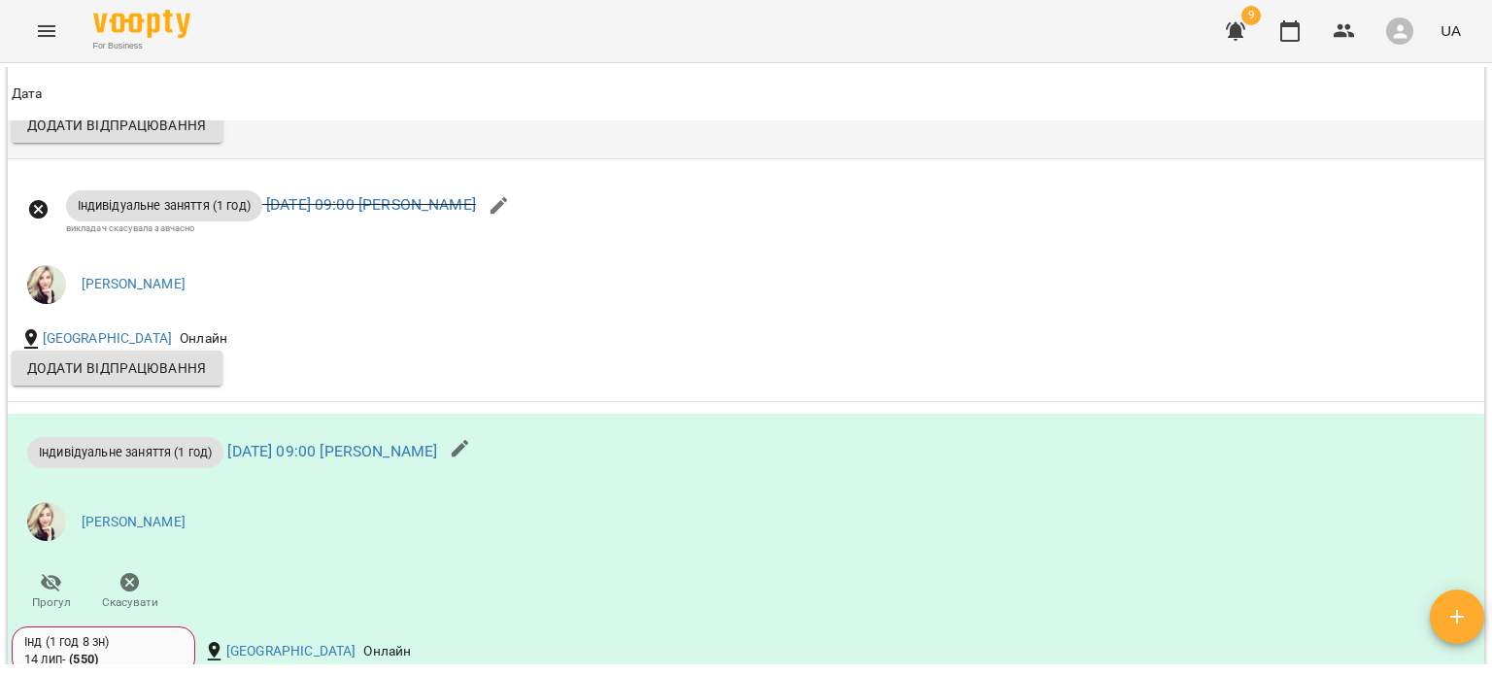
scroll to position [3703, 0]
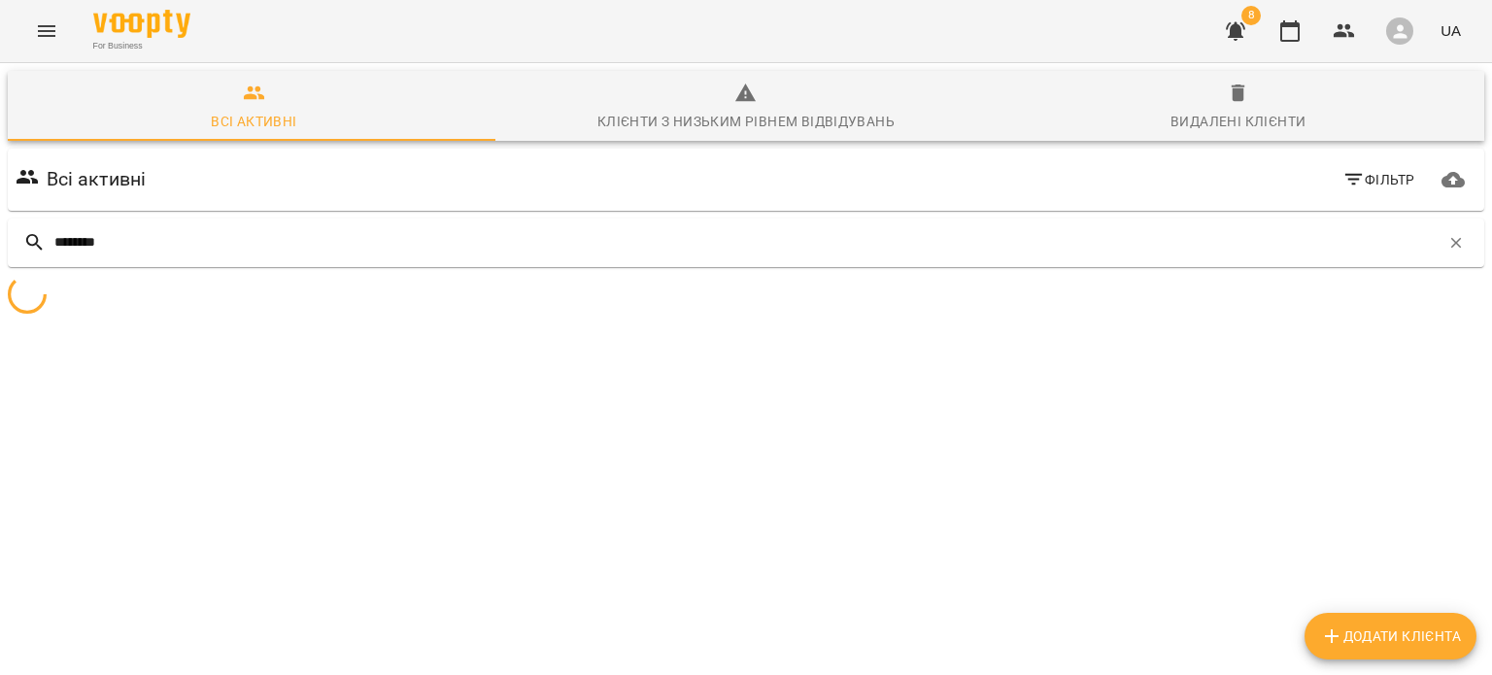
type input "********"
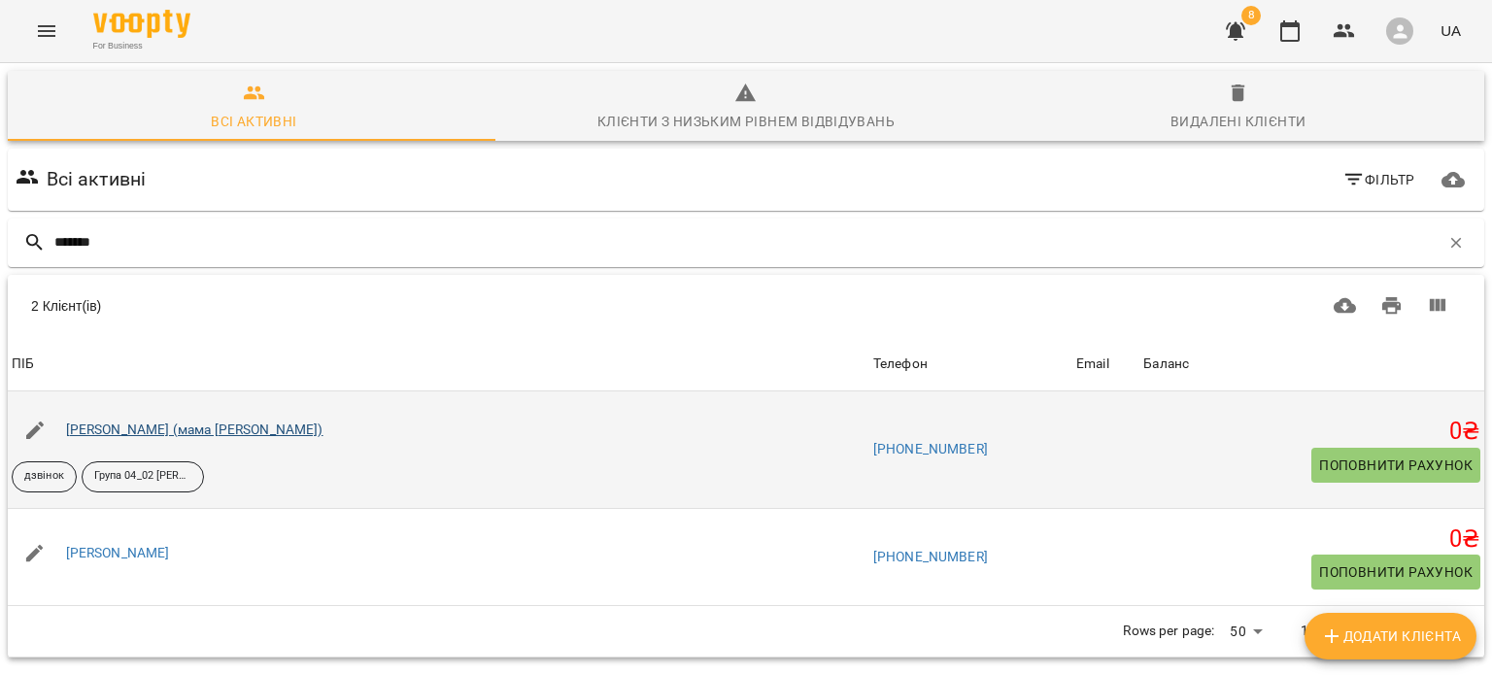
type input "*******"
click at [215, 435] on link "[PERSON_NAME] (мама [PERSON_NAME])" at bounding box center [194, 430] width 257 height 16
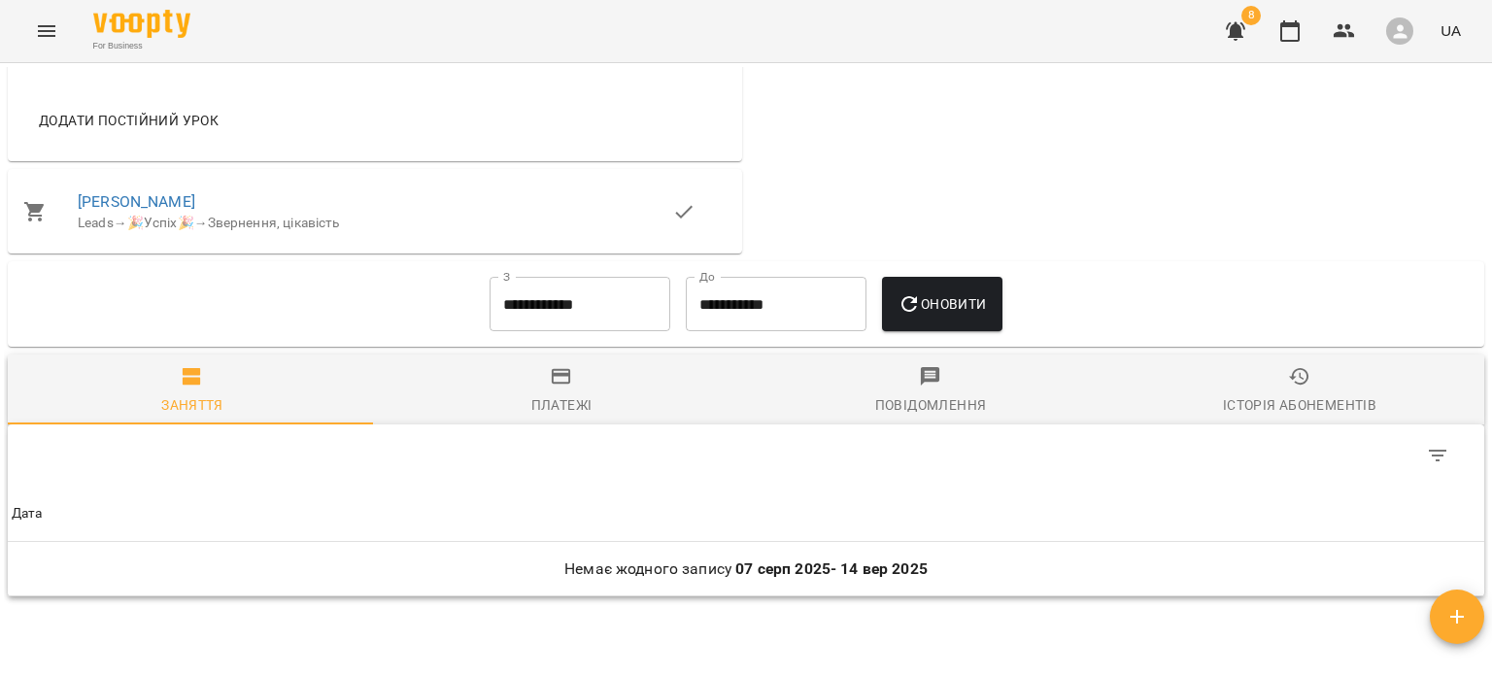
scroll to position [1533, 0]
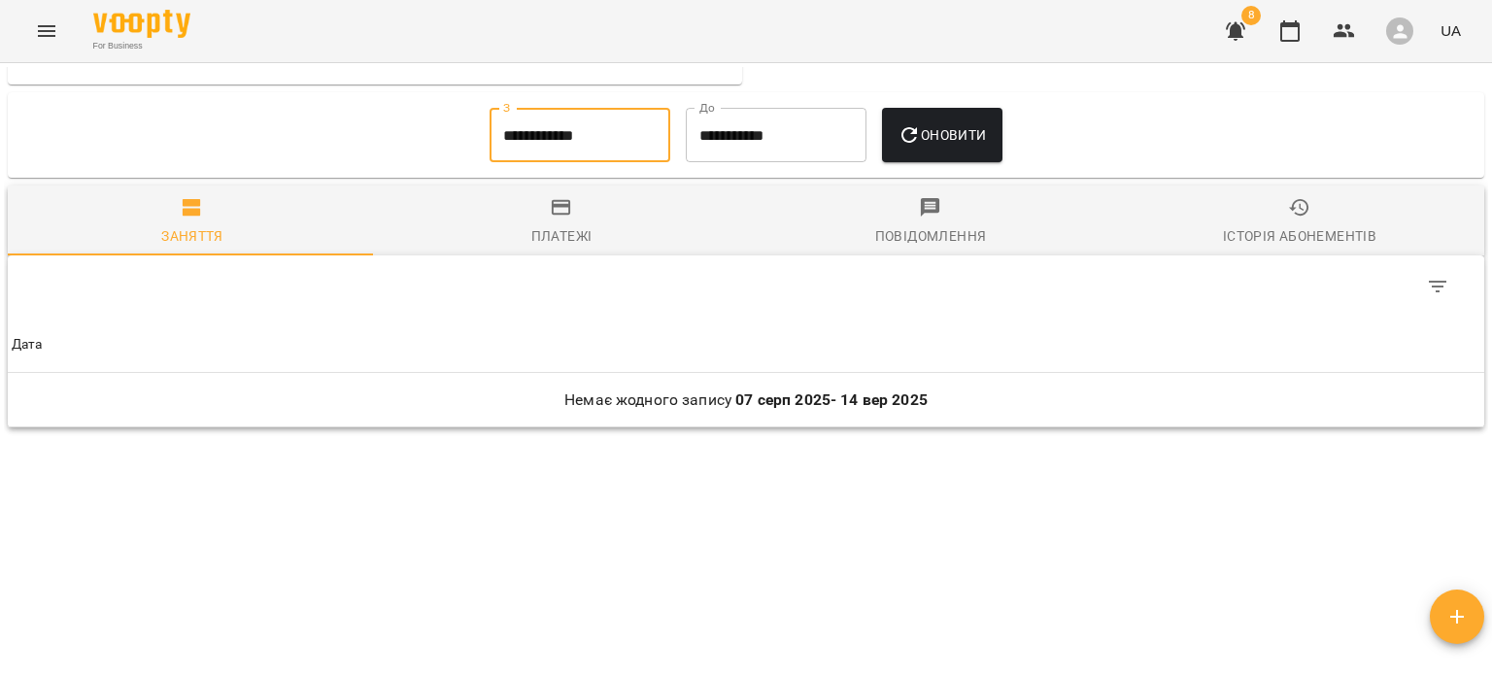
click at [530, 146] on input "**********" at bounding box center [580, 135] width 181 height 54
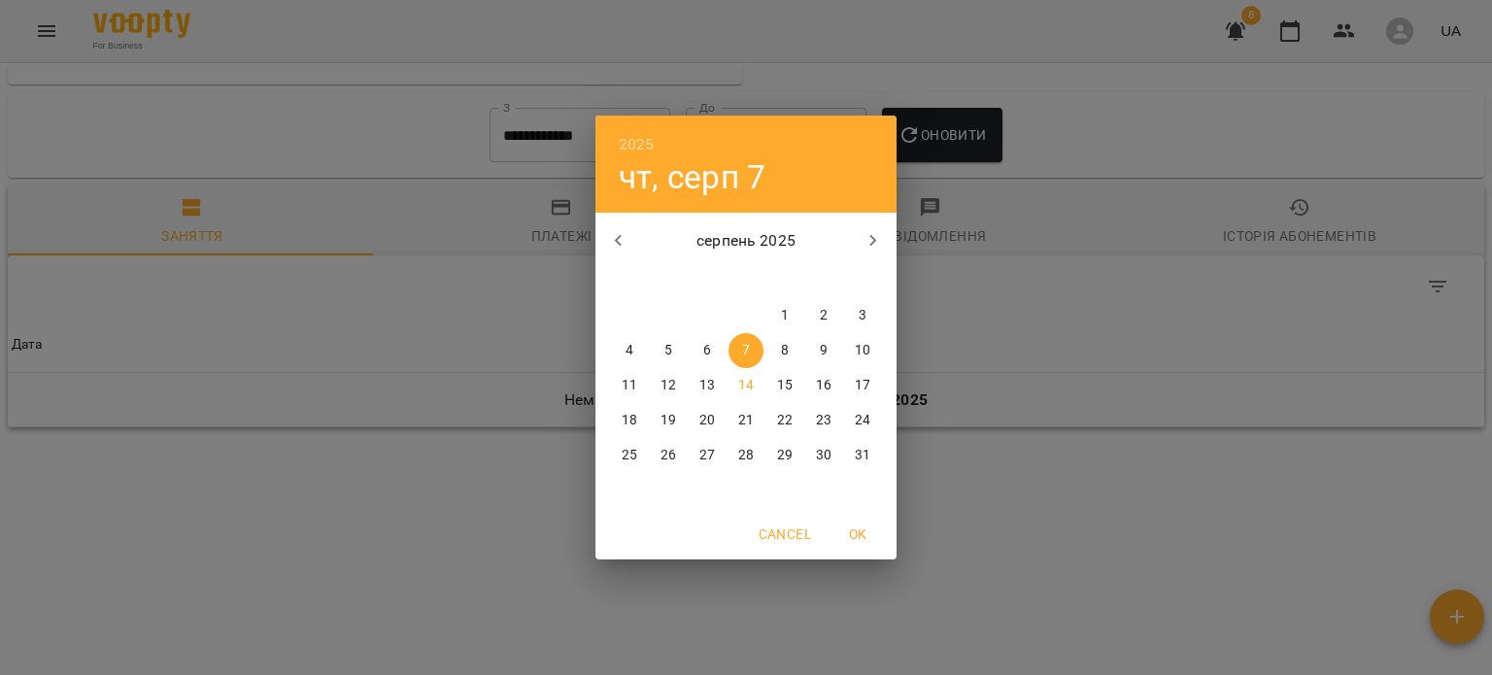
click at [613, 237] on icon "button" at bounding box center [618, 240] width 23 height 23
click at [857, 318] on span "1" at bounding box center [862, 315] width 35 height 19
type input "**********"
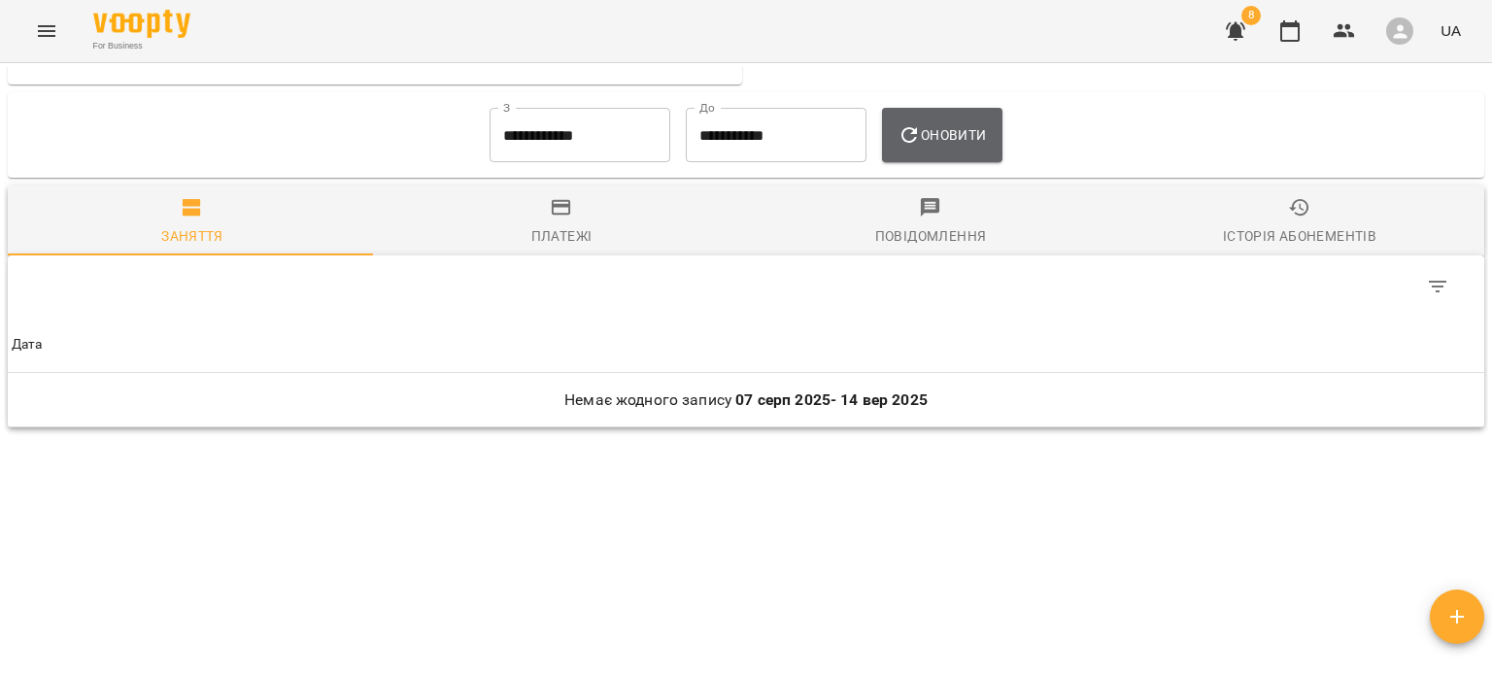
click at [956, 146] on span "Оновити" at bounding box center [942, 134] width 88 height 23
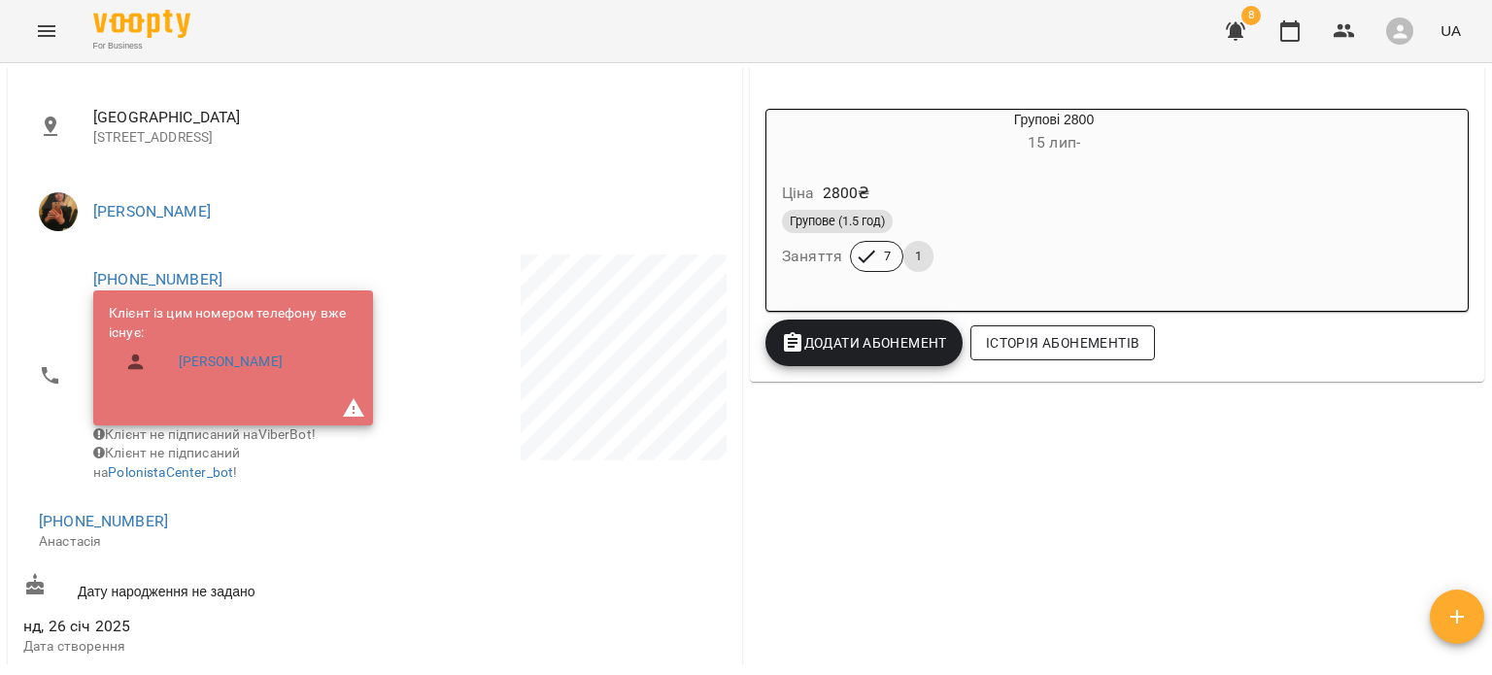
scroll to position [325, 0]
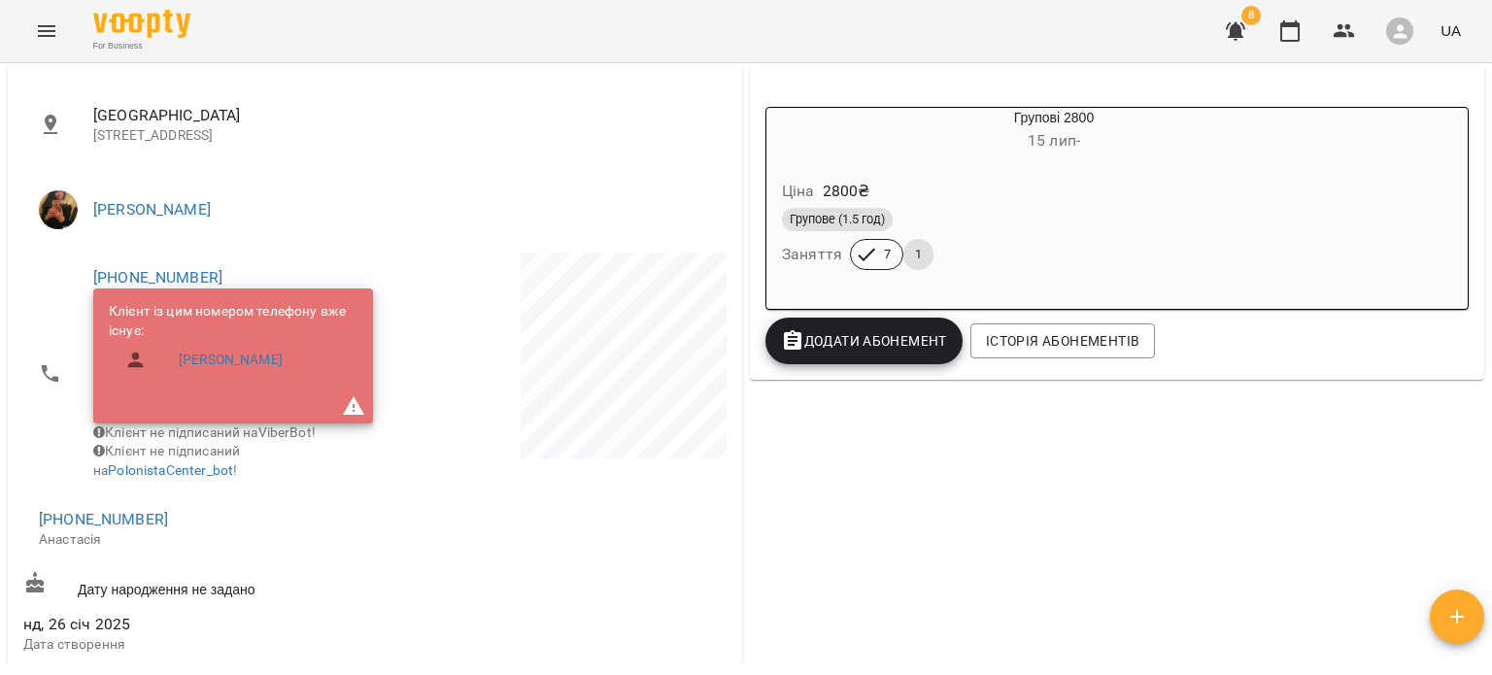
click at [1095, 40] on div "For Business 8 UA" at bounding box center [746, 31] width 1492 height 62
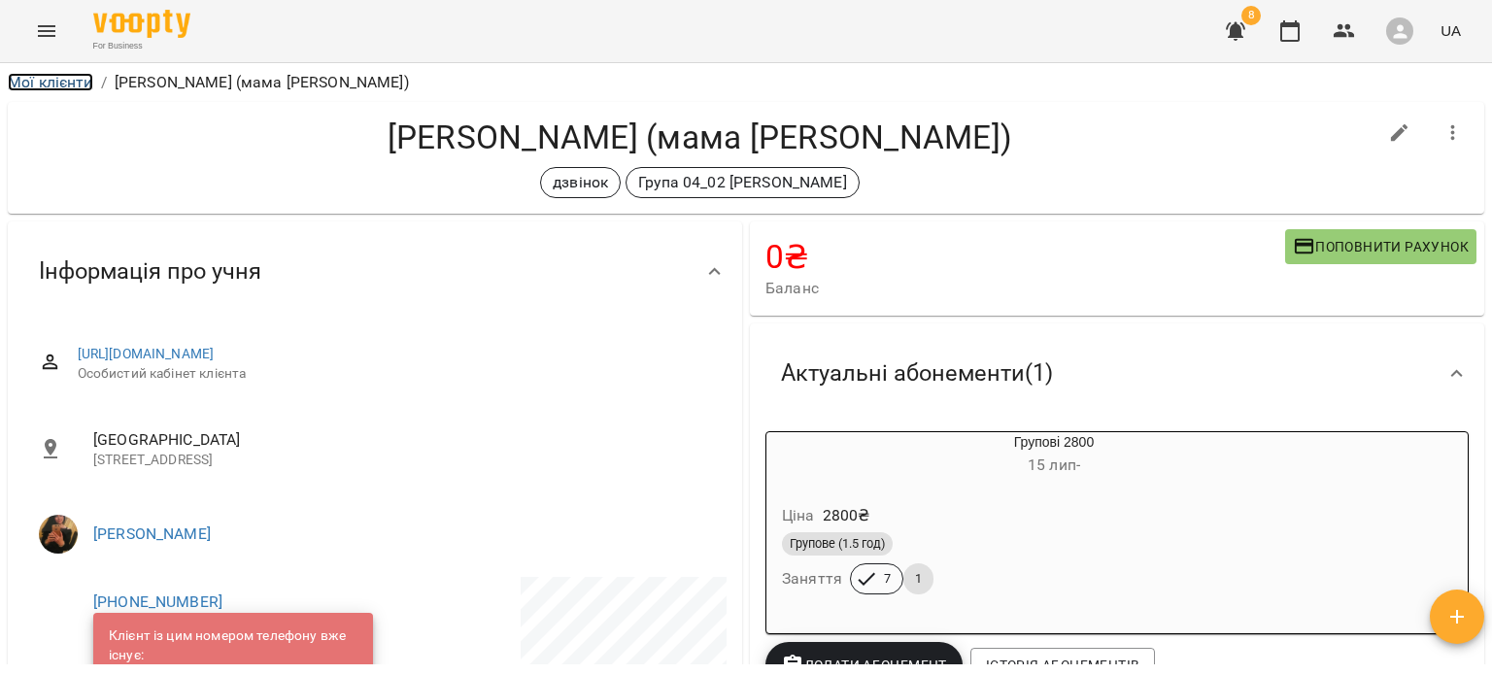
click at [58, 79] on link "Мої клієнти" at bounding box center [50, 82] width 85 height 18
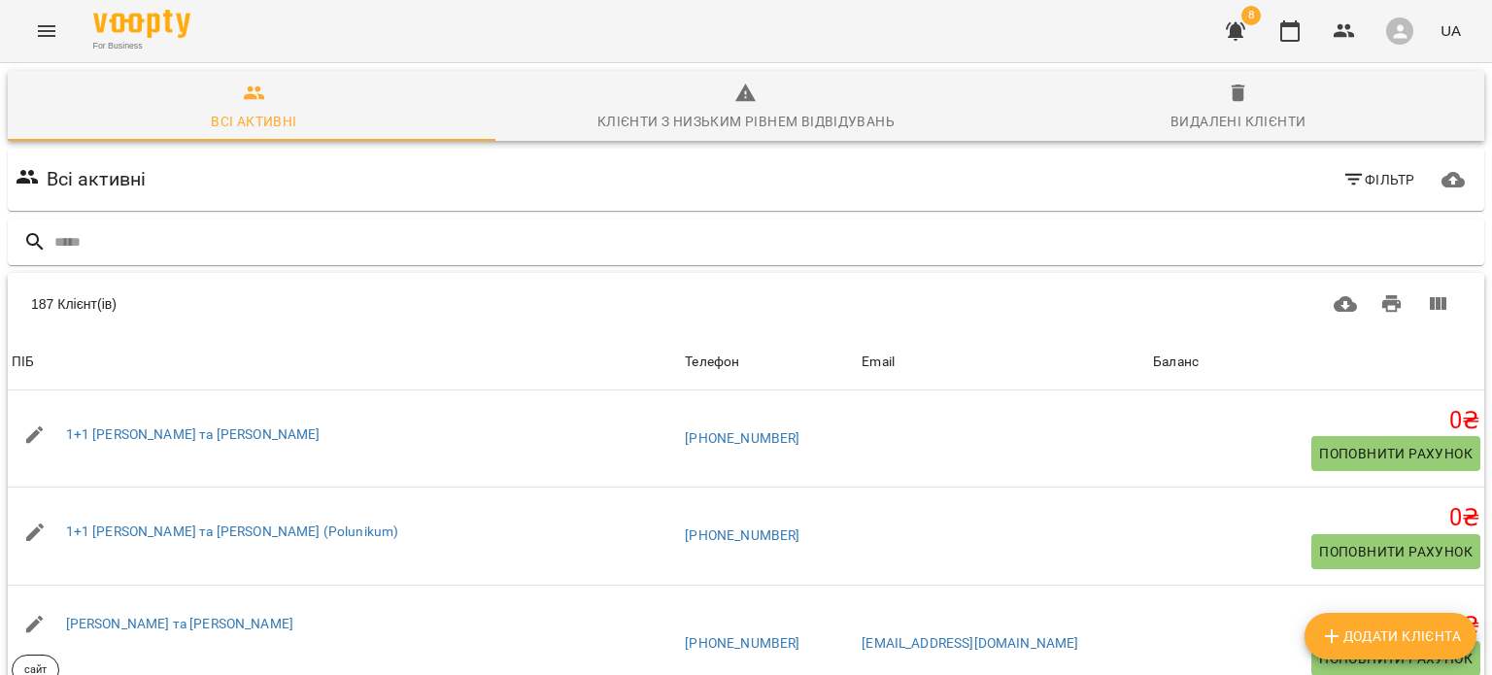
click at [49, 22] on icon "Menu" at bounding box center [46, 30] width 23 height 23
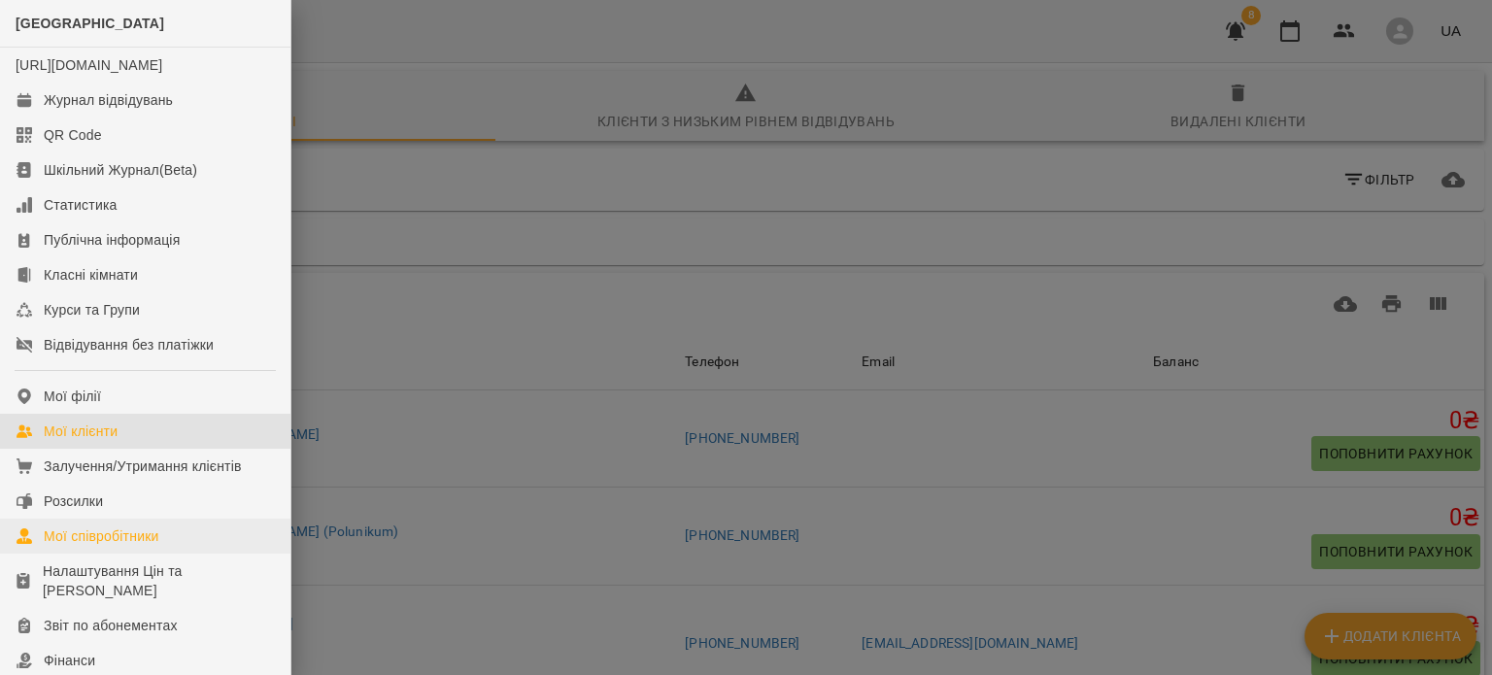
scroll to position [84, 0]
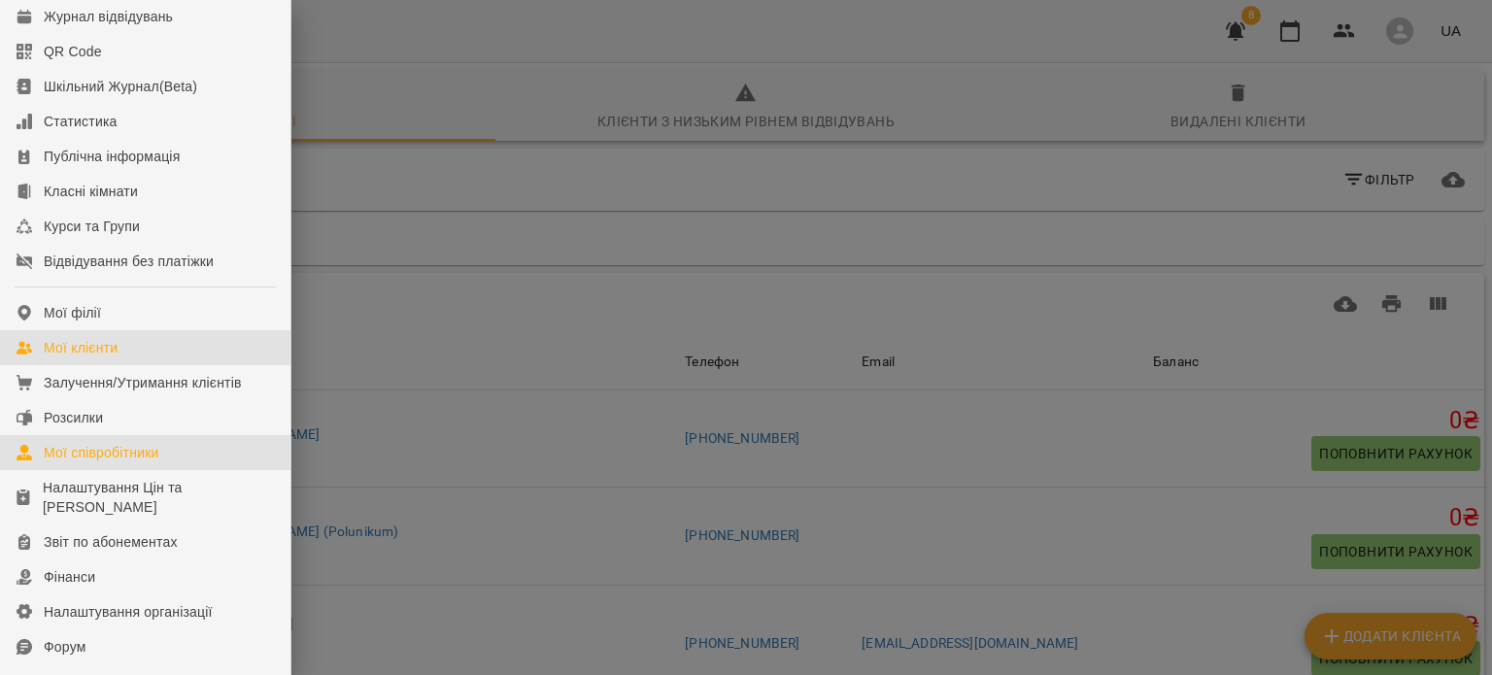
click at [127, 462] on div "Мої співробітники" at bounding box center [102, 452] width 116 height 19
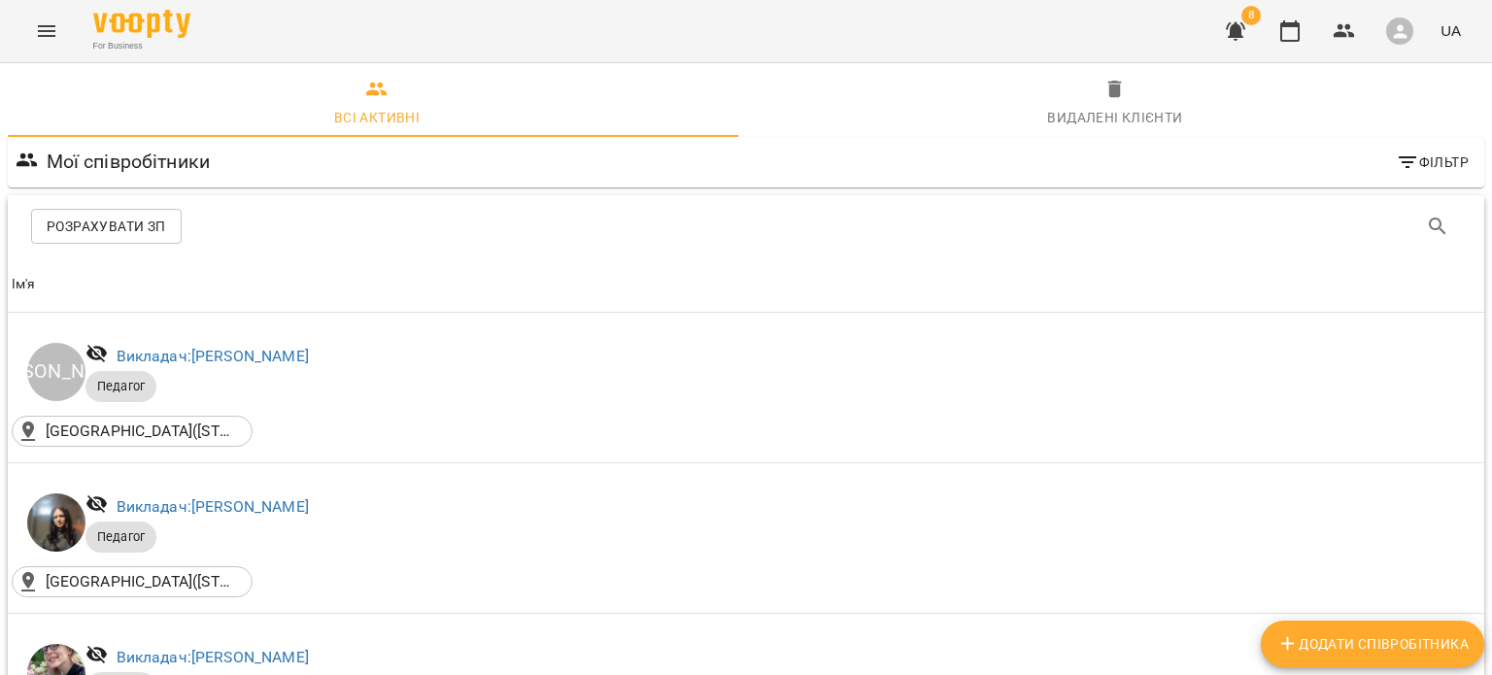
scroll to position [972, 0]
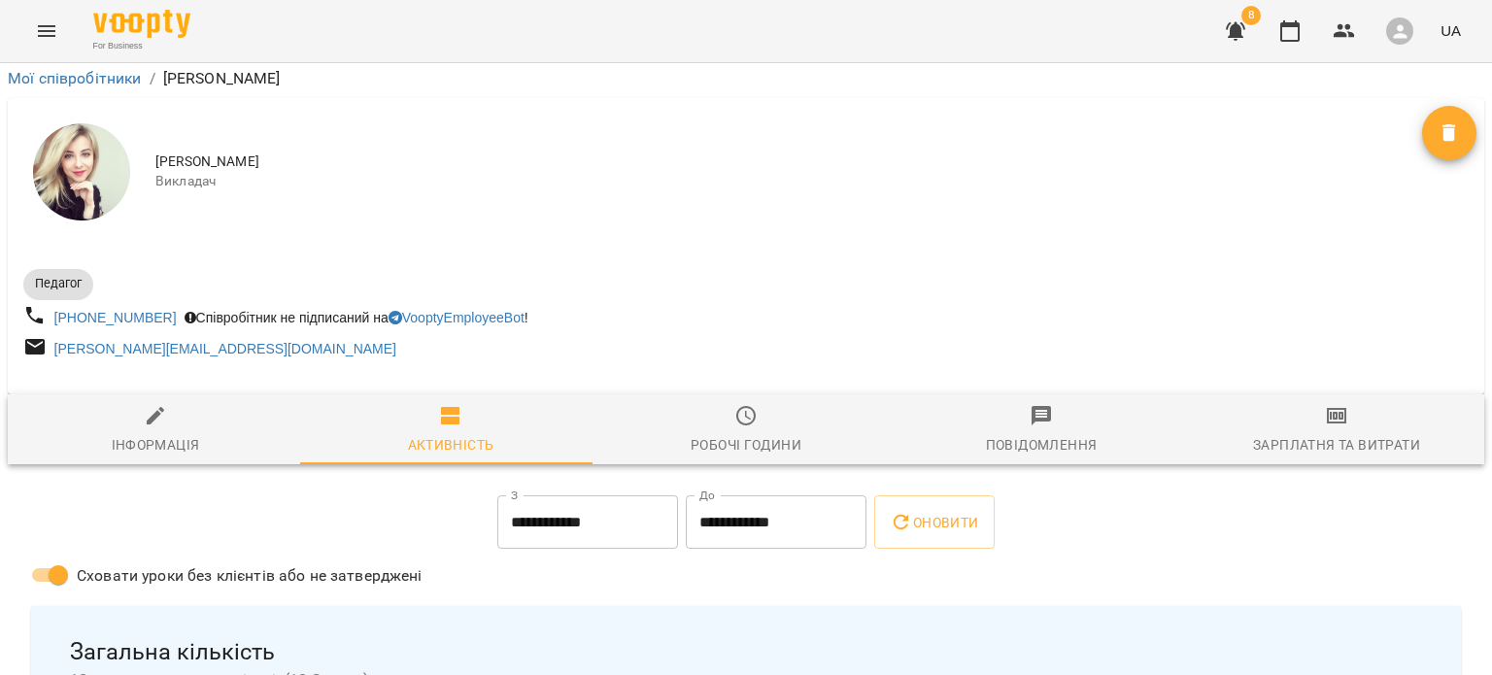
scroll to position [124, 0]
click at [1351, 404] on span "Зарплатня та Витрати" at bounding box center [1337, 430] width 272 height 52
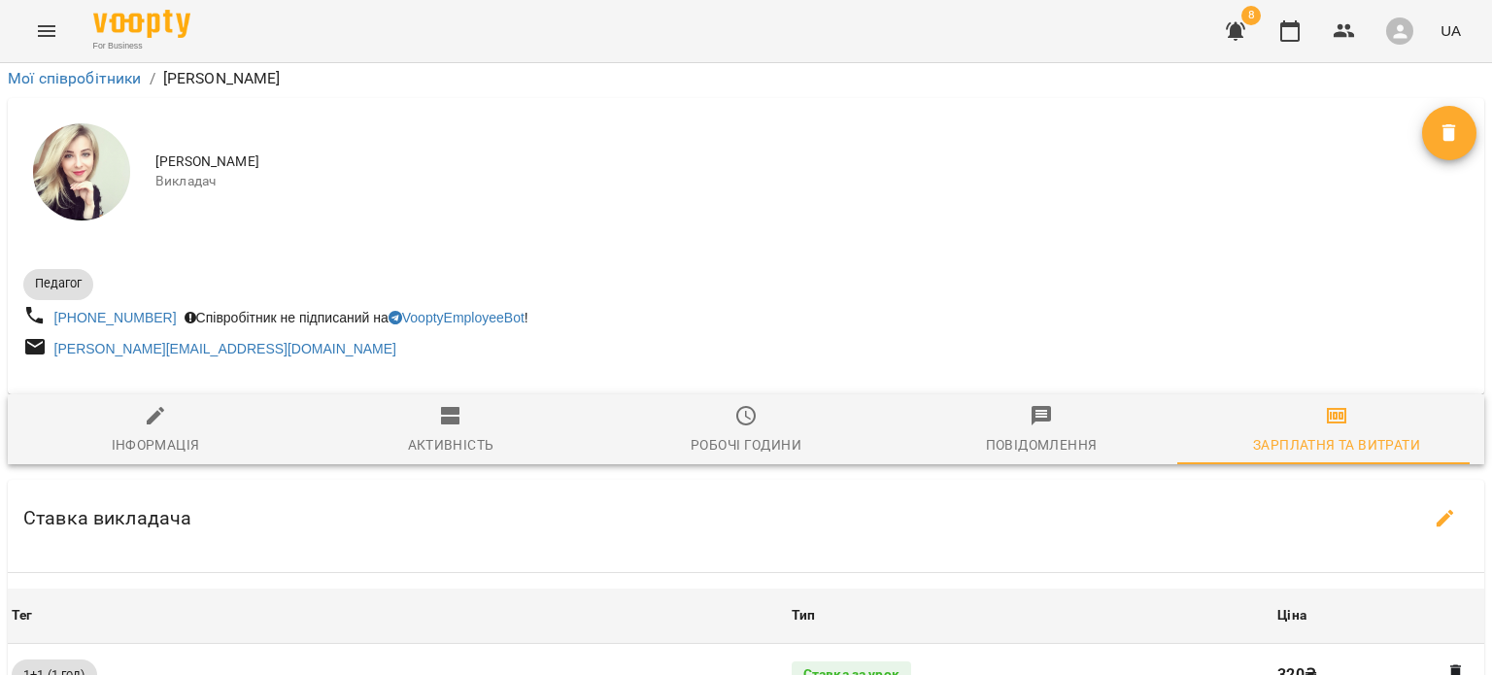
scroll to position [1185, 0]
